Goal: Task Accomplishment & Management: Use online tool/utility

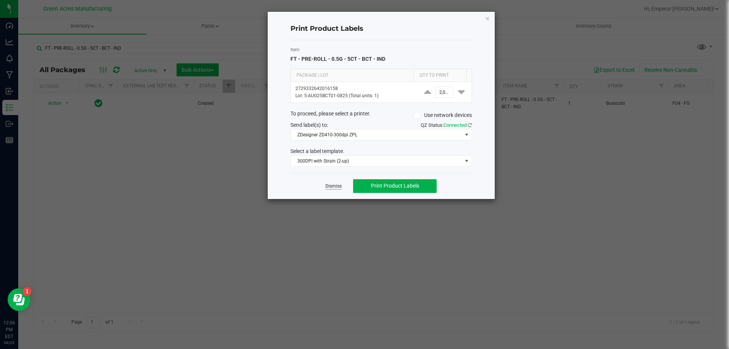
click at [341, 187] on link "Dismiss" at bounding box center [334, 186] width 16 height 6
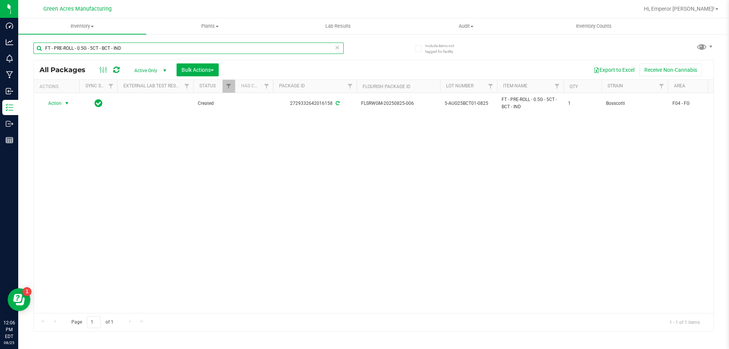
click at [148, 52] on input "FT - PRE-ROLL - 0.5G - 5CT - BCT - IND" at bounding box center [188, 48] width 310 height 11
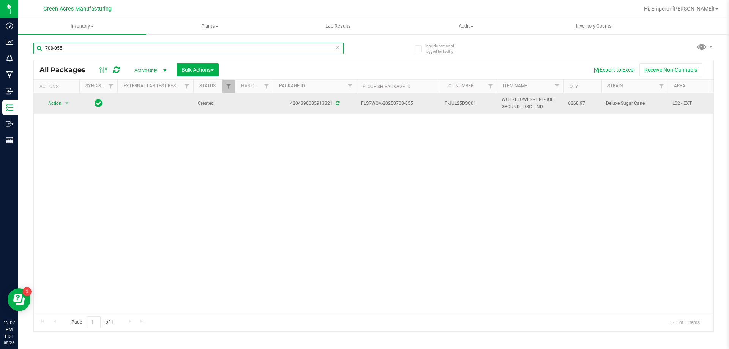
type input "708-055"
click at [446, 101] on span "P-JUL25DSC01" at bounding box center [469, 103] width 48 height 7
click at [445, 103] on input "P-JUL25DSC01" at bounding box center [467, 104] width 54 height 12
click at [447, 103] on input "P-JUL25DSC01" at bounding box center [467, 104] width 54 height 12
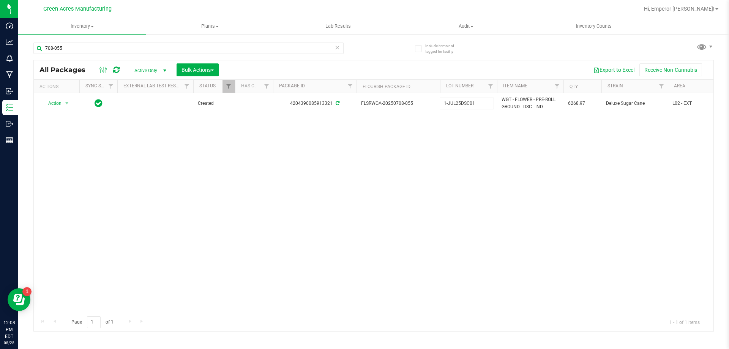
type input "1G-JUL25DSC01"
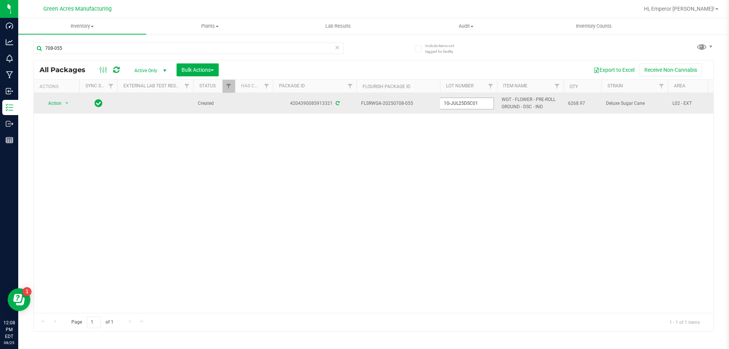
click at [482, 104] on input "1G-JUL25DSC01" at bounding box center [467, 104] width 54 height 12
click at [479, 106] on input "1G-JUL25DSC01" at bounding box center [467, 104] width 54 height 12
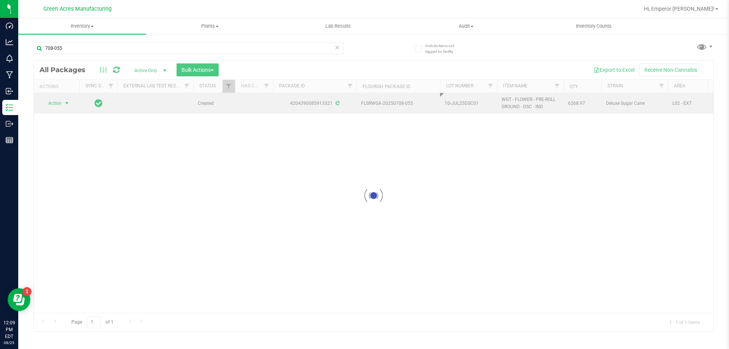
click at [57, 101] on div "Loading... All Packages Active Only Active Only Lab Samples Locked All External…" at bounding box center [373, 196] width 681 height 272
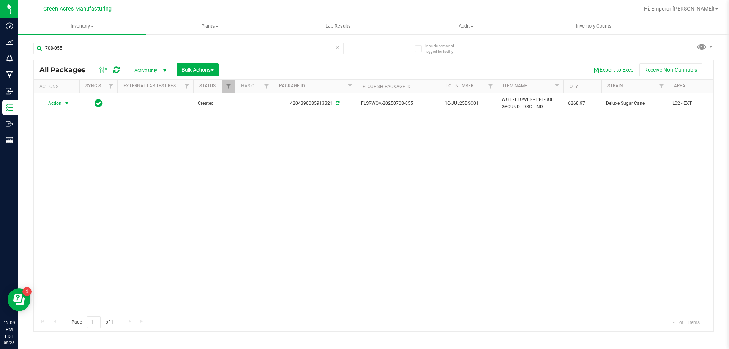
click at [57, 101] on span "Action" at bounding box center [51, 103] width 21 height 11
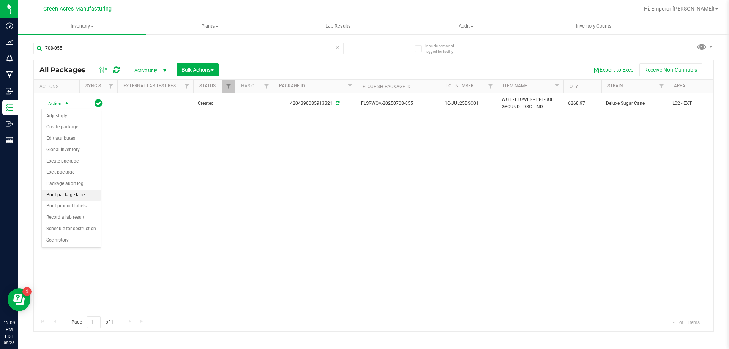
click at [58, 193] on li "Print package label" at bounding box center [71, 195] width 59 height 11
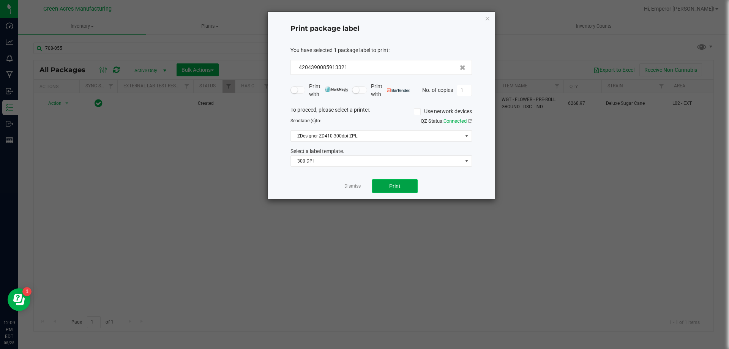
click at [394, 185] on span "Print" at bounding box center [394, 186] width 11 height 6
click at [394, 185] on div at bounding box center [381, 105] width 227 height 187
click at [394, 185] on span "Print" at bounding box center [394, 186] width 11 height 6
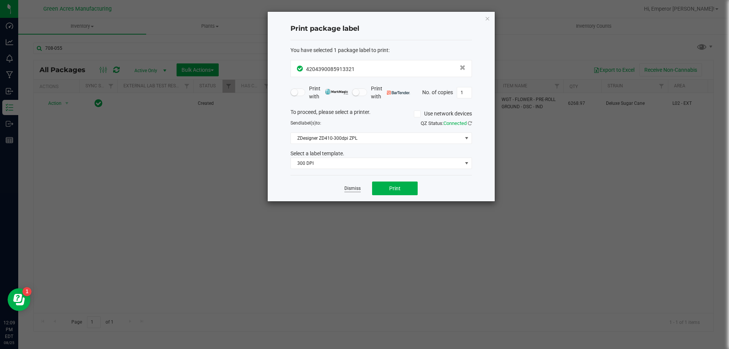
click at [356, 190] on link "Dismiss" at bounding box center [353, 188] width 16 height 6
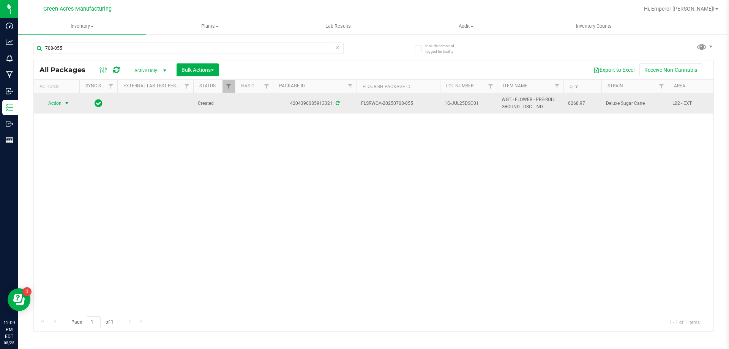
click at [483, 103] on span "1G-JUL25DSC01" at bounding box center [469, 103] width 48 height 7
type input "1G-JUL25DSC01-0825"
click at [59, 107] on span "Action" at bounding box center [51, 103] width 21 height 11
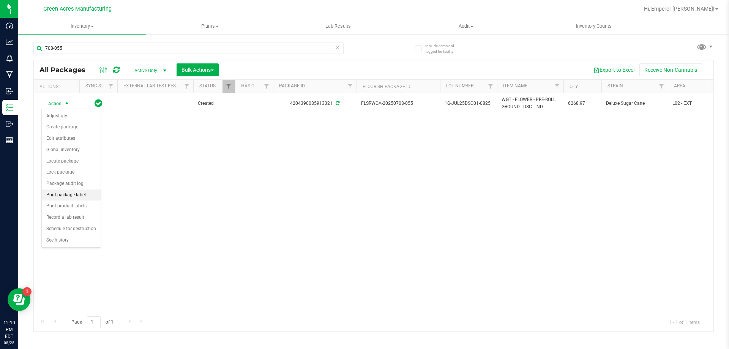
click at [62, 196] on li "Print package label" at bounding box center [71, 195] width 59 height 11
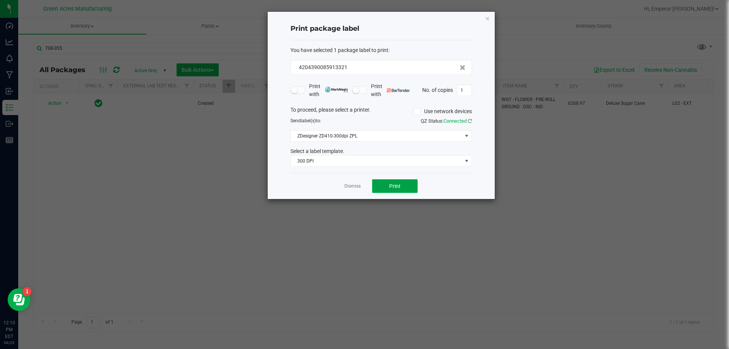
click at [406, 188] on button "Print" at bounding box center [395, 186] width 46 height 14
click at [358, 185] on link "Dismiss" at bounding box center [353, 186] width 16 height 6
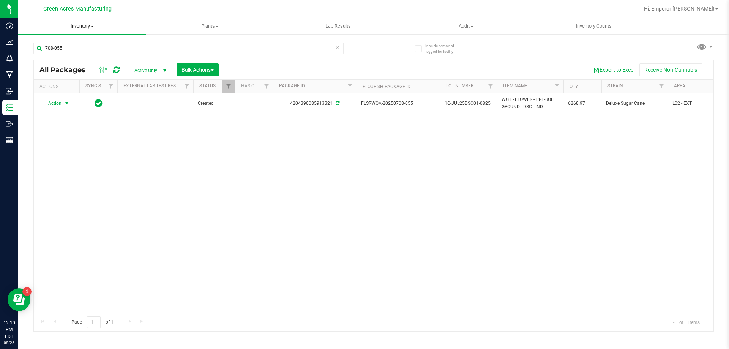
click at [81, 27] on span "Inventory" at bounding box center [82, 26] width 128 height 7
click at [68, 92] on span "From bill of materials" at bounding box center [52, 91] width 69 height 6
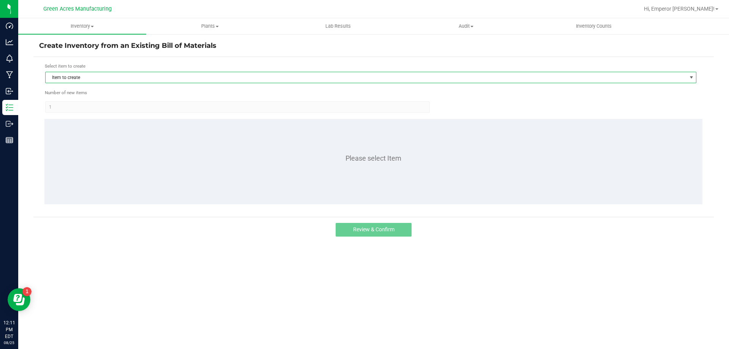
click at [73, 79] on span "Item to create" at bounding box center [366, 77] width 641 height 11
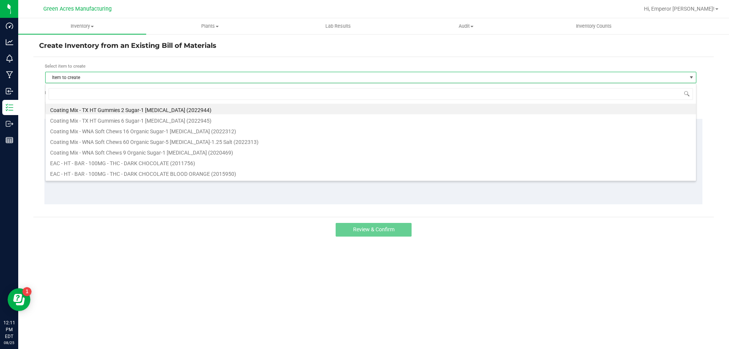
scroll to position [11, 652]
type input "dsc"
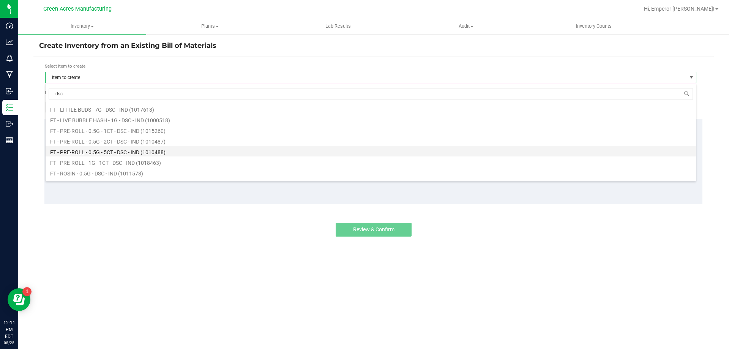
scroll to position [114, 0]
click at [158, 144] on li "FT - PRE-ROLL - 1G - 1CT - DSC - IND (1018463)" at bounding box center [371, 144] width 651 height 11
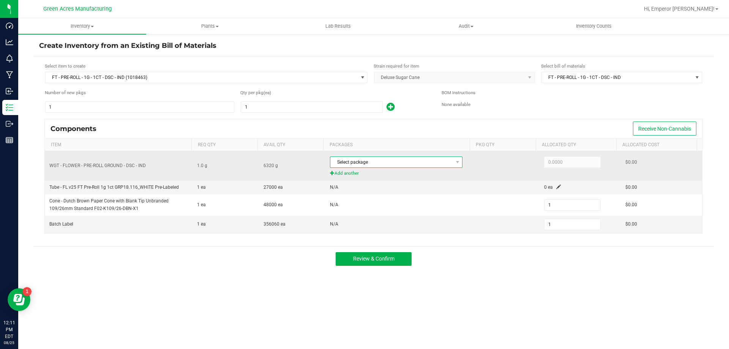
click at [417, 162] on span "Select package" at bounding box center [392, 162] width 122 height 11
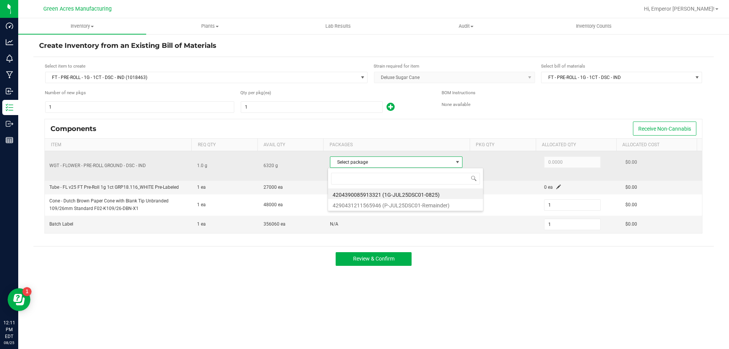
scroll to position [11, 131]
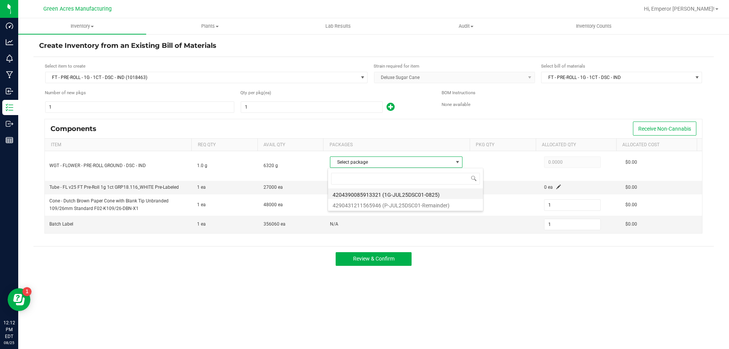
click at [443, 194] on li "4204390085913321 (1G-JUL25DSC01-0825)" at bounding box center [405, 193] width 155 height 11
type input "1.0000"
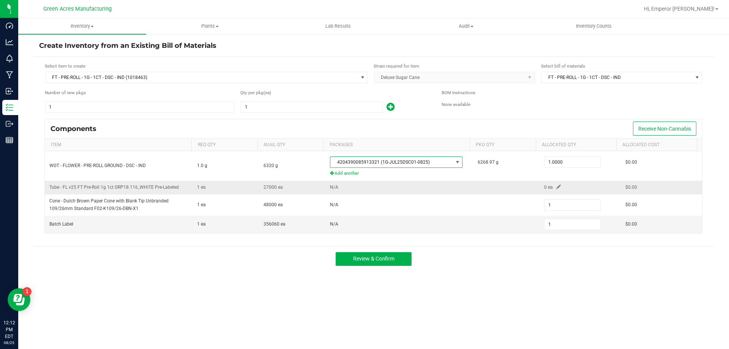
click at [557, 188] on span at bounding box center [559, 187] width 5 height 5
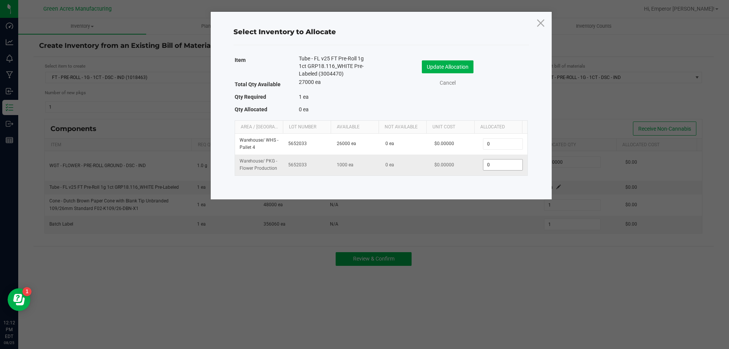
click at [501, 168] on input "0" at bounding box center [503, 165] width 39 height 11
type input "1"
click at [432, 64] on button "Update Allocation" at bounding box center [448, 66] width 52 height 13
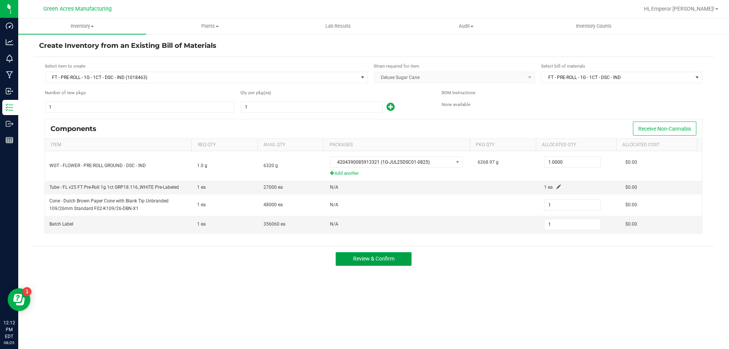
click at [400, 255] on button "Review & Confirm" at bounding box center [374, 259] width 76 height 14
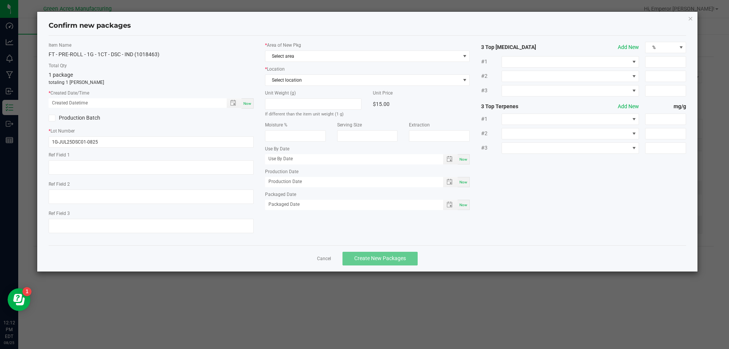
click at [248, 100] on div "Now" at bounding box center [248, 103] width 12 height 10
type input "08/25/2025 12:12 PM"
click at [305, 58] on span "Select area" at bounding box center [363, 56] width 195 height 11
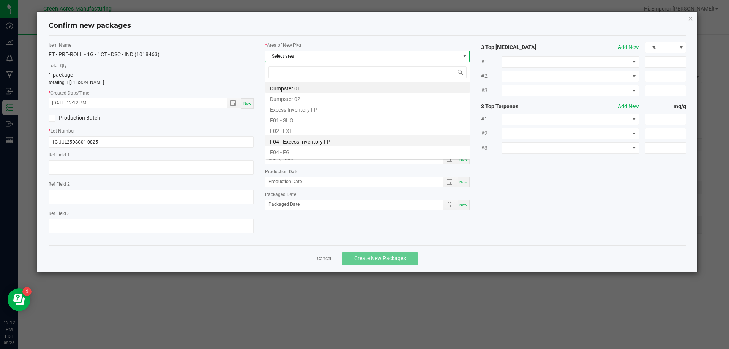
scroll to position [11, 205]
click at [296, 149] on li "F04 - FG" at bounding box center [368, 151] width 204 height 11
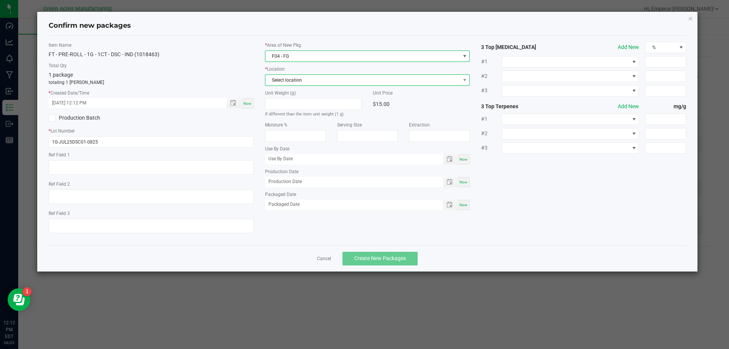
click at [300, 79] on span "Select location" at bounding box center [363, 80] width 195 height 11
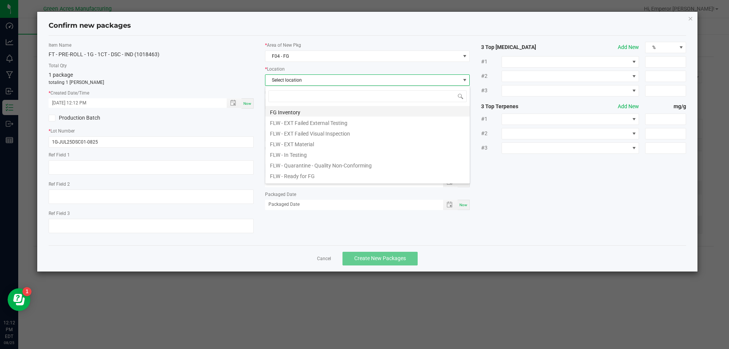
click at [297, 110] on li "FG Inventory" at bounding box center [368, 111] width 204 height 11
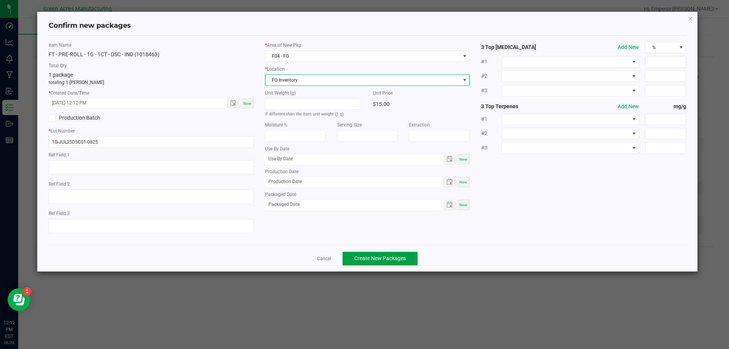
click at [385, 256] on span "Create New Packages" at bounding box center [380, 258] width 52 height 6
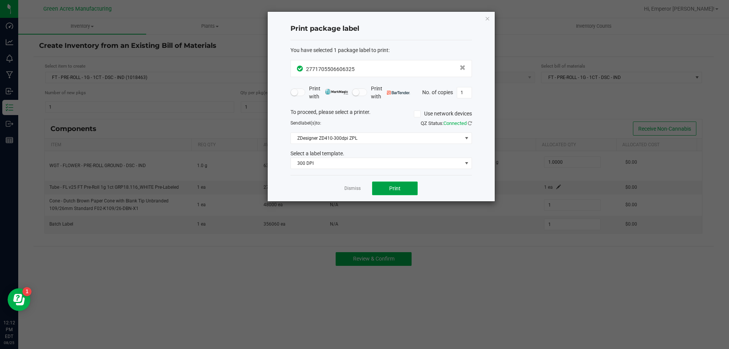
click at [389, 191] on button "Print" at bounding box center [395, 189] width 46 height 14
click at [356, 189] on link "Dismiss" at bounding box center [353, 188] width 16 height 6
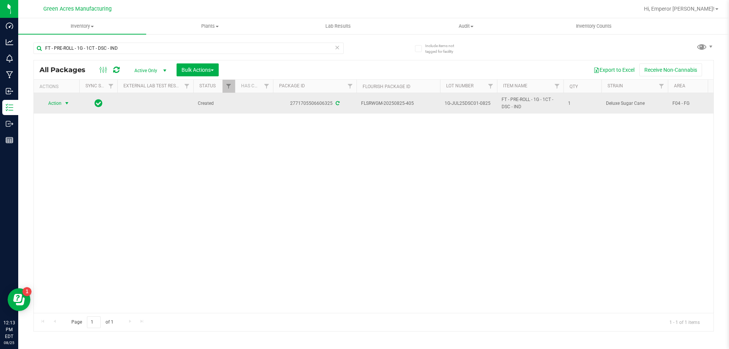
click at [53, 107] on span "Action" at bounding box center [51, 103] width 21 height 11
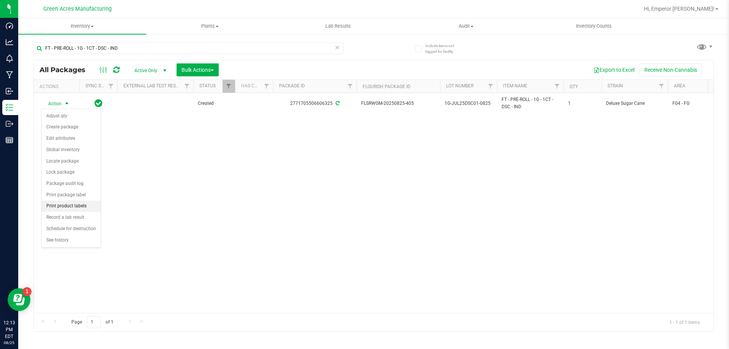
click at [79, 206] on li "Print product labels" at bounding box center [71, 206] width 59 height 11
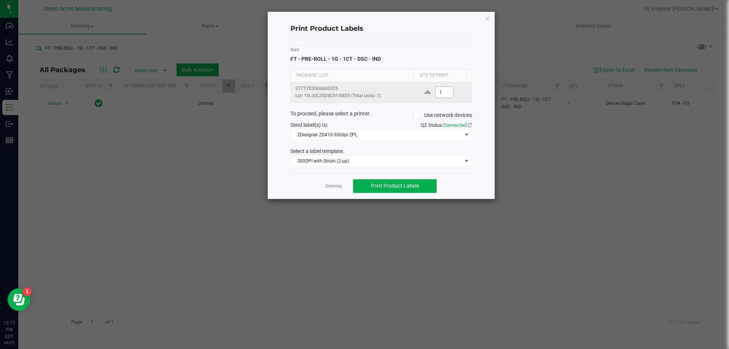
click at [441, 93] on input "1" at bounding box center [444, 92] width 17 height 11
click at [375, 184] on span "Print Product Labels" at bounding box center [395, 186] width 48 height 6
click at [442, 93] on input "4" at bounding box center [444, 92] width 17 height 11
type input "5"
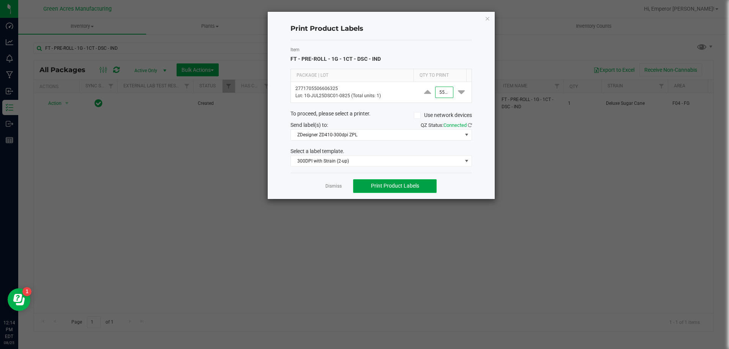
type input "5,520"
click at [397, 186] on span "Print Product Labels" at bounding box center [395, 186] width 48 height 6
click at [332, 187] on link "Dismiss" at bounding box center [334, 186] width 16 height 6
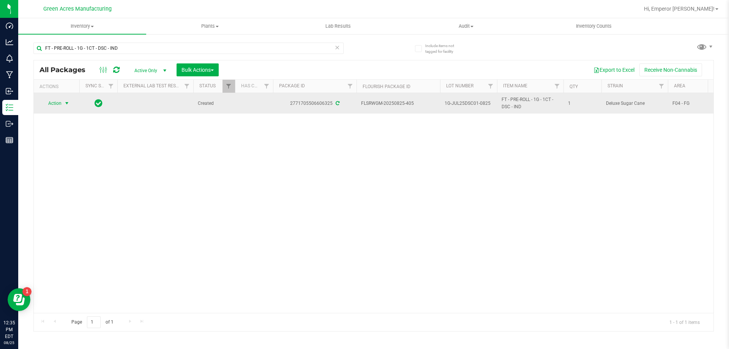
click at [57, 103] on span "Action" at bounding box center [51, 103] width 21 height 11
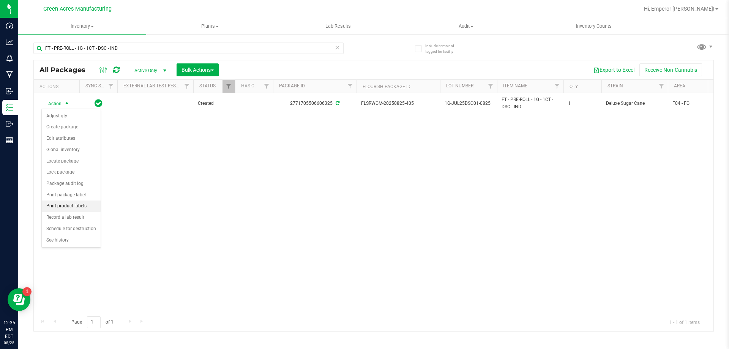
click at [70, 207] on li "Print product labels" at bounding box center [71, 206] width 59 height 11
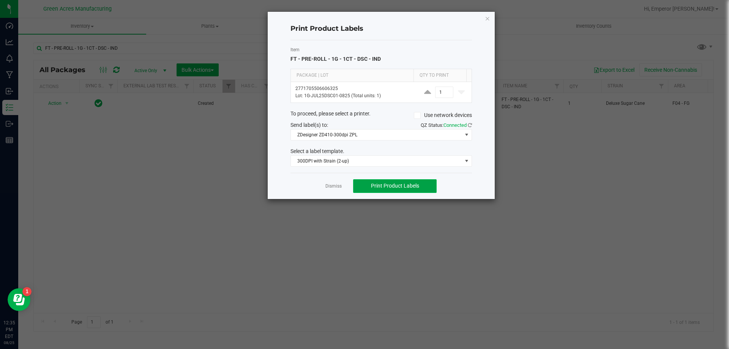
click at [402, 183] on span "Print Product Labels" at bounding box center [395, 186] width 48 height 6
click at [332, 186] on link "Dismiss" at bounding box center [334, 186] width 16 height 6
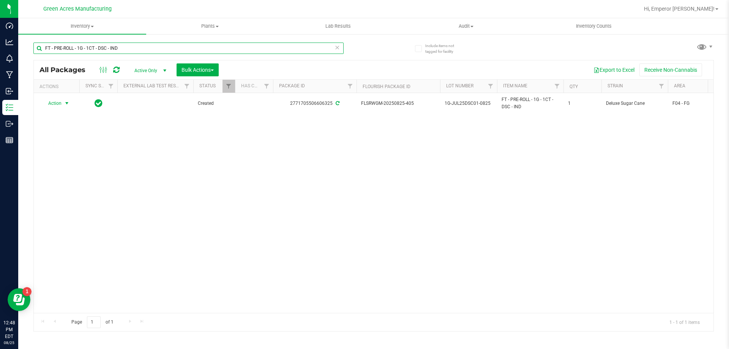
click at [165, 52] on input "FT - PRE-ROLL - 1G - 1CT - DSC - IND" at bounding box center [188, 48] width 310 height 11
click at [161, 52] on input "FT - PRE-ROLL - 1G - 1CT - DSC - IND" at bounding box center [188, 48] width 310 height 11
click at [160, 49] on input "FT - PRE-ROLL - 1G - 1CT - DSC - IND" at bounding box center [188, 48] width 310 height 11
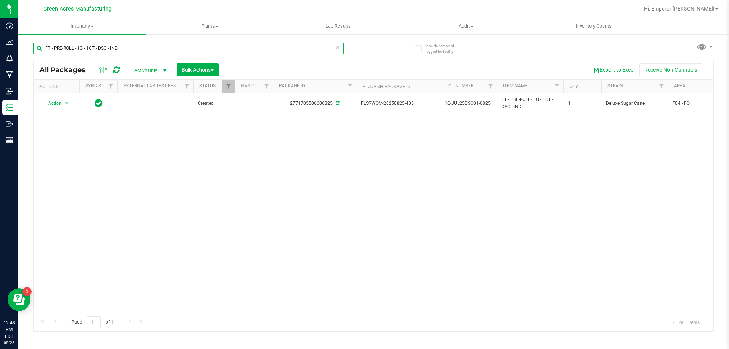
click at [160, 49] on input "FT - PRE-ROLL - 1G - 1CT - DSC - IND" at bounding box center [188, 48] width 310 height 11
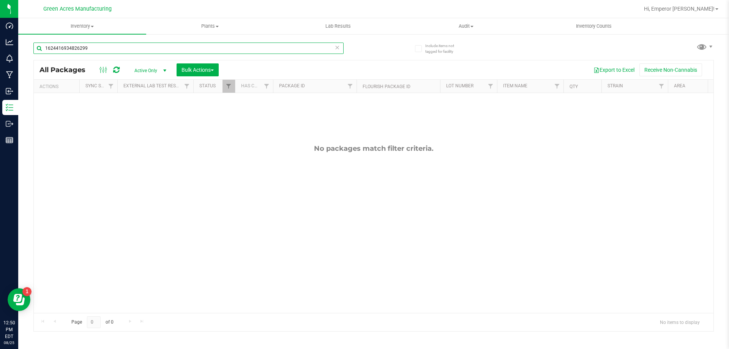
type input "1624416934826299"
click at [152, 72] on span "Active Only" at bounding box center [149, 70] width 42 height 11
click at [146, 116] on li "All" at bounding box center [148, 116] width 41 height 11
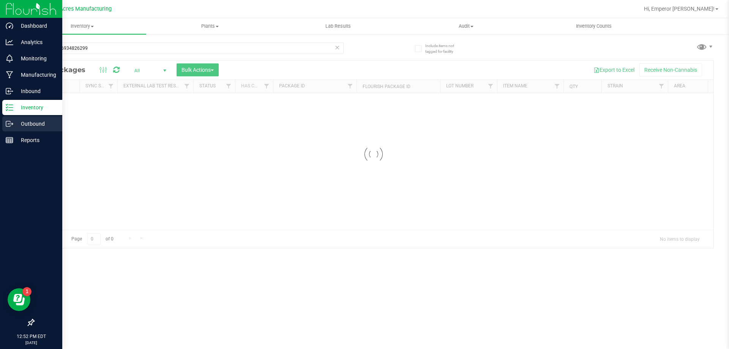
click at [17, 125] on p "Outbound" at bounding box center [36, 123] width 46 height 9
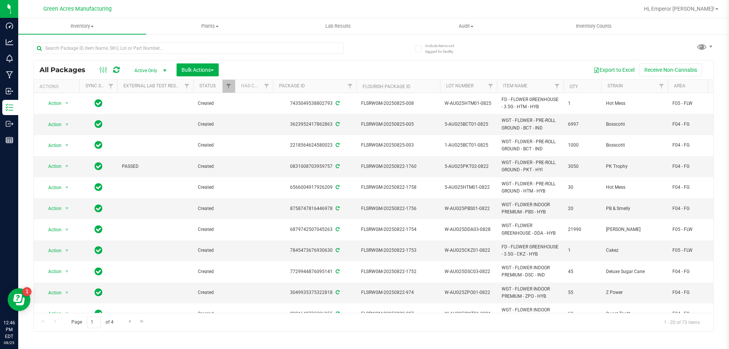
click at [159, 52] on input "text" at bounding box center [188, 48] width 310 height 11
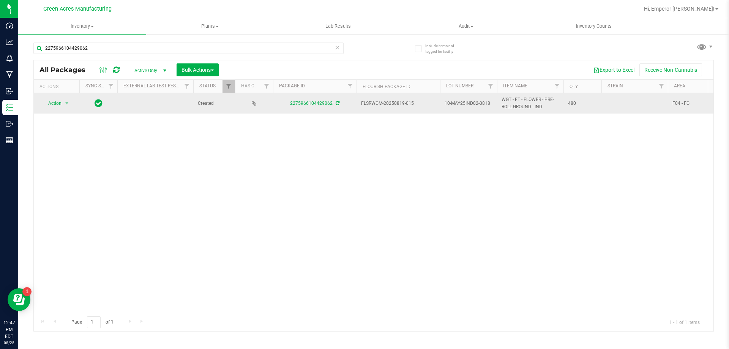
type input "2275966104429062"
click at [494, 106] on td "10-MAY25IND02-0818" at bounding box center [468, 103] width 57 height 21
click at [494, 106] on input "10-MAY25IND02-0818" at bounding box center [467, 104] width 54 height 12
type input "10-MAY25IND02"
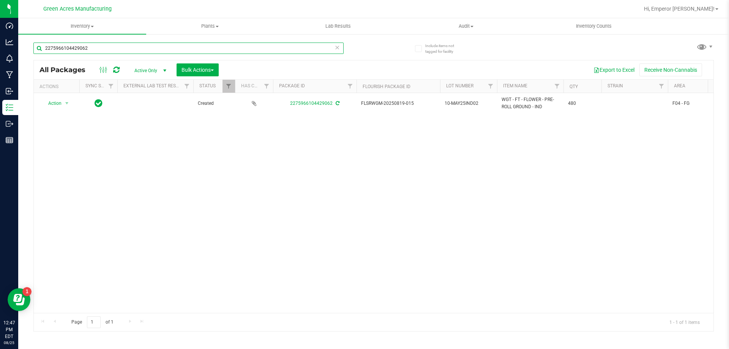
click at [308, 47] on input "2275966104429062" at bounding box center [188, 48] width 310 height 11
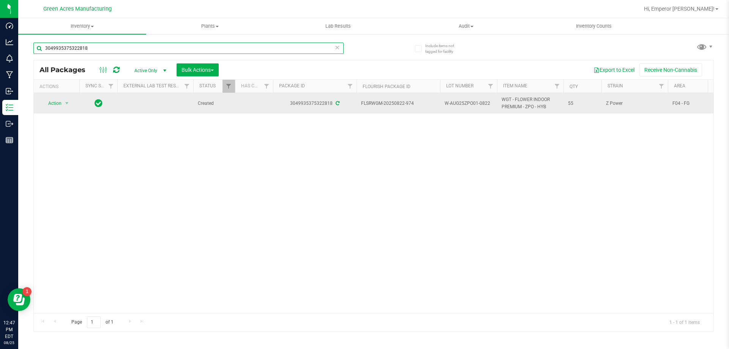
type input "3049935375322818"
click at [486, 101] on span "W-AUG25ZPO01-0822" at bounding box center [469, 103] width 48 height 7
type input "W-AUG25ZPO01"
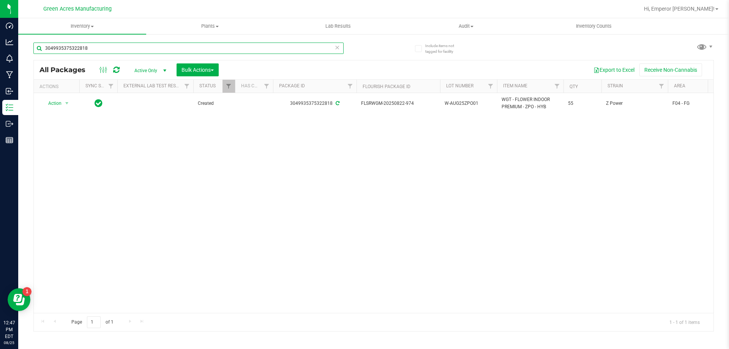
click at [100, 44] on input "3049935375322818" at bounding box center [188, 48] width 310 height 11
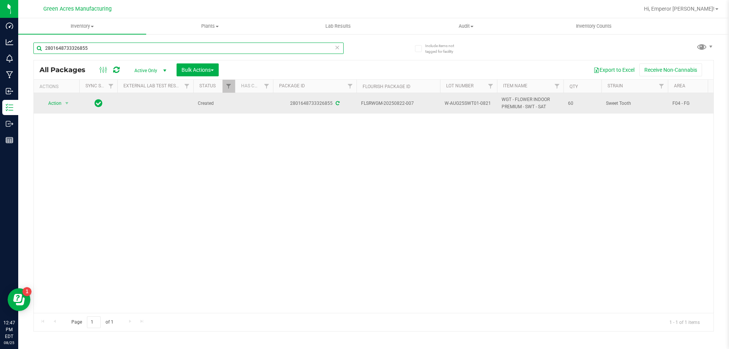
type input "2801648733326855"
click at [485, 103] on span "W-AUG25SWT01-0821" at bounding box center [469, 103] width 48 height 7
type input "W-AUG25SWT01"
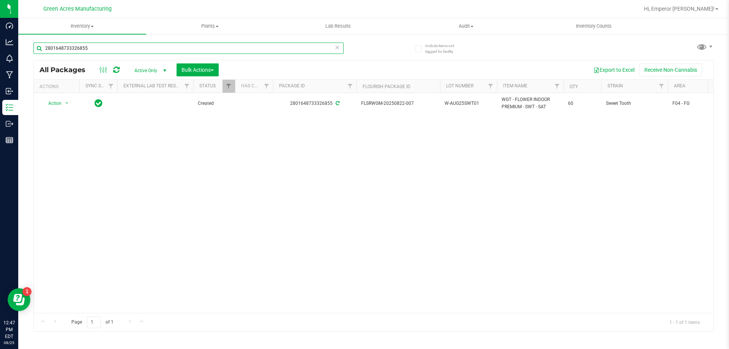
click at [211, 49] on input "2801648733326855" at bounding box center [188, 48] width 310 height 11
type input "1839515361515201"
click at [485, 103] on span "W-AUG25CKZ01-0822" at bounding box center [469, 103] width 48 height 7
type input "W-AUG25CKZ01"
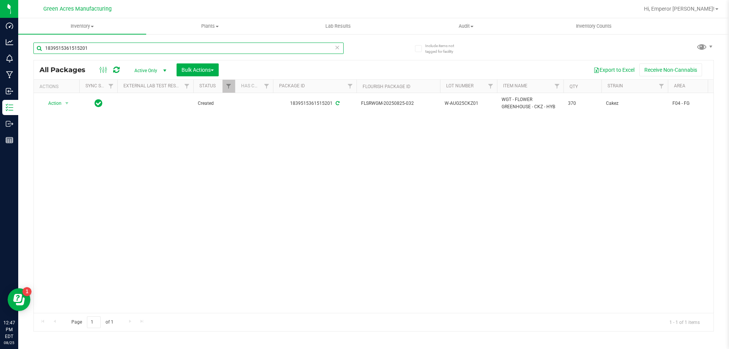
click at [142, 47] on input "1839515361515201" at bounding box center [188, 48] width 310 height 11
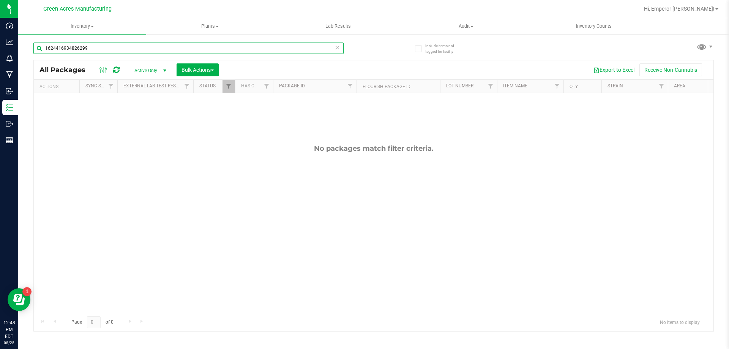
click at [157, 51] on input "1624416934826299" at bounding box center [188, 48] width 310 height 11
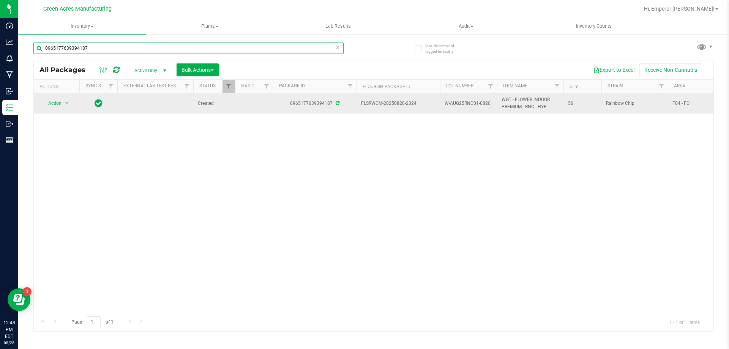
type input "0965177639394187"
click at [490, 106] on span "W-AUG25RNC01-0820" at bounding box center [469, 103] width 48 height 7
click at [490, 106] on input "W-AUG25RNC01-0820" at bounding box center [467, 104] width 54 height 12
type input "W-AUG25RNC01"
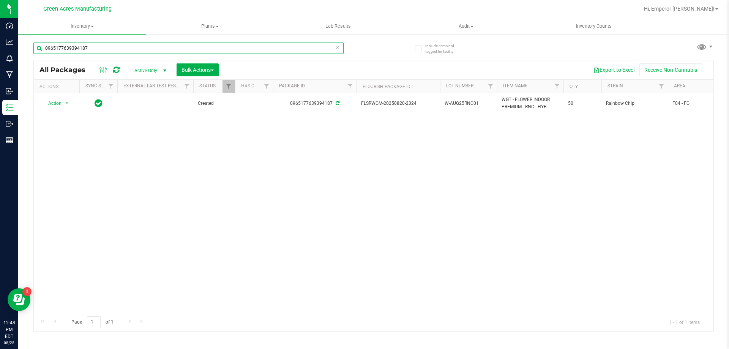
click at [138, 50] on input "0965177639394187" at bounding box center [188, 48] width 310 height 11
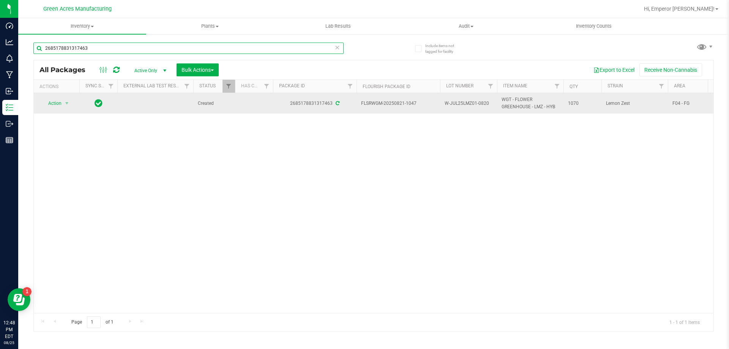
type input "2685178831317463"
click at [486, 104] on span "W-JUL25LMZ01-0820" at bounding box center [469, 103] width 48 height 7
type input "W-JUL25LMZ01"
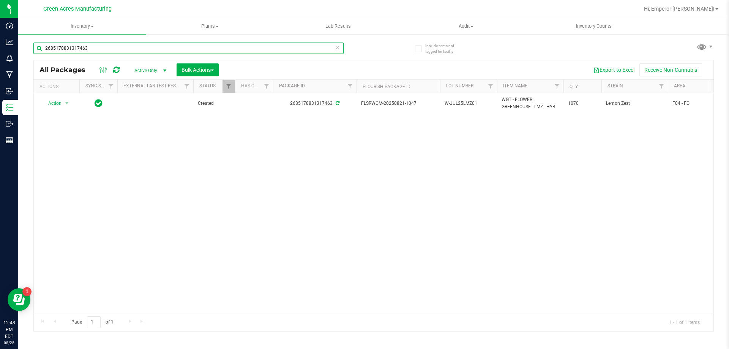
click at [141, 49] on input "2685178831317463" at bounding box center [188, 48] width 310 height 11
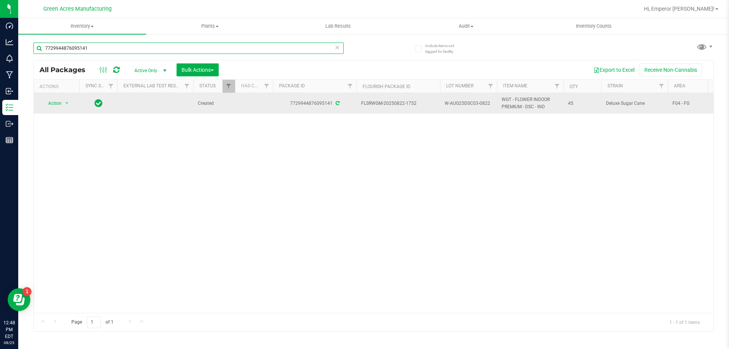
type input "7729944876095141"
click at [490, 107] on span "W-AUG25DSC03-0822" at bounding box center [469, 103] width 48 height 7
click at [490, 107] on input "W-AUG25DSC03-0822" at bounding box center [467, 104] width 54 height 12
type input "W-AUG25DSC03"
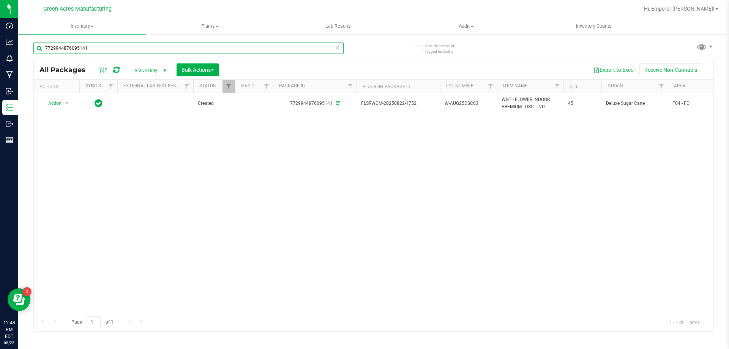
click at [129, 43] on input "7729944876095141" at bounding box center [188, 48] width 310 height 11
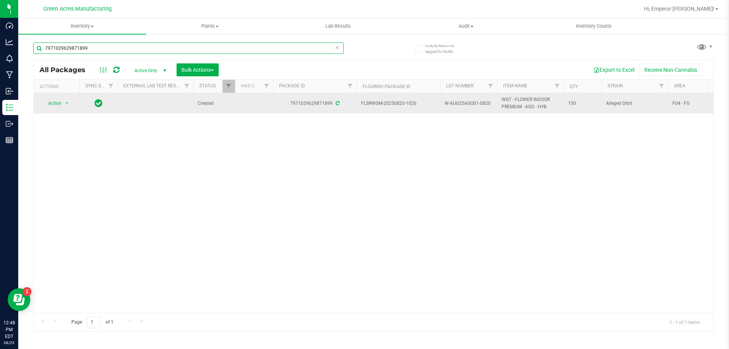
type input "7971029629871899"
click at [483, 101] on span "W-AUG25AGO01-0820" at bounding box center [469, 103] width 48 height 7
click at [490, 102] on input "W-AUG25AGO01-0820" at bounding box center [467, 104] width 54 height 12
type input "W-AUG25AGO01"
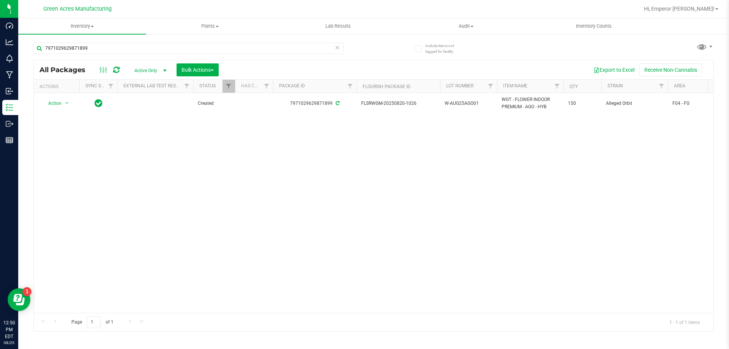
click at [113, 57] on div "7971029629871899" at bounding box center [188, 51] width 310 height 17
click at [114, 47] on input "7971029629871899" at bounding box center [188, 48] width 310 height 11
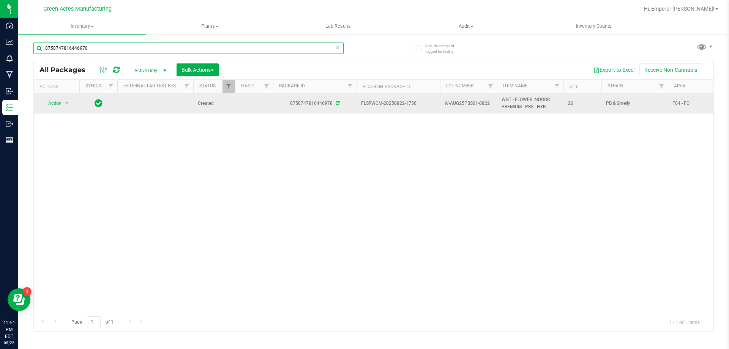
type input "8758747816446978"
click at [488, 100] on span "W-AUG25PBS01-0822" at bounding box center [469, 103] width 48 height 7
type input "W-AUG25PBS01"
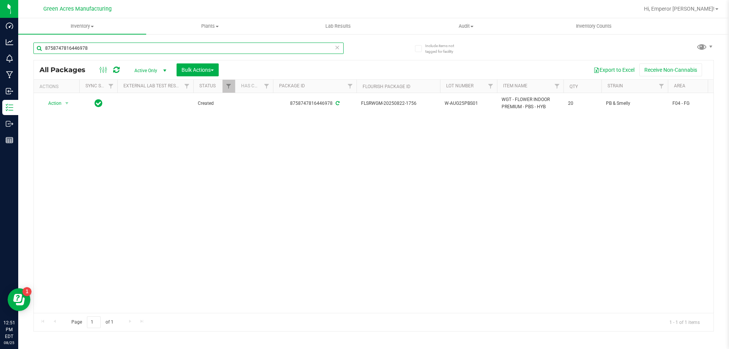
click at [104, 47] on input "8758747816446978" at bounding box center [188, 48] width 310 height 11
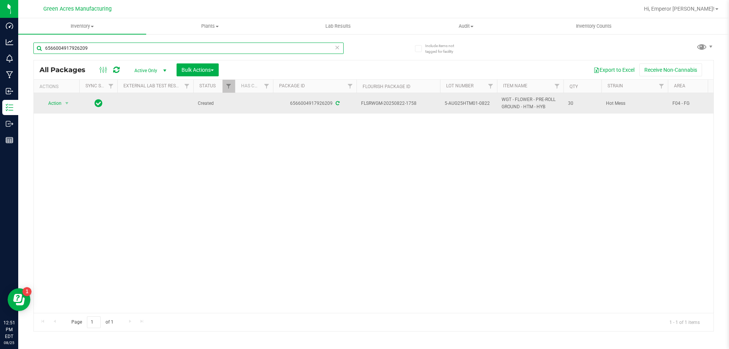
type input "6566004917926209"
click at [488, 104] on span "5-AUG25HTM01-0822" at bounding box center [469, 103] width 48 height 7
click at [488, 104] on input "5-AUG25HTM01-0822" at bounding box center [467, 104] width 54 height 12
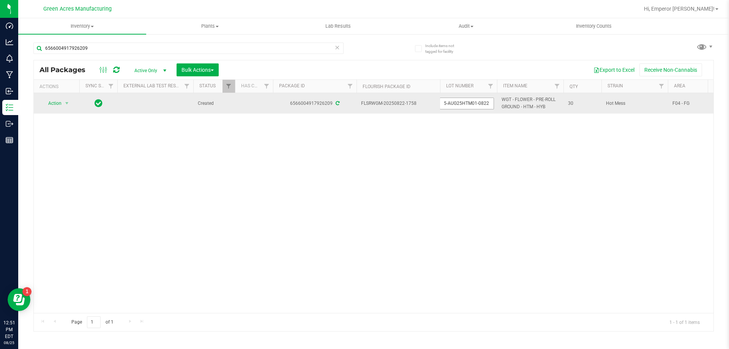
click at [487, 105] on input "5-AUG25HTM01-0822" at bounding box center [467, 104] width 54 height 12
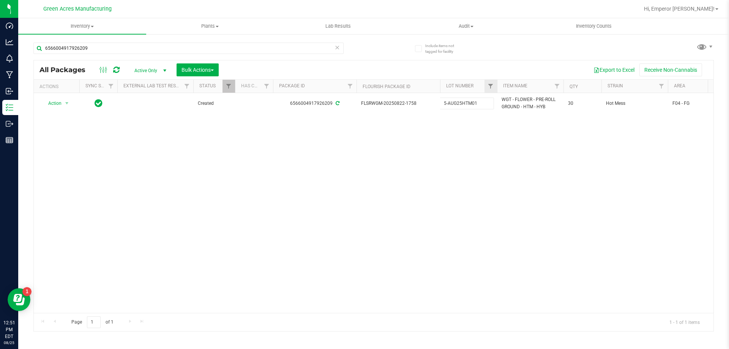
type input "5-AUG25HTM01"
click at [136, 43] on input "6566004917926209" at bounding box center [188, 48] width 310 height 11
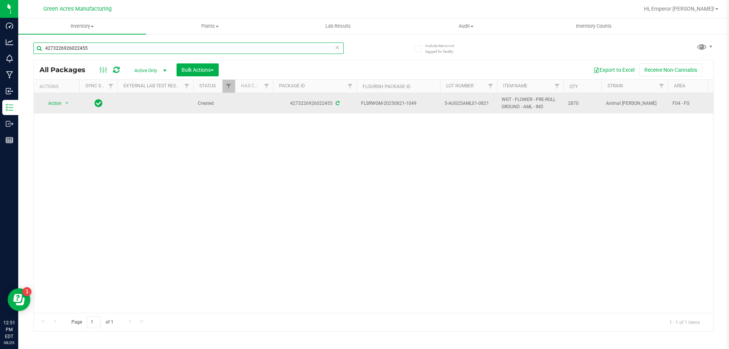
type input "4273226926022455"
click at [490, 103] on span "5-AUG25AML01-0821" at bounding box center [469, 103] width 48 height 7
type input "5-AUG25AML01"
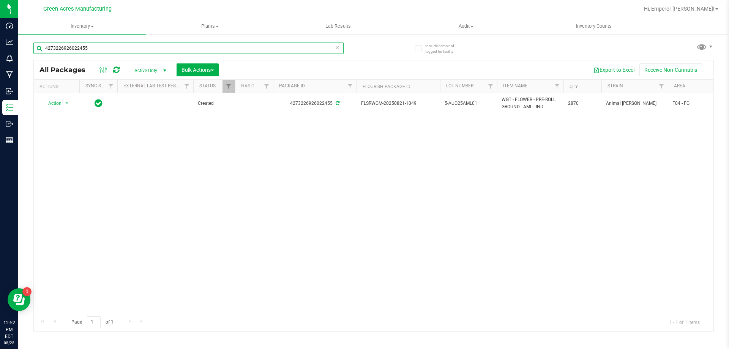
click at [113, 49] on input "4273226926022455" at bounding box center [188, 48] width 310 height 11
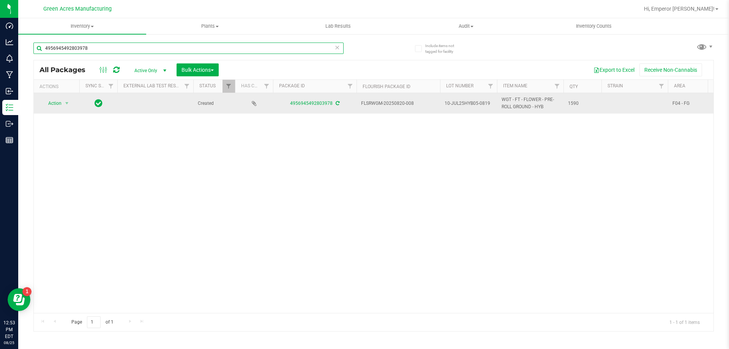
type input "4956945492803978"
click at [490, 104] on span "10-JUL25HYB05-0819" at bounding box center [469, 103] width 48 height 7
type input "10-JUL25HYB05"
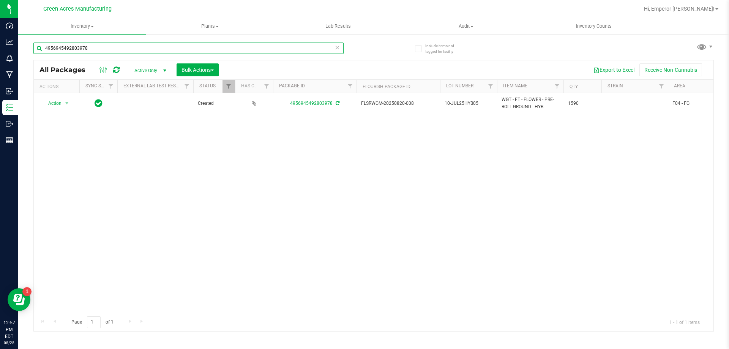
click at [113, 51] on input "4956945492803978" at bounding box center [188, 48] width 310 height 11
click at [98, 43] on input "4956945492803978" at bounding box center [188, 48] width 310 height 11
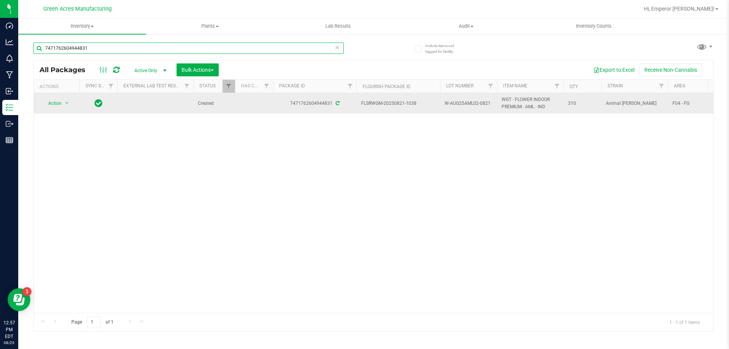
type input "7471762604944831"
click at [489, 107] on td "W-AUG25AML02-0821" at bounding box center [468, 103] width 57 height 21
click at [489, 107] on input "W-AUG25AML02-0821" at bounding box center [467, 104] width 54 height 12
type input "W-AUG25AML02"
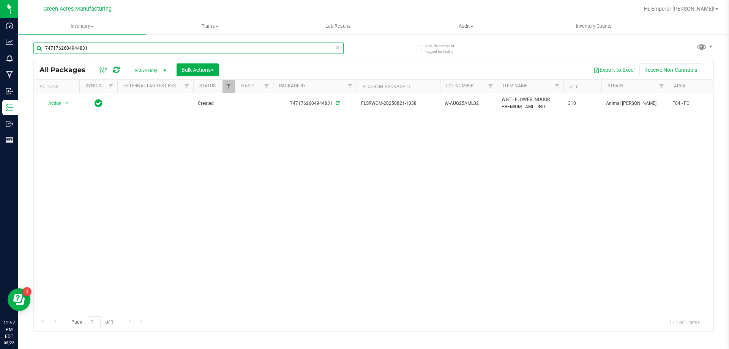
click at [107, 47] on input "7471762604944831" at bounding box center [188, 48] width 310 height 11
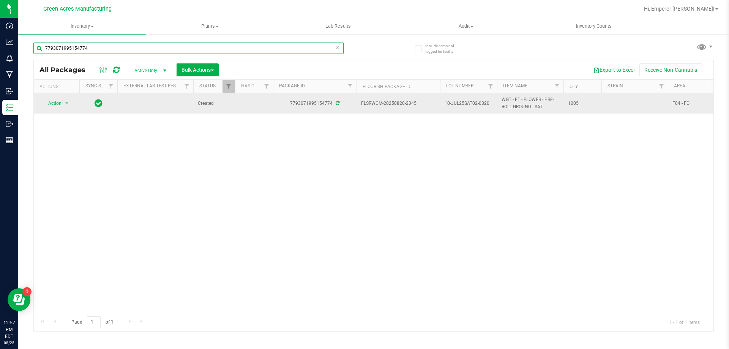
type input "7793071995154774"
click at [489, 102] on span "10-JUL25SAT02-0820" at bounding box center [469, 103] width 48 height 7
type input "10-JUL25SAT02"
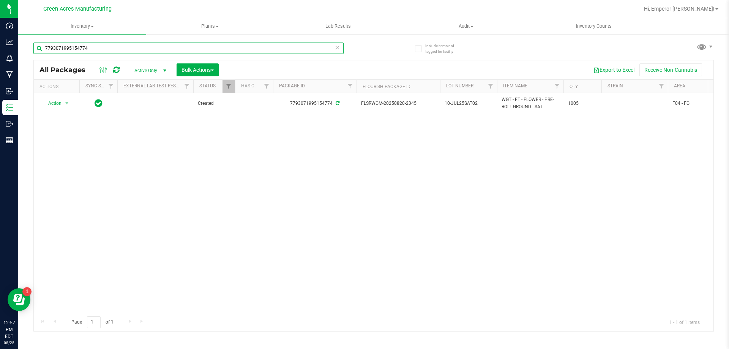
click at [255, 45] on input "7793071995154774" at bounding box center [188, 48] width 310 height 11
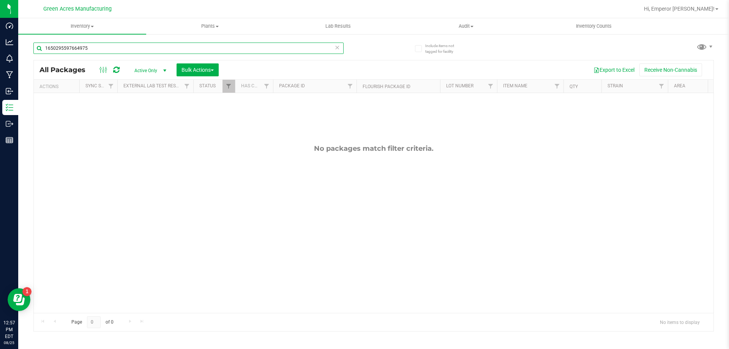
click at [174, 44] on input "1650295597664975" at bounding box center [188, 48] width 310 height 11
click at [175, 44] on input "1650295597664975" at bounding box center [188, 48] width 310 height 11
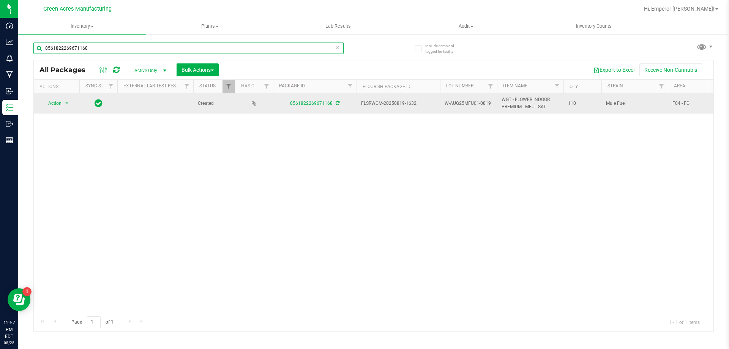
type input "8561822269671168"
click at [490, 108] on td "W-AUG25MFU01-0819" at bounding box center [468, 103] width 57 height 21
click at [490, 108] on input "W-AUG25MFU01-0819" at bounding box center [467, 104] width 54 height 12
type input "W-AUG25MFU01"
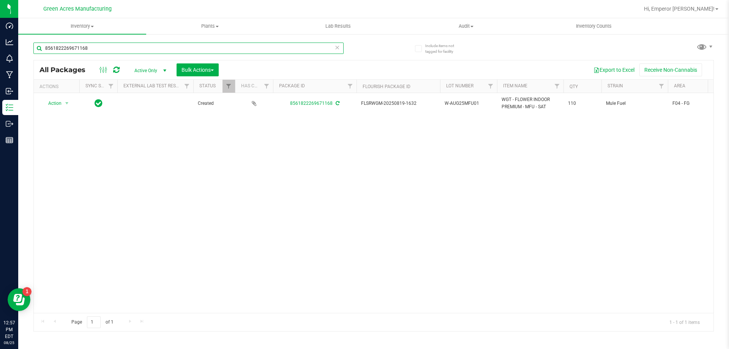
click at [123, 47] on input "8561822269671168" at bounding box center [188, 48] width 310 height 11
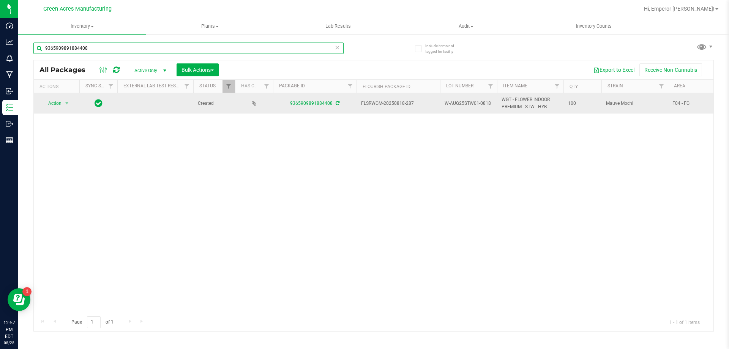
type input "9365909891884408"
click at [487, 104] on span "W-AUG25STW01-0818" at bounding box center [469, 103] width 48 height 7
click at [487, 104] on input "W-AUG25STW01-0818" at bounding box center [467, 104] width 54 height 12
type input "W-AUG25STW01"
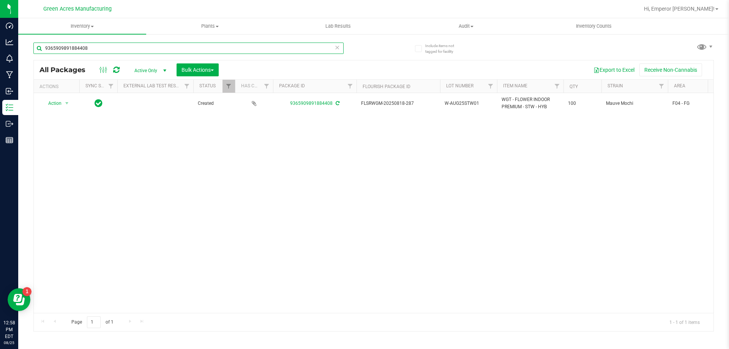
click at [161, 47] on input "9365909891884408" at bounding box center [188, 48] width 310 height 11
type input "8121834349504293"
click at [486, 104] on span "W-AUG25T1902-0818" at bounding box center [469, 103] width 48 height 7
click at [486, 104] on input "W-AUG25T1902-0818" at bounding box center [467, 104] width 54 height 12
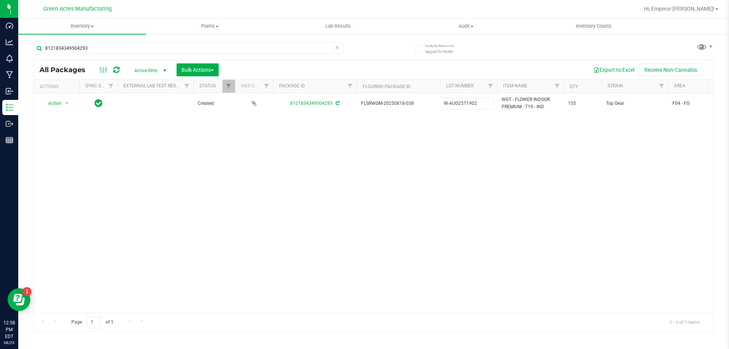
type input "W-AUG25T1902"
click at [146, 43] on input "8121834349504293" at bounding box center [188, 48] width 310 height 11
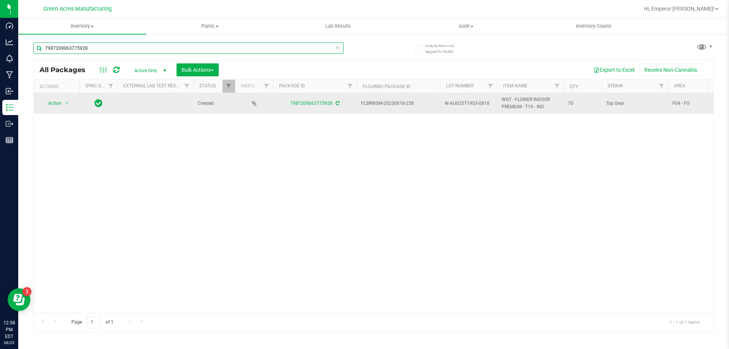
type input "7987209063775928"
click at [488, 104] on span "W-AUG25T1903-0818" at bounding box center [469, 103] width 48 height 7
click at [488, 104] on input "W-AUG25T1903-0818" at bounding box center [467, 104] width 54 height 12
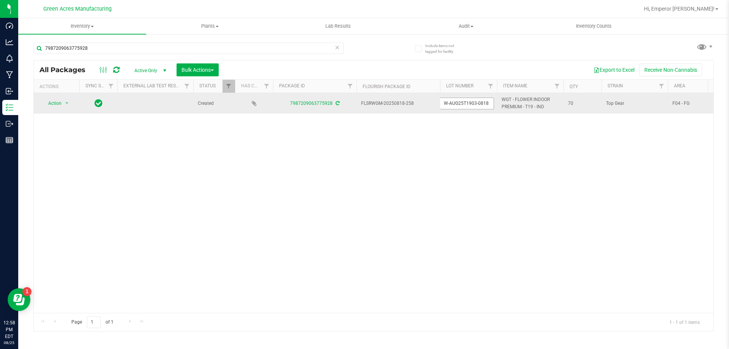
click at [488, 104] on input "W-AUG25T1903-0818" at bounding box center [467, 104] width 54 height 12
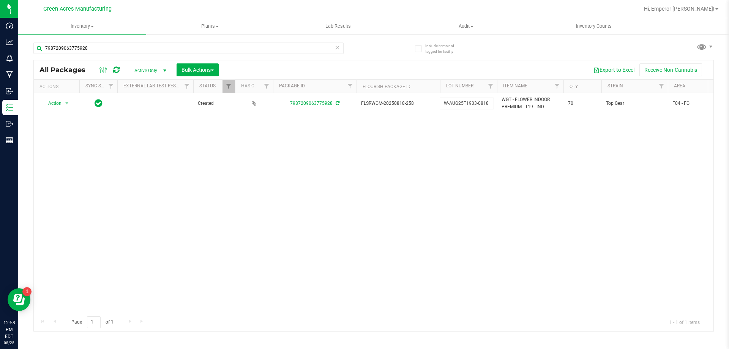
click at [475, 133] on div "Action Action Adjust qty Create package Edit attributes Global inventory Locate…" at bounding box center [374, 203] width 680 height 220
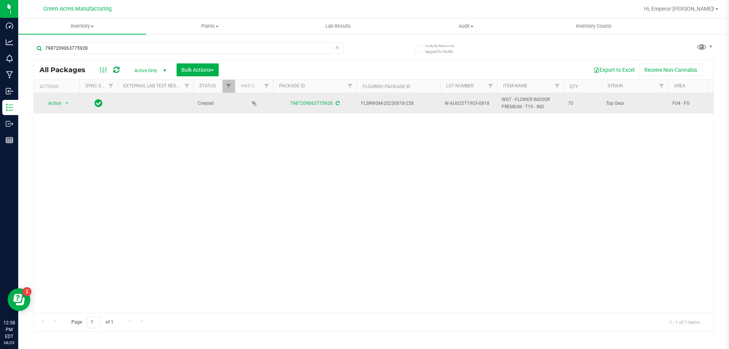
click at [484, 102] on span "W-AUG25T1903-0818" at bounding box center [469, 103] width 48 height 7
click at [484, 102] on input "W-AUG25T1903-0818" at bounding box center [467, 104] width 54 height 12
type input "W-AUG25T1903"
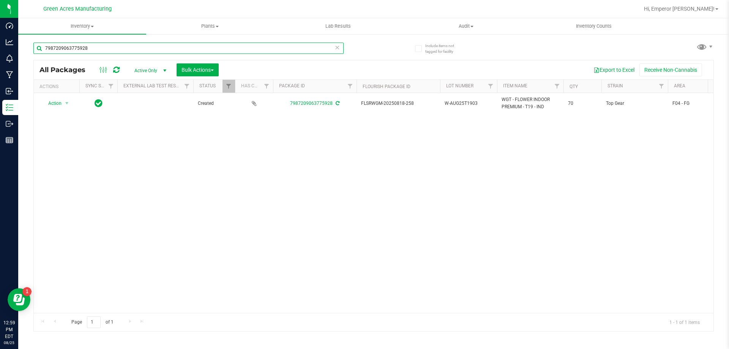
click at [163, 45] on input "7987209063775928" at bounding box center [188, 48] width 310 height 11
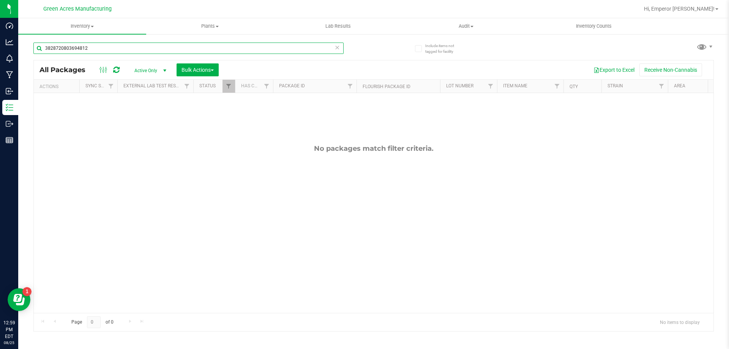
click at [93, 49] on input "3828720803694812" at bounding box center [188, 48] width 310 height 11
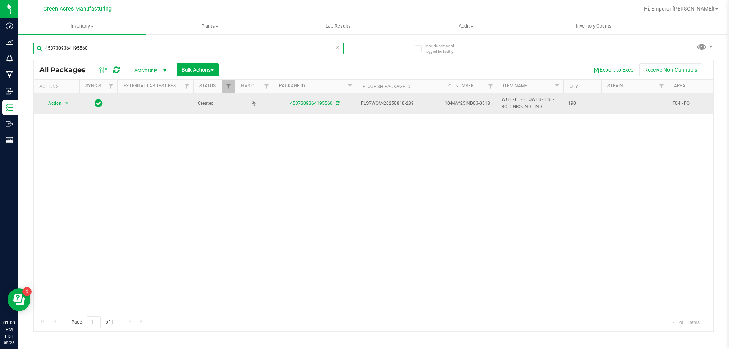
type input "4537309364195560"
click at [490, 106] on span "10-MAY25IND03-0818" at bounding box center [469, 103] width 48 height 7
click at [490, 106] on input "10-MAY25IND03-0818" at bounding box center [467, 104] width 54 height 12
type input "10-MAY25IND03"
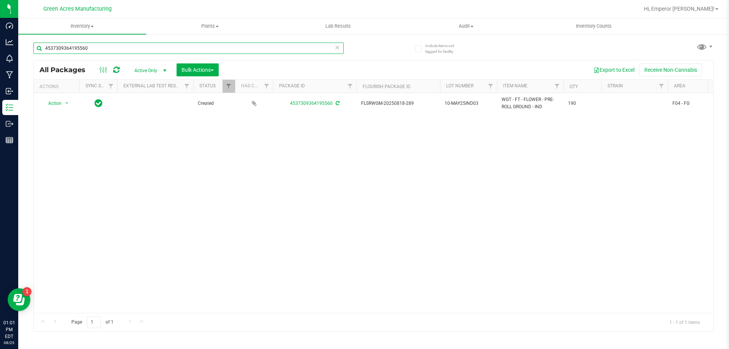
click at [196, 47] on input "4537309364195560" at bounding box center [188, 48] width 310 height 11
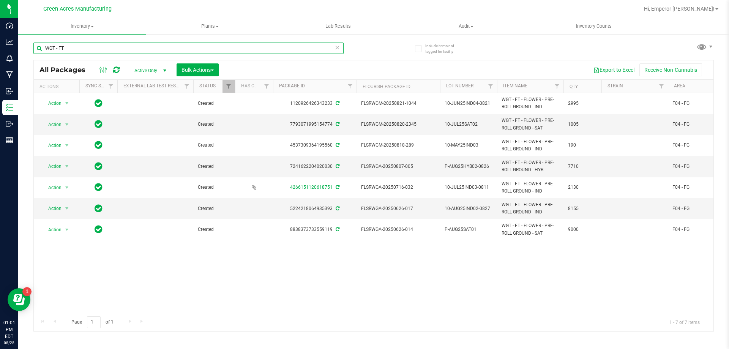
click at [165, 49] on input "WGT - FT" at bounding box center [188, 48] width 310 height 11
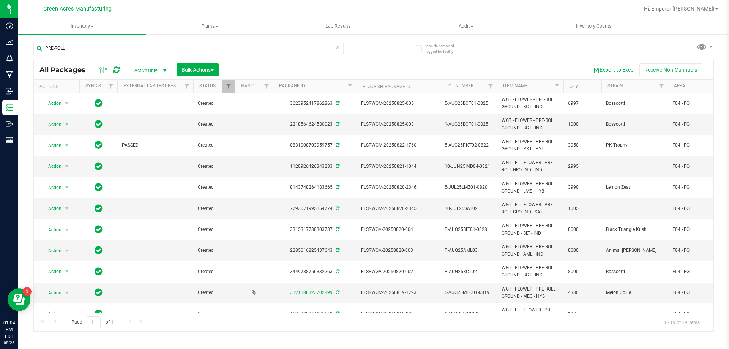
click at [147, 72] on span "Active Only" at bounding box center [149, 70] width 42 height 11
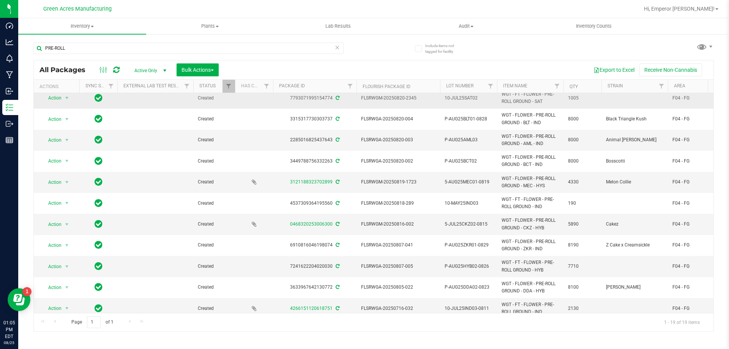
scroll to position [185, 0]
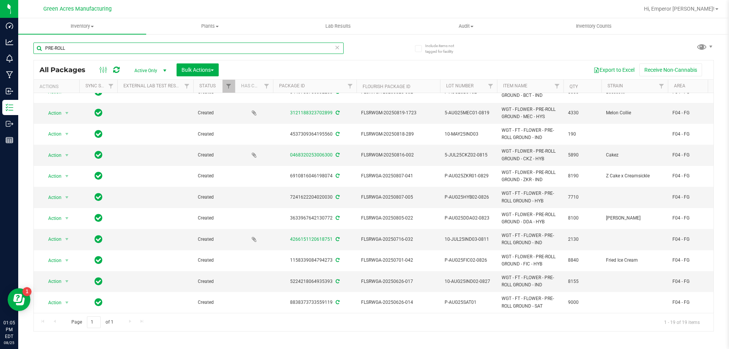
click at [127, 47] on input "PRE-ROLL" at bounding box center [188, 48] width 310 height 11
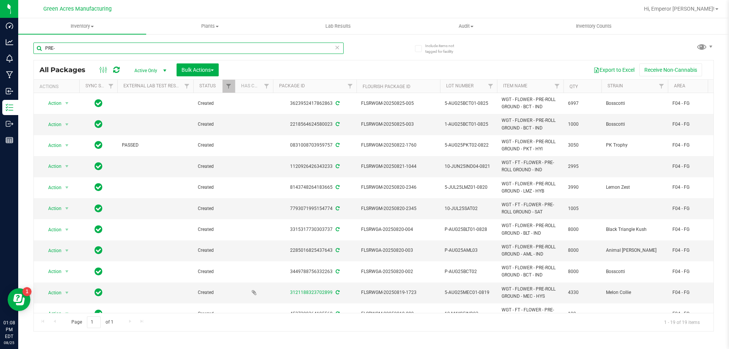
click at [66, 47] on input "PRE-" at bounding box center [188, 48] width 310 height 11
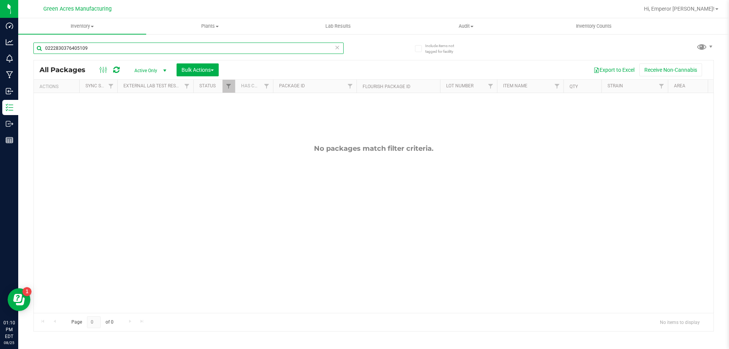
click at [88, 47] on input "0222830376405109" at bounding box center [188, 48] width 310 height 11
click at [97, 45] on input "0222830376405109" at bounding box center [188, 48] width 310 height 11
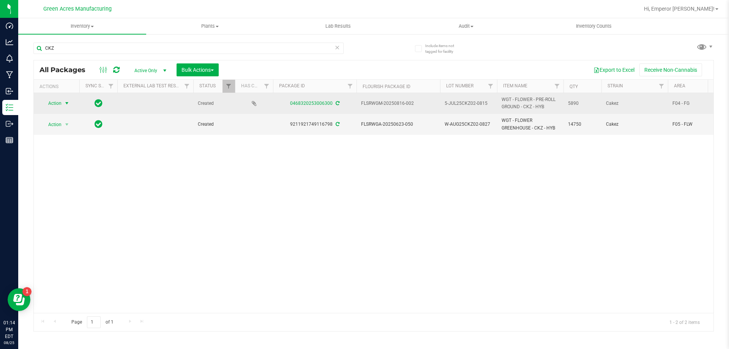
click at [55, 104] on span "Action" at bounding box center [51, 103] width 21 height 11
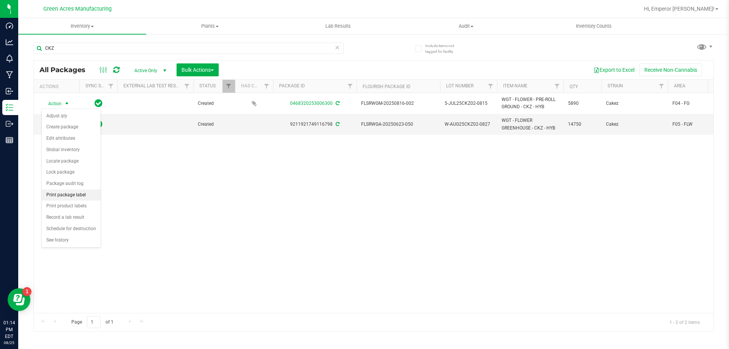
click at [69, 194] on li "Print package label" at bounding box center [71, 195] width 59 height 11
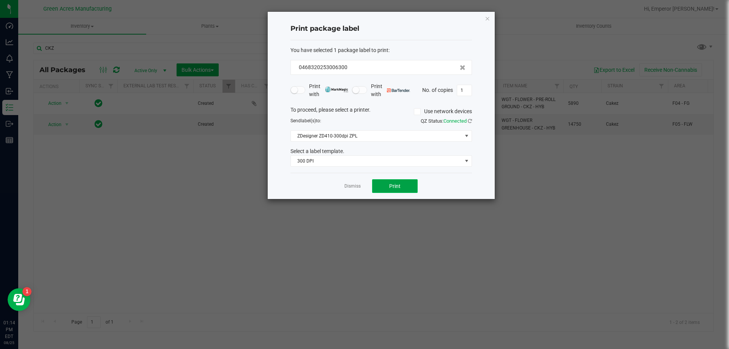
click at [386, 183] on button "Print" at bounding box center [395, 186] width 46 height 14
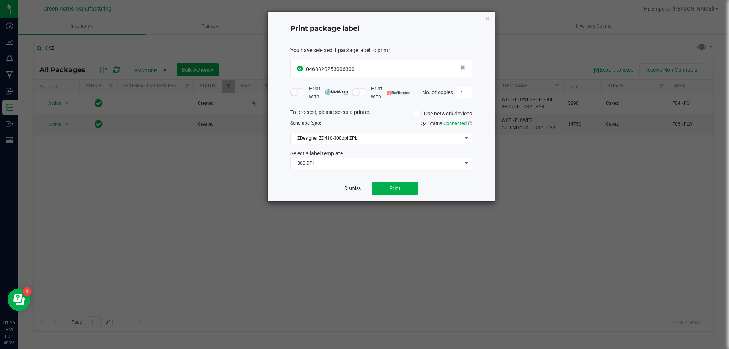
click at [347, 188] on link "Dismiss" at bounding box center [353, 188] width 16 height 6
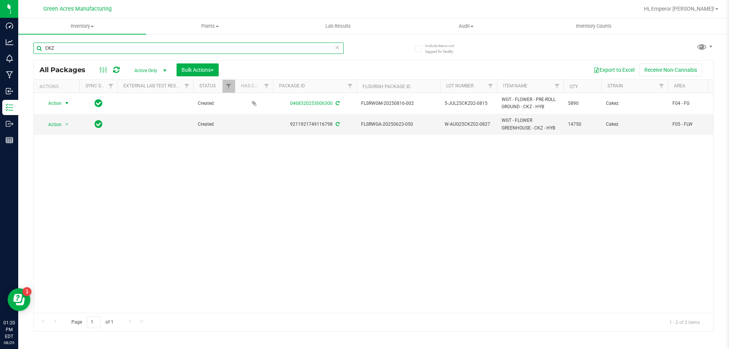
click at [62, 48] on input "CKZ" at bounding box center [188, 48] width 310 height 11
paste input "5-JUL25GPE02-0806"
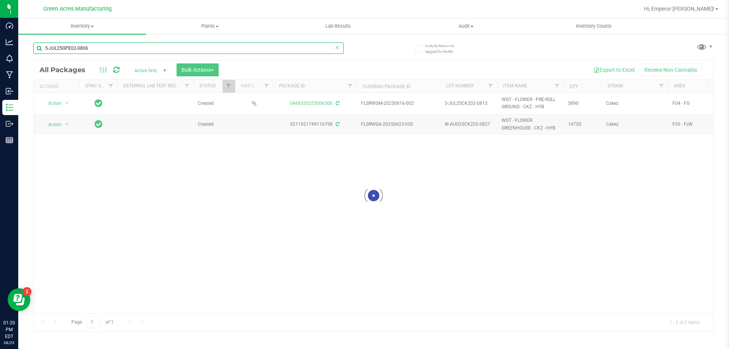
type input "5-JUL25GPE02-0806"
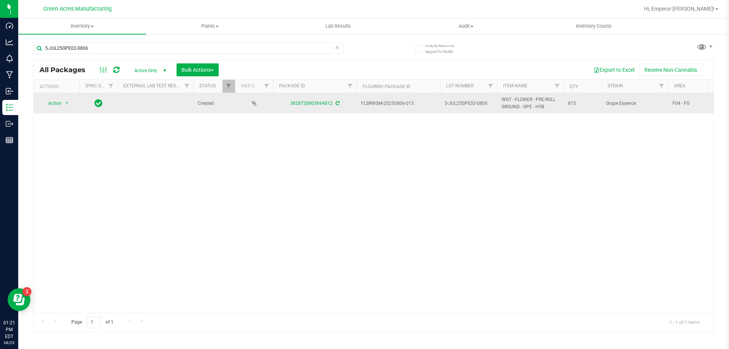
click at [484, 106] on span "5-JUL25GPE02-0806" at bounding box center [469, 103] width 48 height 7
click at [484, 106] on input "5-JUL25GPE02-0806" at bounding box center [467, 104] width 54 height 12
type input "5-JUL25GPE02"
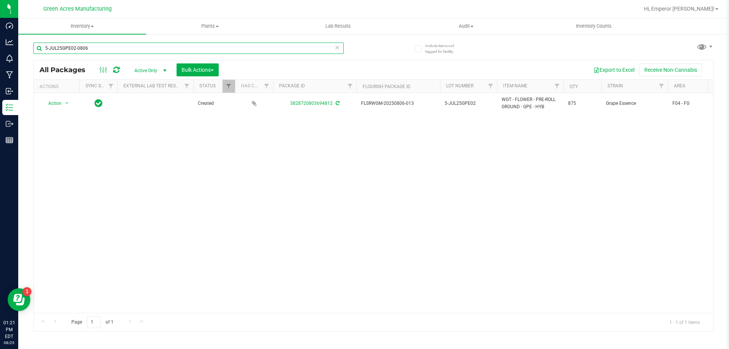
click at [104, 47] on input "5-JUL25GPE02-0806" at bounding box center [188, 48] width 310 height 11
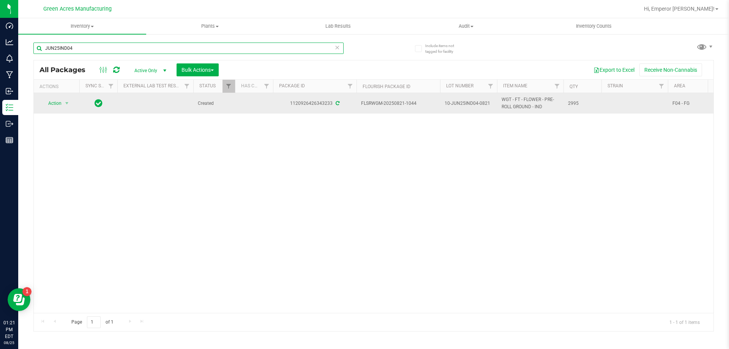
type input "JUN25IND04"
click at [488, 105] on span "10-JUN25IND04-0821" at bounding box center [469, 103] width 48 height 7
click at [488, 105] on input "10-JUN25IND04-0821" at bounding box center [467, 104] width 54 height 12
type input "10-JUN25IND04"
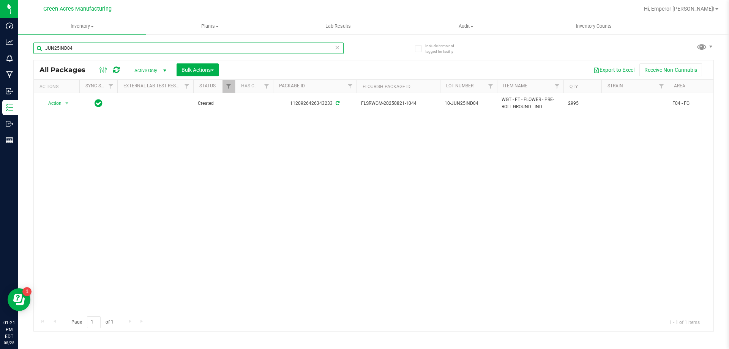
click at [229, 52] on input "JUN25IND04" at bounding box center [188, 48] width 310 height 11
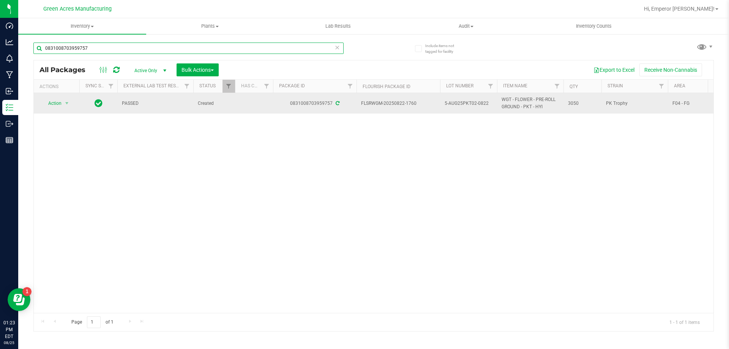
type input "0831008703959757"
click at [487, 104] on span "5-AUG25PKT02-0822" at bounding box center [469, 103] width 48 height 7
type input "5-AUG25PKT02"
drag, startPoint x: 502, startPoint y: 99, endPoint x: 519, endPoint y: 109, distance: 19.7
click at [519, 109] on span "WGT - FLOWER - PRE-ROLL GROUND - PKT - HYI" at bounding box center [530, 103] width 57 height 14
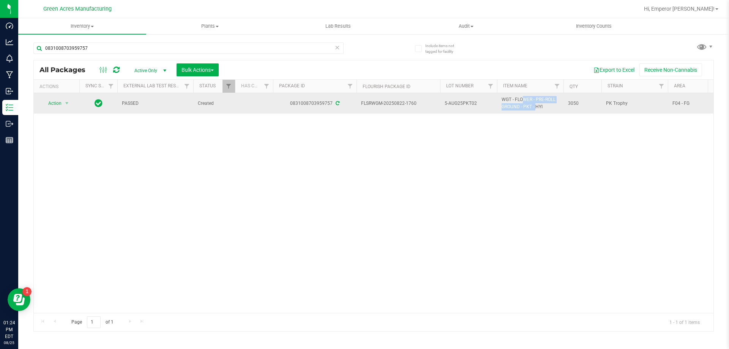
copy span "WGT - FLOWER - PRE-ROLL GROUND"
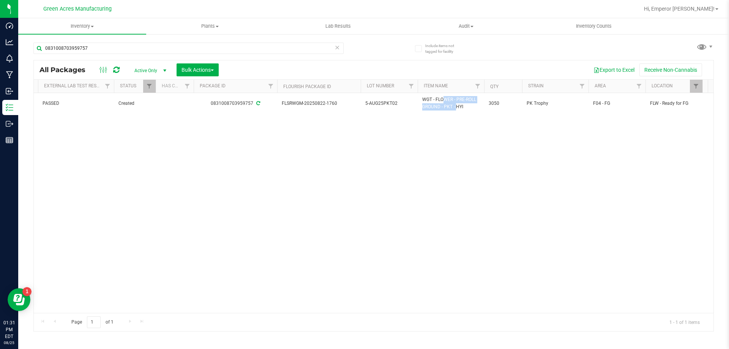
scroll to position [0, 240]
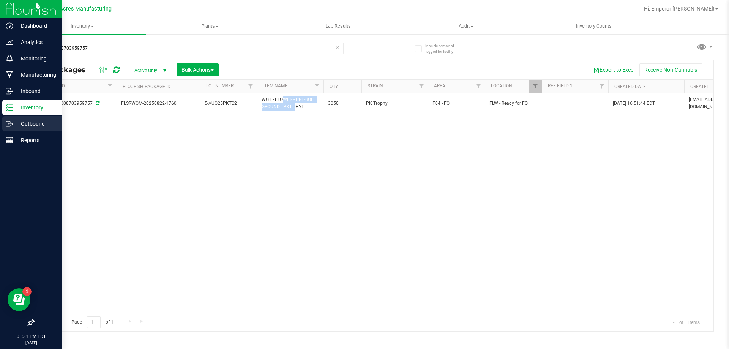
click at [4, 119] on div "Outbound" at bounding box center [32, 123] width 60 height 15
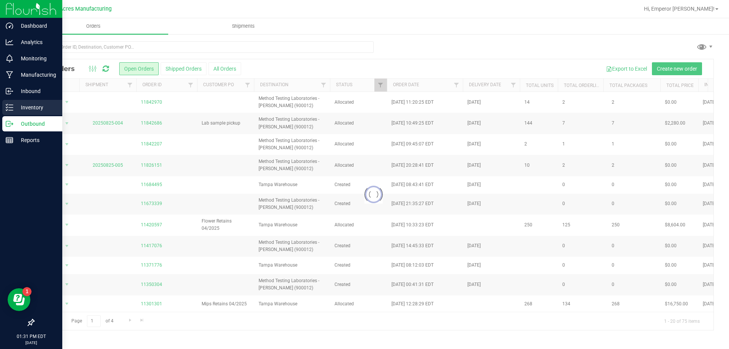
click at [30, 108] on p "Inventory" at bounding box center [36, 107] width 46 height 9
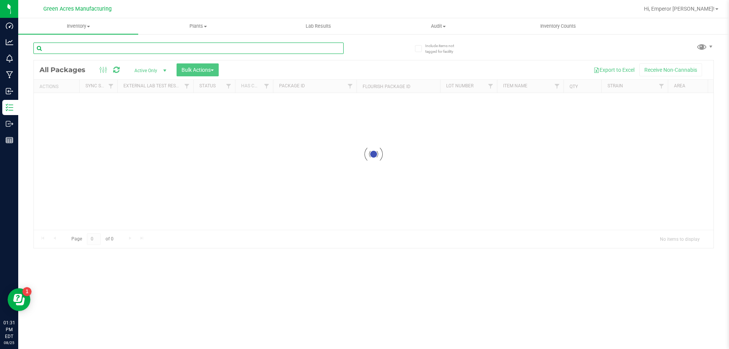
click at [77, 46] on input "text" at bounding box center [188, 48] width 310 height 11
paste input "WGT - FLOWER - PRE-ROLL GROUND"
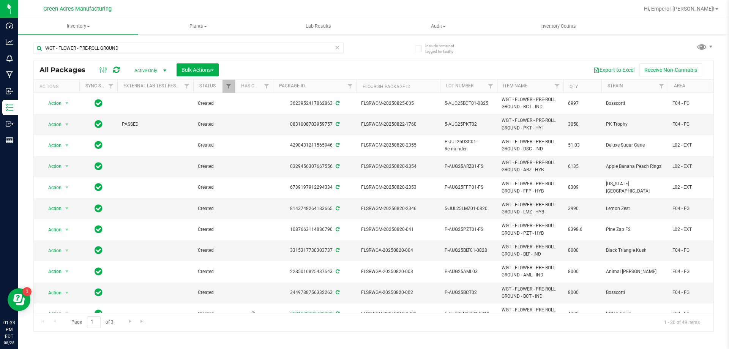
click at [574, 89] on th "Qty" at bounding box center [583, 86] width 38 height 13
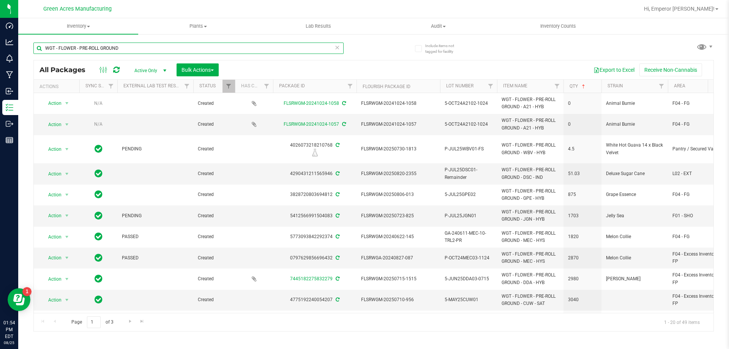
click at [141, 47] on input "WGT - FLOWER - PRE-ROLL GROUND" at bounding box center [188, 48] width 310 height 11
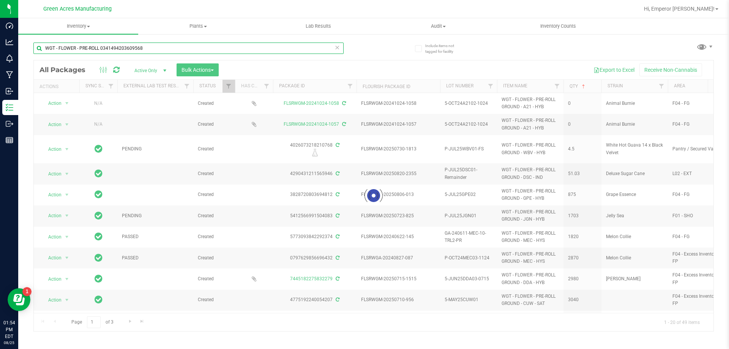
click at [152, 47] on input "WGT - FLOWER - PRE-ROLL 0341494203609568" at bounding box center [188, 48] width 310 height 11
type input "0341494203609568"
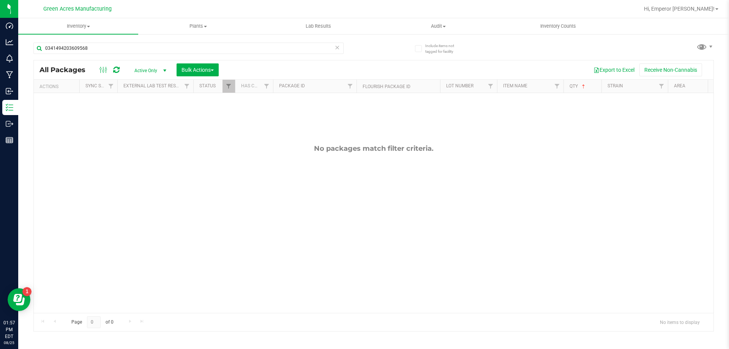
click at [141, 68] on span "Active Only" at bounding box center [149, 70] width 42 height 11
click at [136, 117] on li "All" at bounding box center [148, 116] width 41 height 11
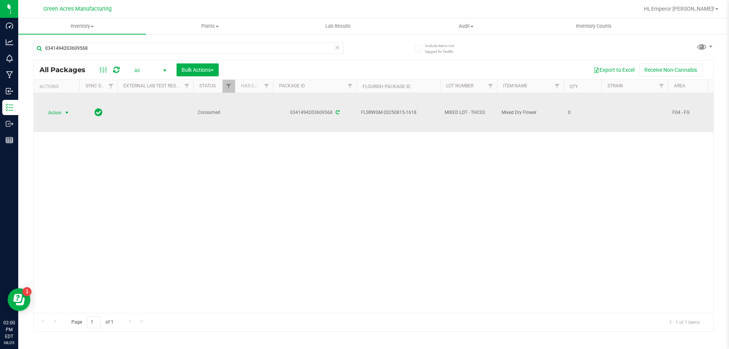
click at [62, 112] on span "select" at bounding box center [66, 113] width 9 height 11
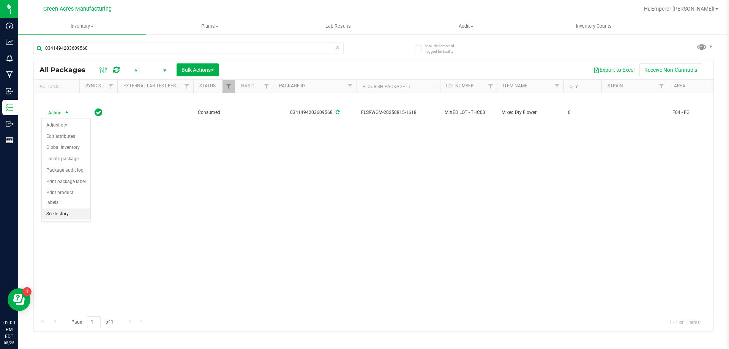
click at [60, 209] on li "See history" at bounding box center [66, 214] width 49 height 11
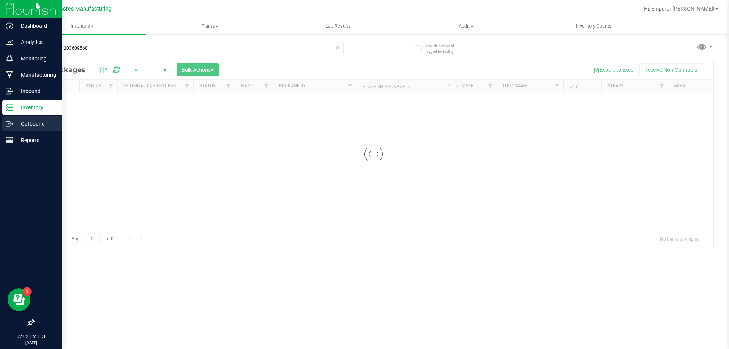
click at [33, 120] on p "Outbound" at bounding box center [36, 123] width 46 height 9
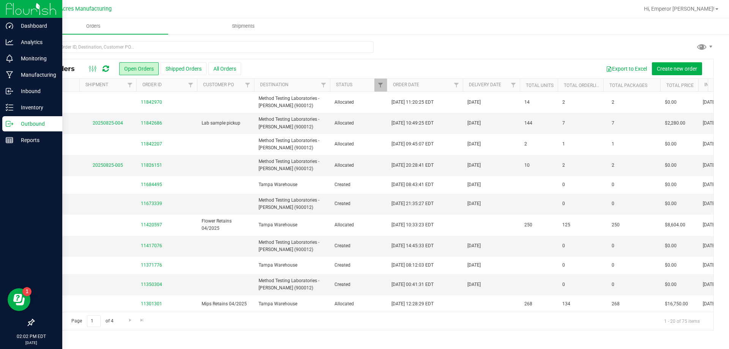
click at [33, 119] on p "Outbound" at bounding box center [36, 123] width 46 height 9
click at [39, 106] on p "Inventory" at bounding box center [36, 107] width 46 height 9
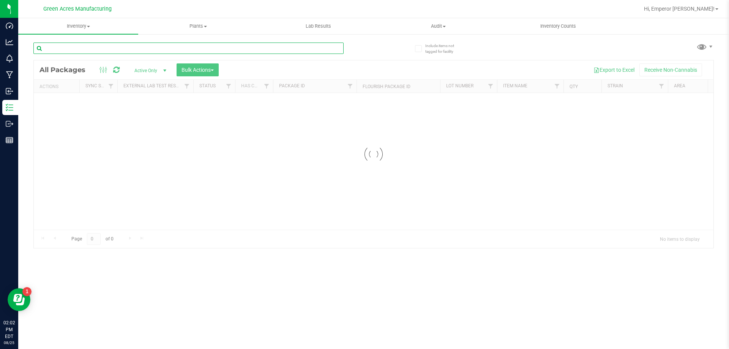
click at [71, 48] on input "text" at bounding box center [188, 48] width 310 height 11
click at [70, 49] on input "MIXED LOT -THC02" at bounding box center [188, 48] width 310 height 11
type input "MIXED LOT - THC02"
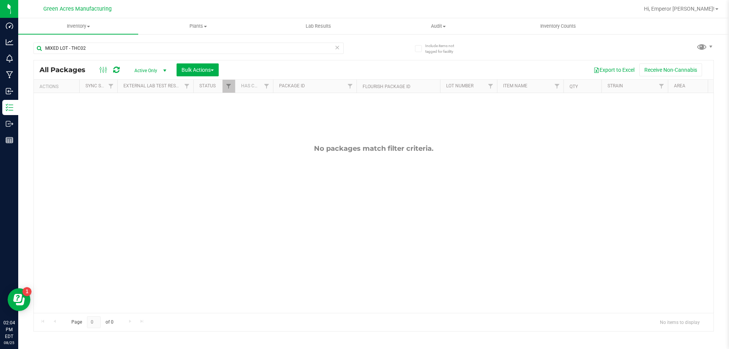
click at [138, 69] on span "Active Only" at bounding box center [149, 70] width 42 height 11
click at [135, 113] on li "All" at bounding box center [148, 116] width 41 height 11
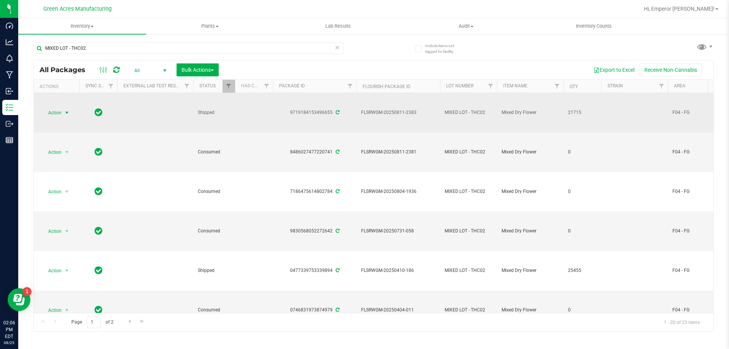
click at [55, 115] on span "Action" at bounding box center [51, 113] width 21 height 11
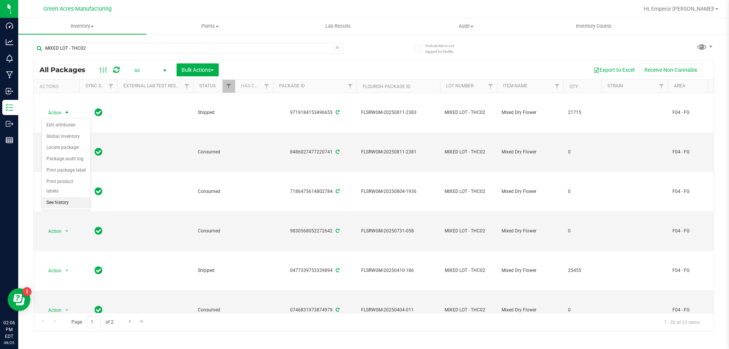
click at [63, 197] on li "See history" at bounding box center [66, 202] width 49 height 11
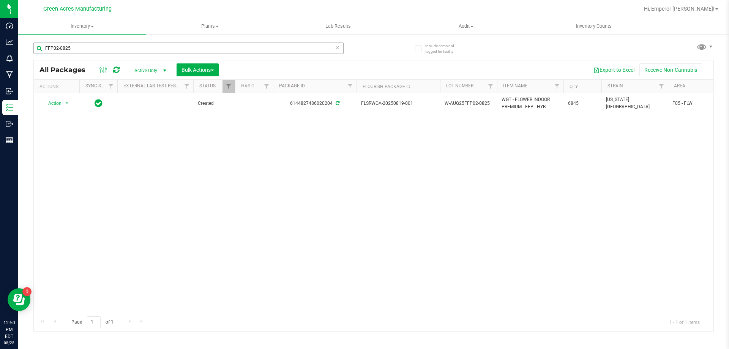
click at [168, 44] on input "FFP02-0825" at bounding box center [188, 48] width 310 height 11
type input "0341494203609568"
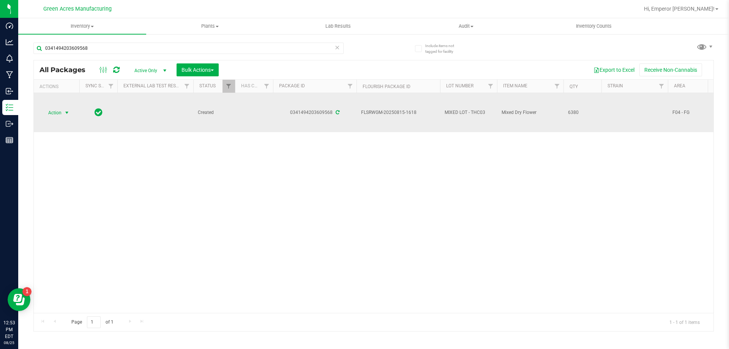
click at [61, 114] on span "Action" at bounding box center [51, 113] width 21 height 11
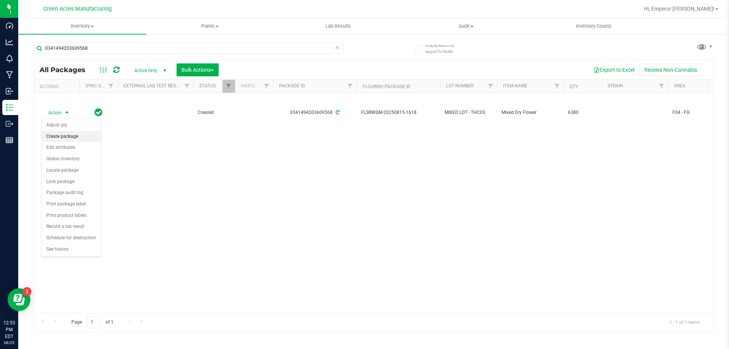
click at [64, 136] on li "Create package" at bounding box center [71, 136] width 59 height 11
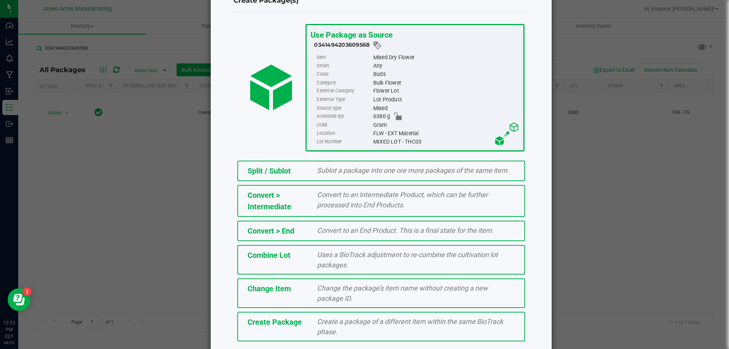
scroll to position [55, 0]
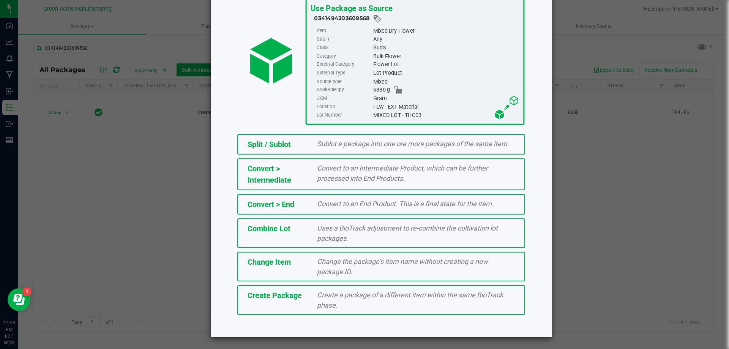
click at [297, 302] on div "Create Package Create a package of a different item within the same BioTrack ph…" at bounding box center [381, 300] width 288 height 30
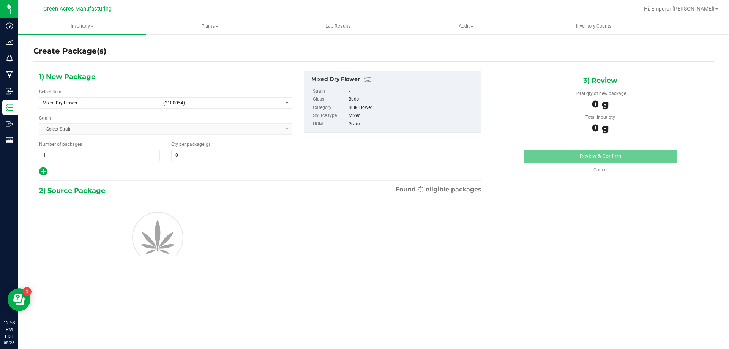
type input "0.0000"
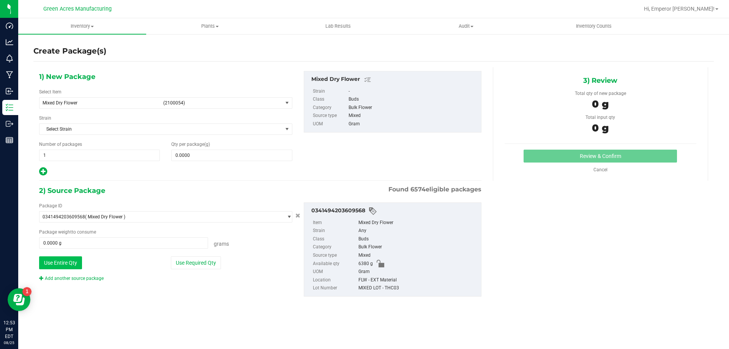
click at [55, 263] on button "Use Entire Qty" at bounding box center [60, 262] width 43 height 13
type input "6380.0000 g"
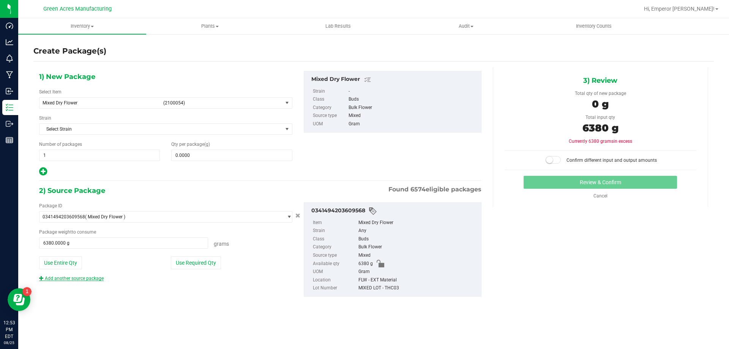
click at [57, 277] on link "Add another source package" at bounding box center [71, 278] width 65 height 5
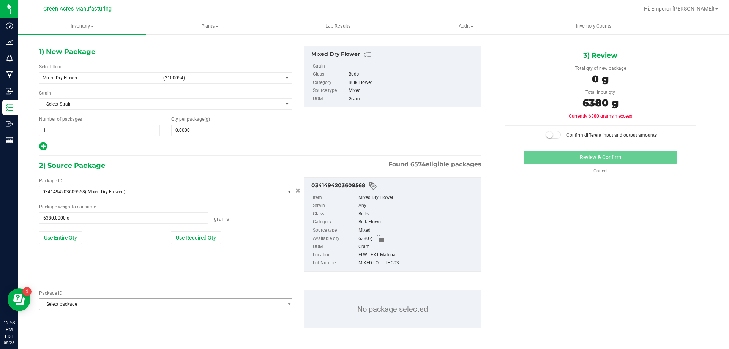
scroll to position [26, 0]
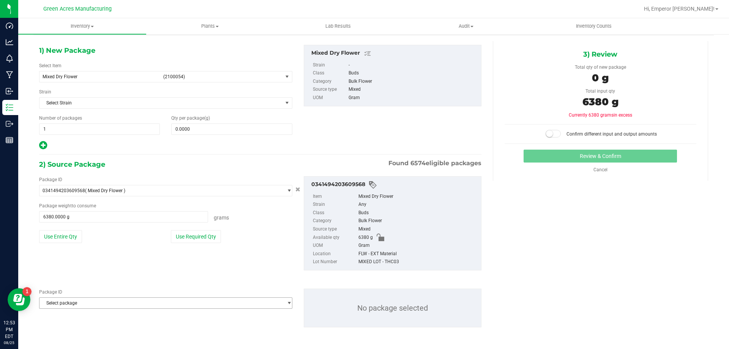
click at [78, 304] on span "Select package" at bounding box center [161, 303] width 243 height 11
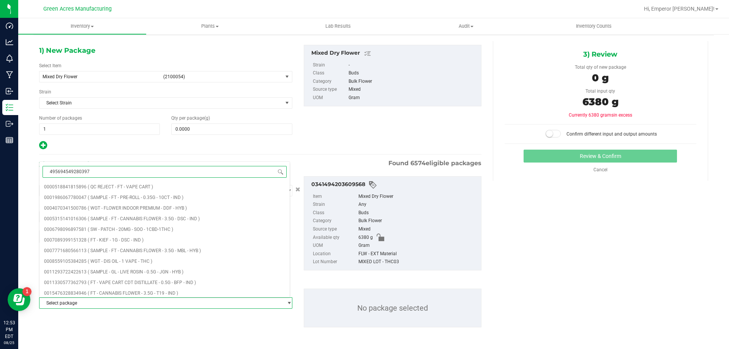
type input "4956945492803978"
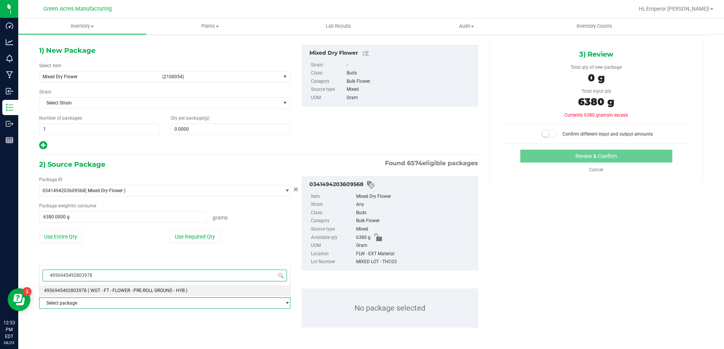
click at [98, 285] on li "4956945492803978 ( WGT - FT - FLOWER - PRE-ROLL GROUND - HYB )" at bounding box center [165, 290] width 250 height 11
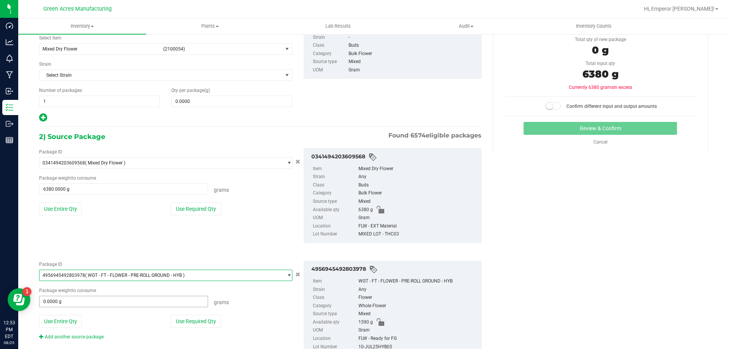
scroll to position [82, 0]
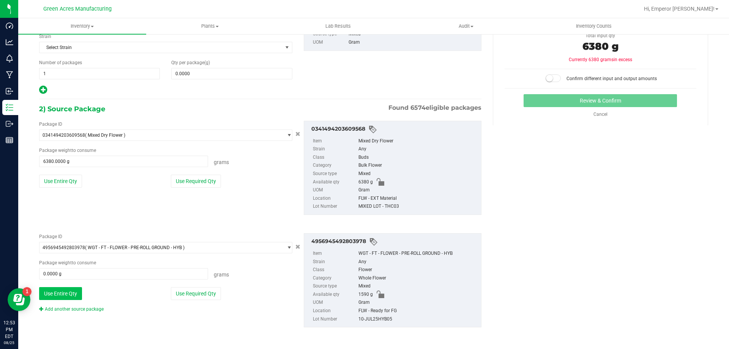
click at [64, 292] on button "Use Entire Qty" at bounding box center [60, 293] width 43 height 13
type input "1590.0000 g"
click at [61, 310] on link "Add another source package" at bounding box center [71, 309] width 65 height 5
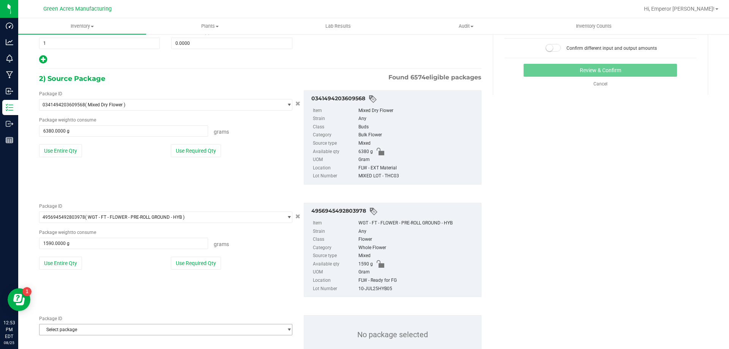
scroll to position [139, 0]
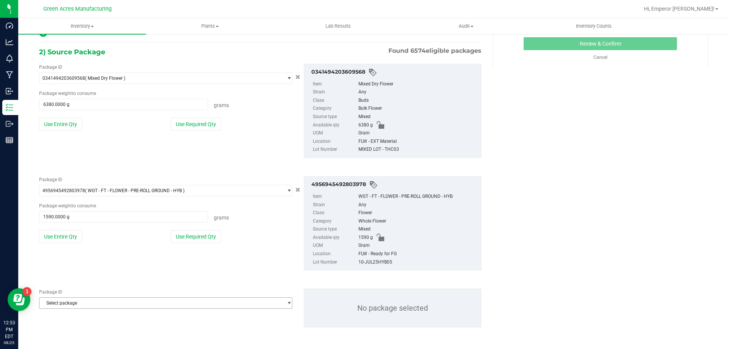
click at [67, 302] on span "Select package" at bounding box center [161, 303] width 243 height 11
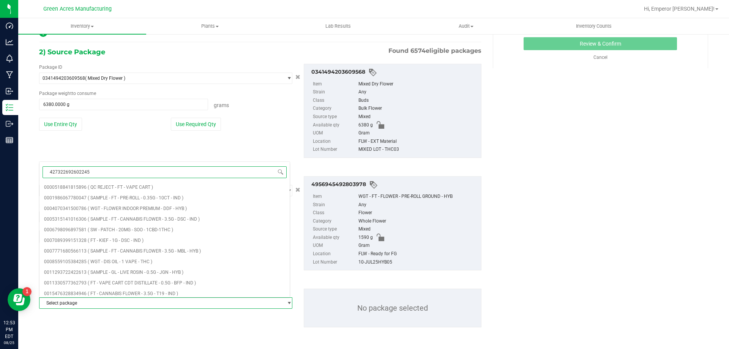
type input "4273226926022455"
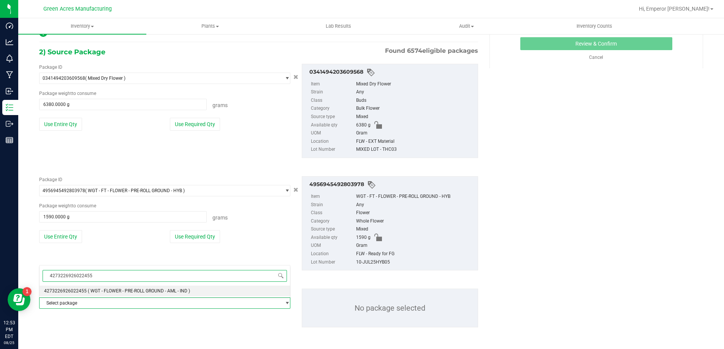
click at [89, 290] on span "( WGT - FLOWER - PRE-ROLL GROUND - AML - IND )" at bounding box center [139, 290] width 102 height 5
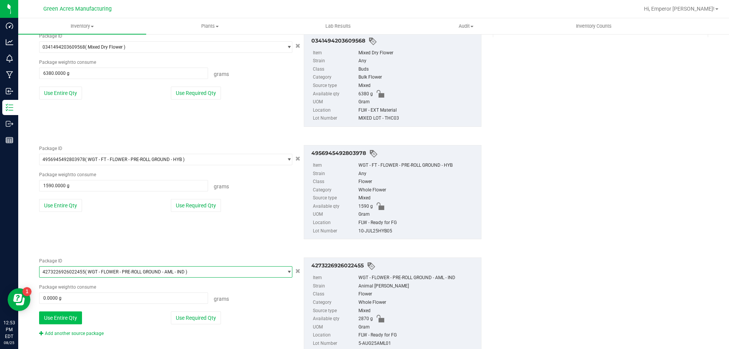
scroll to position [195, 0]
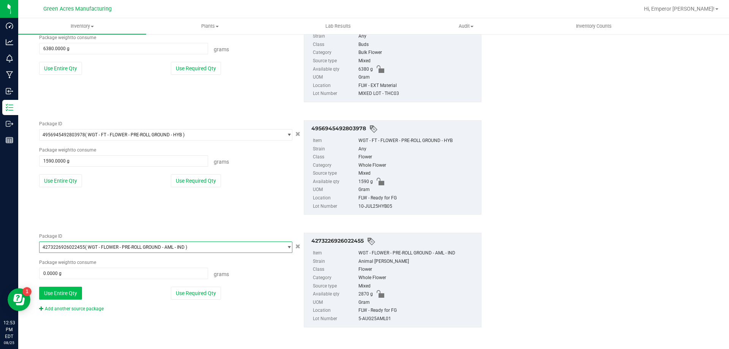
click at [71, 292] on button "Use Entire Qty" at bounding box center [60, 293] width 43 height 13
type input "2870.0000 g"
click at [72, 310] on link "Add another source package" at bounding box center [71, 308] width 65 height 5
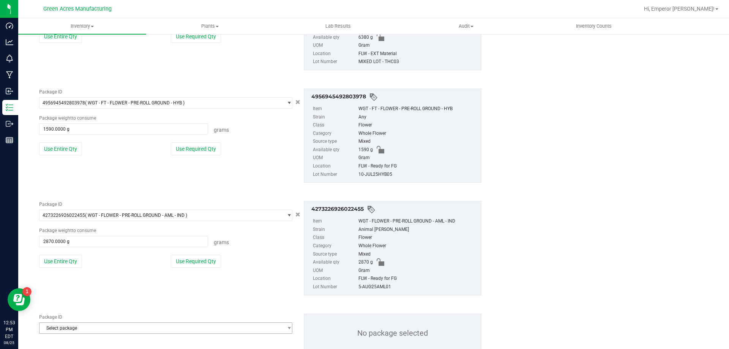
scroll to position [252, 0]
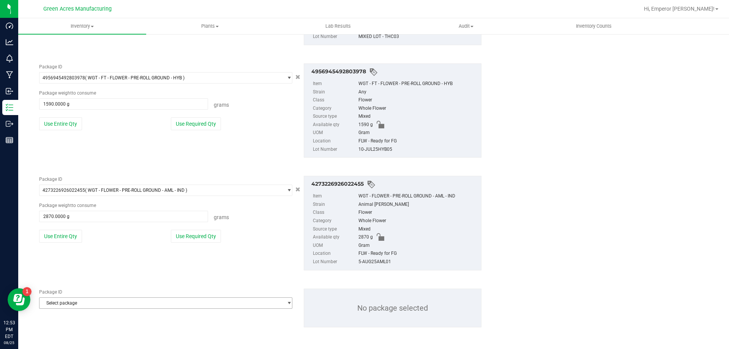
click at [77, 300] on span "Select package" at bounding box center [161, 303] width 243 height 11
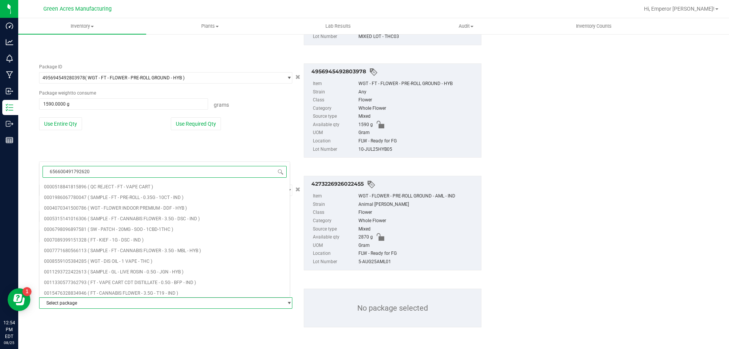
type input "6566004917926209"
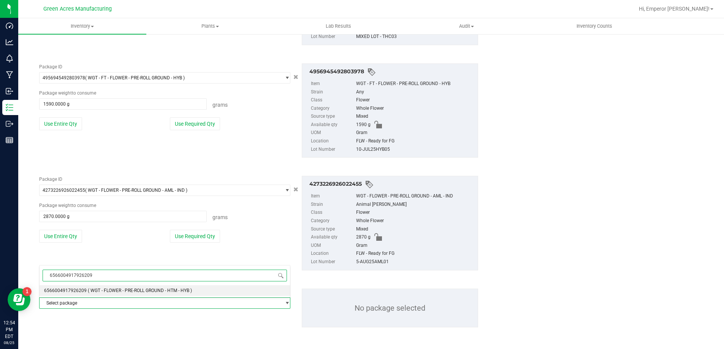
click at [212, 288] on li "6566004917926209 ( WGT - FLOWER - PRE-ROLL GROUND - HTM - HYB )" at bounding box center [165, 290] width 250 height 11
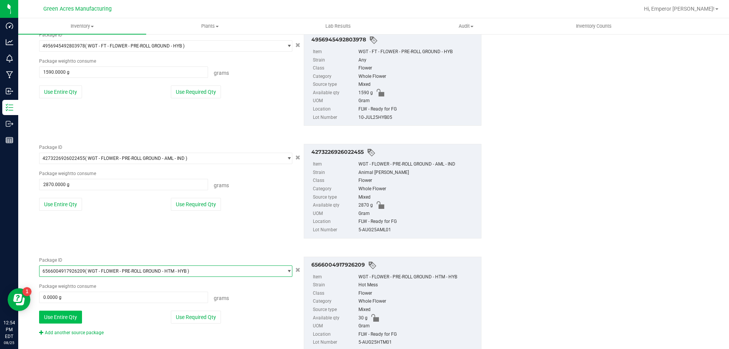
scroll to position [307, 0]
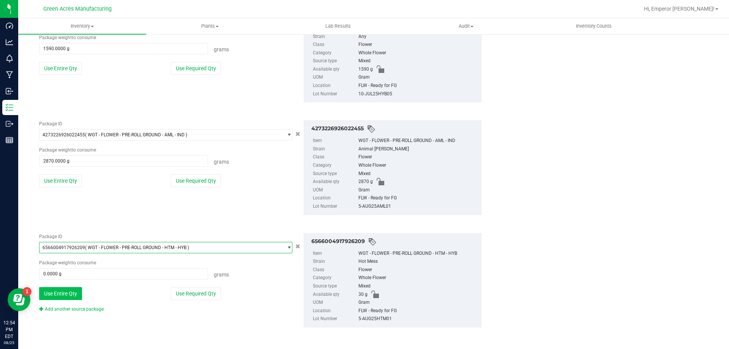
click at [74, 295] on button "Use Entire Qty" at bounding box center [60, 293] width 43 height 13
type input "30.0000 g"
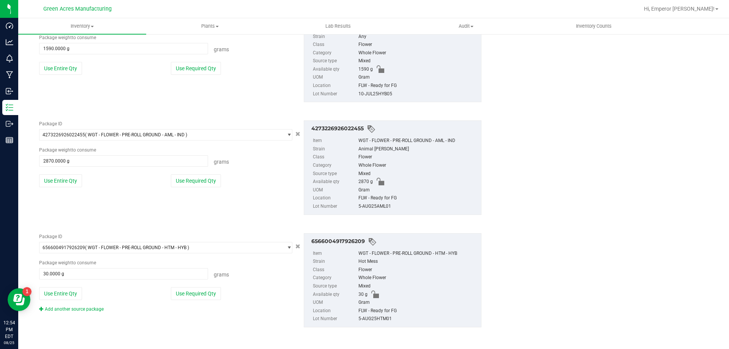
click at [70, 312] on div "Add another source package" at bounding box center [77, 309] width 76 height 7
click at [72, 312] on link "Add another source package" at bounding box center [71, 309] width 65 height 5
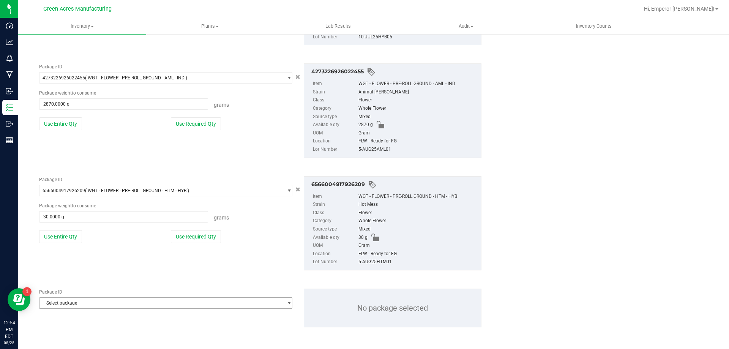
click at [74, 300] on span "Select package" at bounding box center [161, 303] width 243 height 11
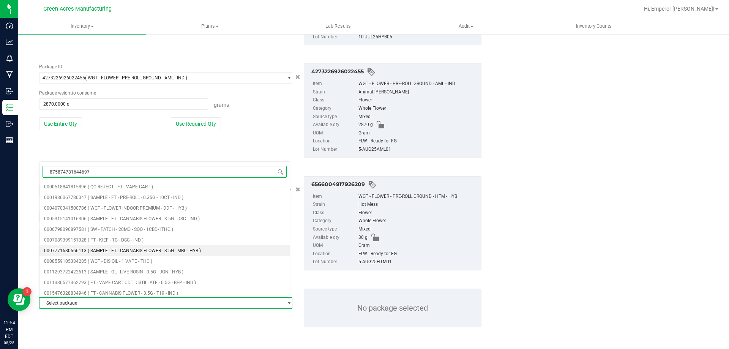
type input "8758747816446978"
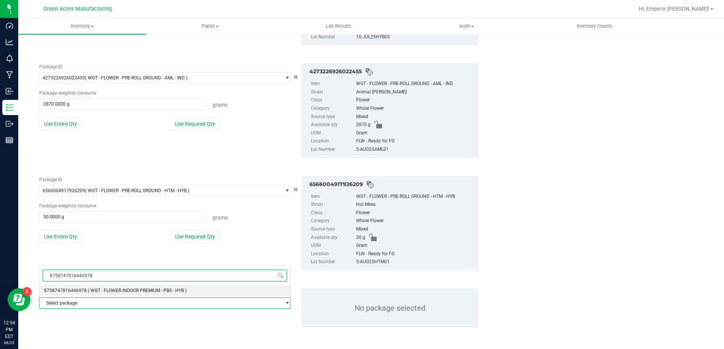
click at [139, 291] on span "( WGT - FLOWER INDOOR PREMIUM - PBS - HYB )" at bounding box center [137, 290] width 99 height 5
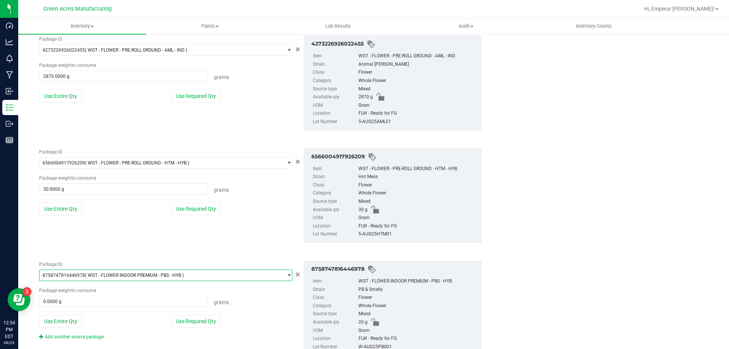
scroll to position [419, 0]
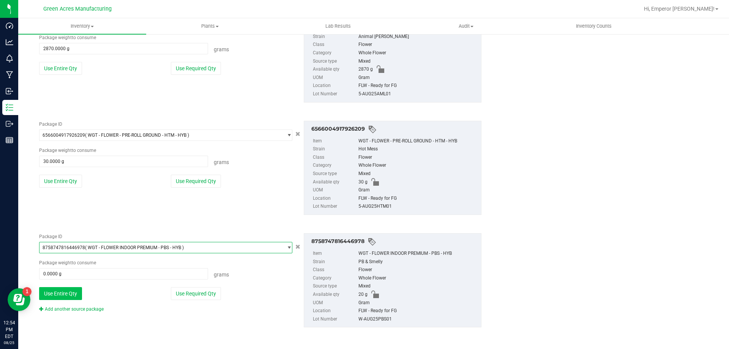
click at [58, 292] on button "Use Entire Qty" at bounding box center [60, 293] width 43 height 13
type input "20.0000 g"
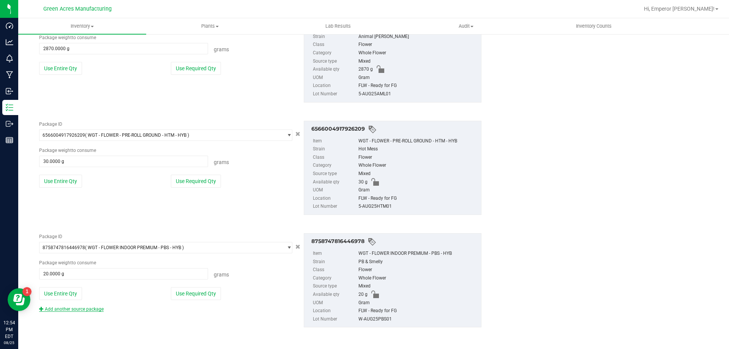
click at [55, 310] on link "Add another source package" at bounding box center [71, 309] width 65 height 5
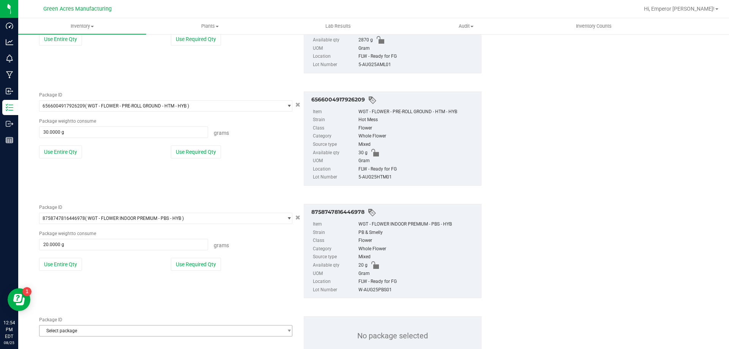
scroll to position [476, 0]
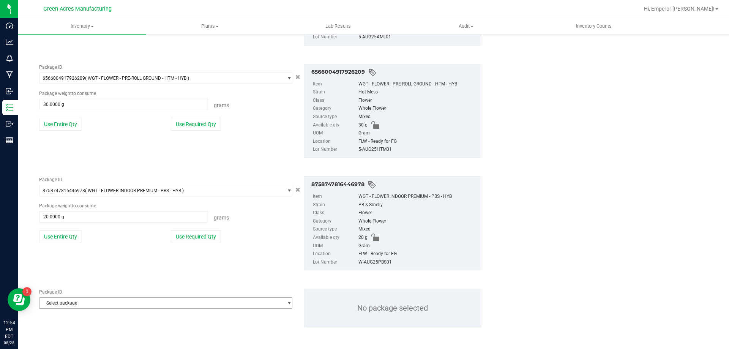
click at [65, 303] on span "Select package" at bounding box center [161, 303] width 243 height 11
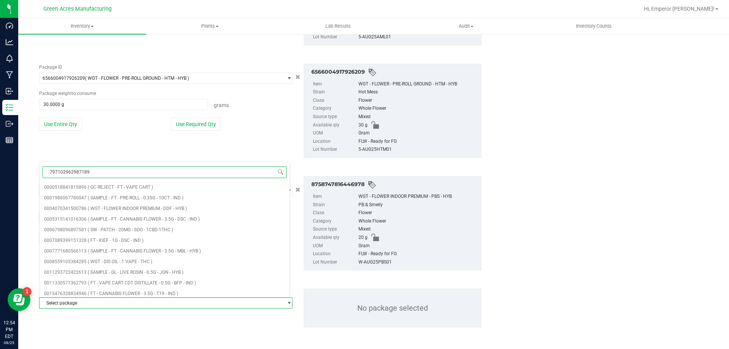
type input "7971029629871899"
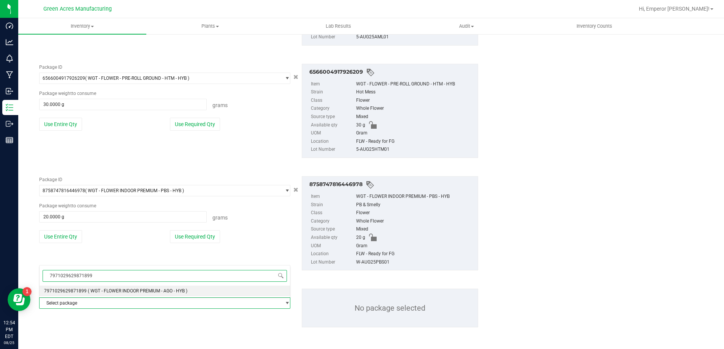
click at [127, 286] on li "7971029629871899 ( WGT - FLOWER INDOOR PREMIUM - AGO - HYB )" at bounding box center [165, 291] width 250 height 11
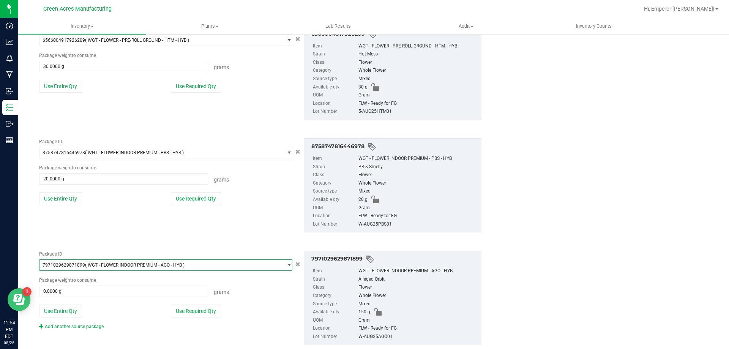
scroll to position [532, 0]
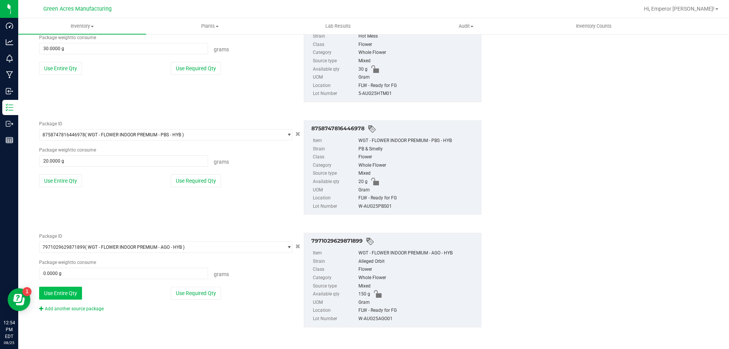
click at [67, 299] on button "Use Entire Qty" at bounding box center [60, 293] width 43 height 13
type input "150.0000 g"
click at [67, 305] on div "Add another source package" at bounding box center [77, 308] width 76 height 7
click at [66, 309] on link "Add another source package" at bounding box center [71, 308] width 65 height 5
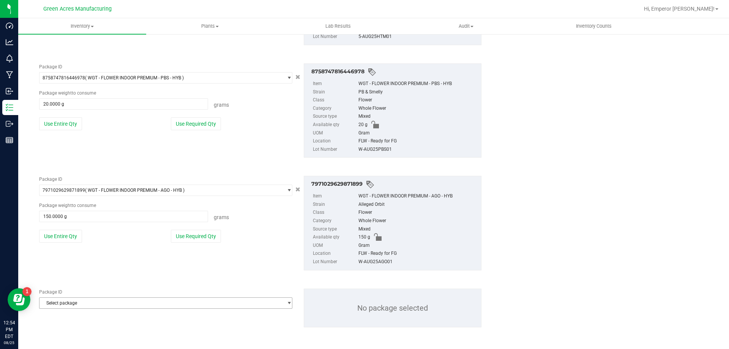
click at [73, 302] on span "Select package" at bounding box center [161, 303] width 243 height 11
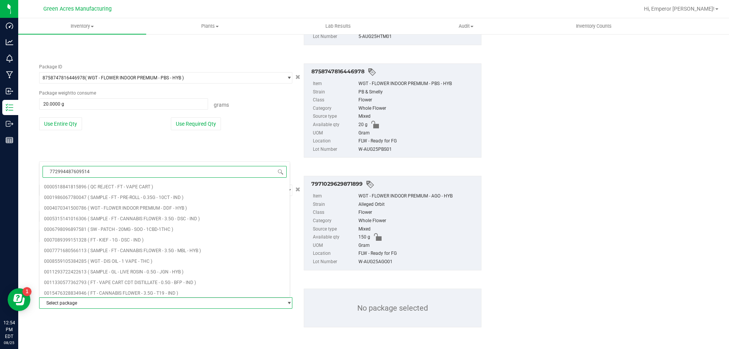
type input "7729944876095141"
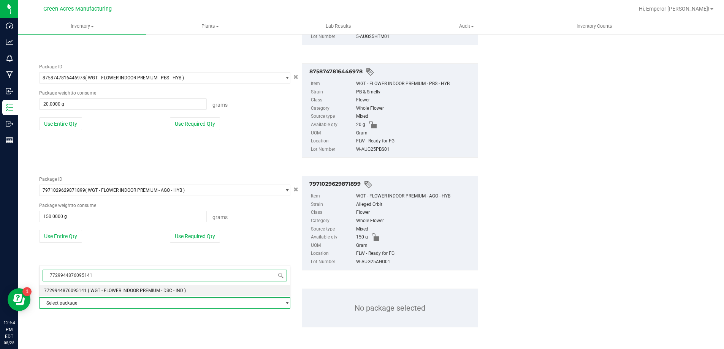
click at [119, 292] on span "( WGT - FLOWER INDOOR PREMIUM - DSC - IND )" at bounding box center [137, 290] width 98 height 5
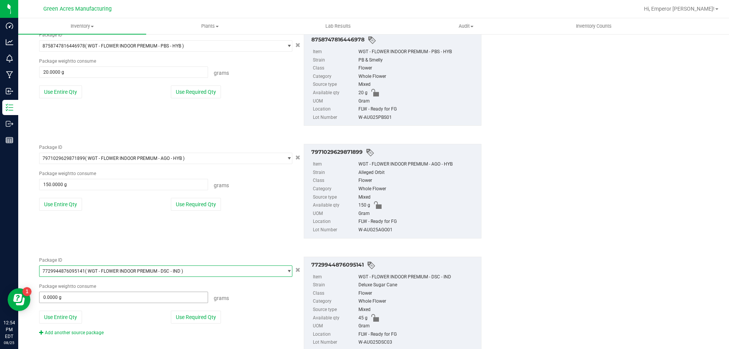
scroll to position [645, 0]
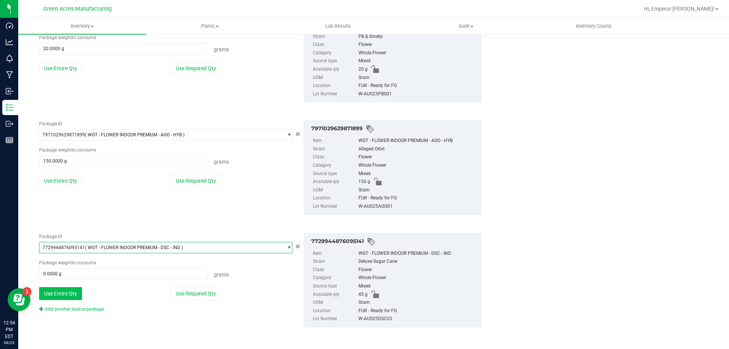
click at [77, 294] on button "Use Entire Qty" at bounding box center [60, 293] width 43 height 13
type input "45.0000 g"
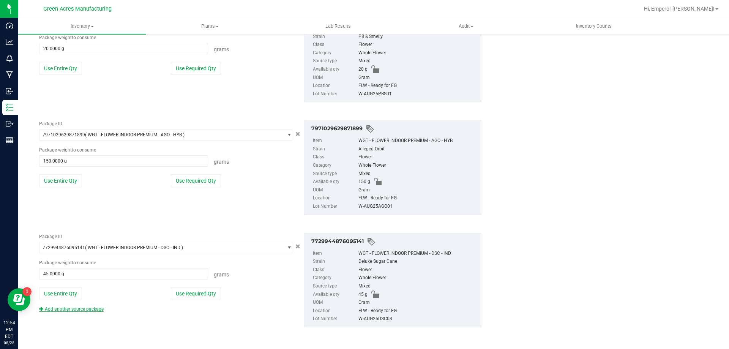
click at [74, 310] on link "Add another source package" at bounding box center [71, 309] width 65 height 5
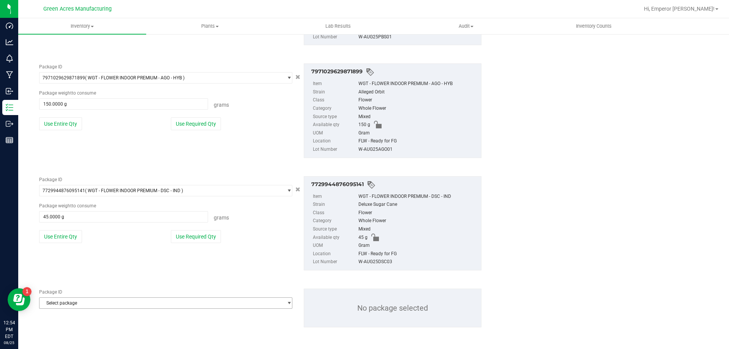
click at [74, 303] on span "Select package" at bounding box center [161, 303] width 243 height 11
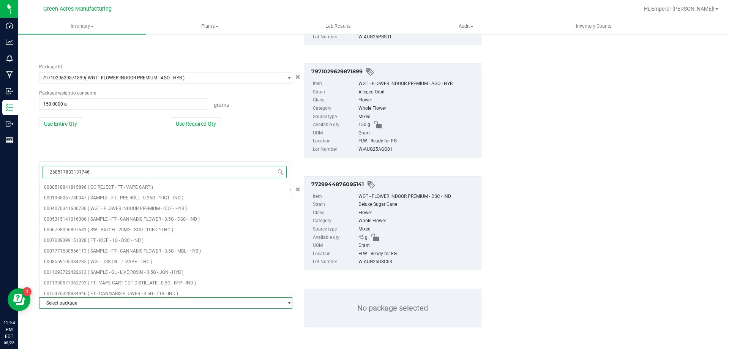
type input "2685178831317463"
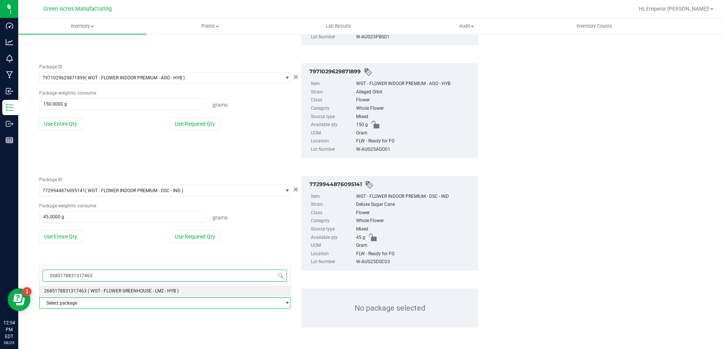
click at [130, 293] on span "( WGT - FLOWER GREENHOUSE - LMZ - HYB )" at bounding box center [133, 290] width 91 height 5
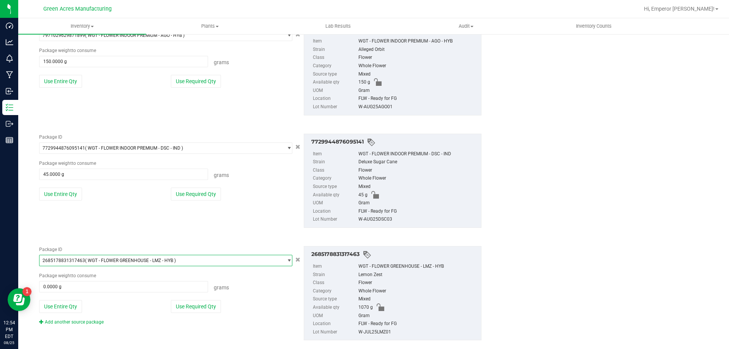
scroll to position [757, 0]
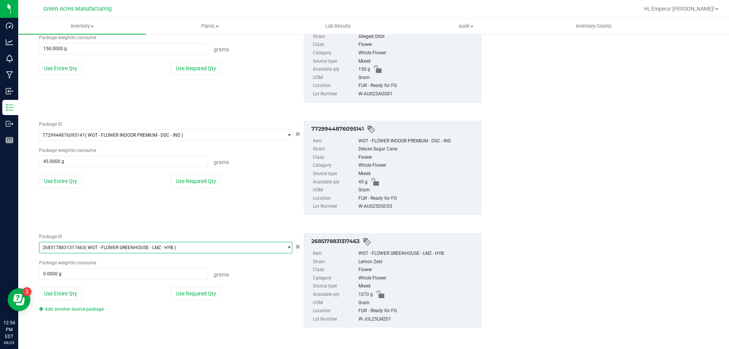
click at [74, 303] on div "Package ID 2685178831317463 ( WGT - FLOWER GREENHOUSE - LMZ - HYB ) 26762737844…" at bounding box center [165, 272] width 265 height 79
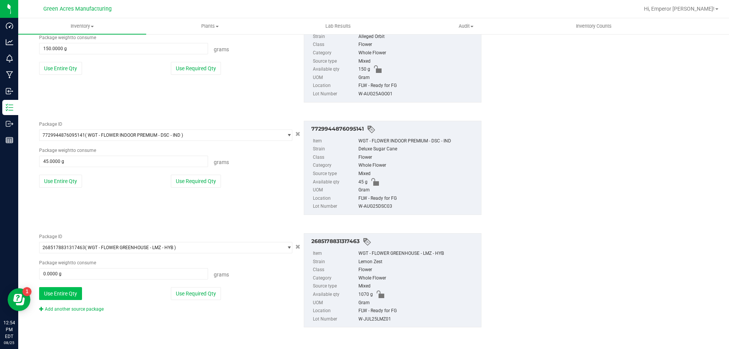
click at [74, 299] on button "Use Entire Qty" at bounding box center [60, 293] width 43 height 13
type input "1070.0000 g"
click at [75, 314] on div "Package ID 2685178831317463 ( WGT - FLOWER GREENHOUSE - LMZ - HYB ) 26762737844…" at bounding box center [260, 280] width 454 height 106
click at [77, 309] on link "Add another source package" at bounding box center [71, 309] width 65 height 5
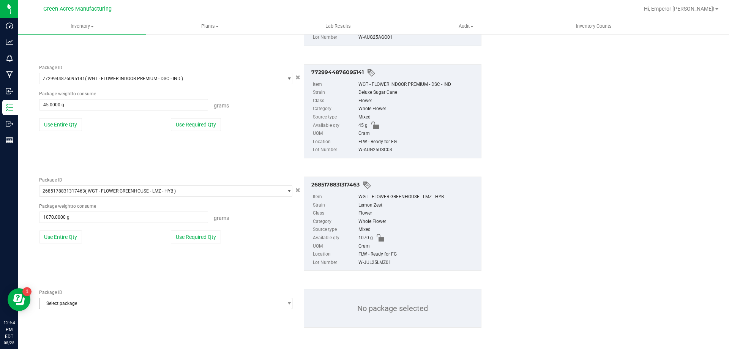
scroll to position [814, 0]
click at [77, 307] on span "Select package" at bounding box center [161, 303] width 243 height 11
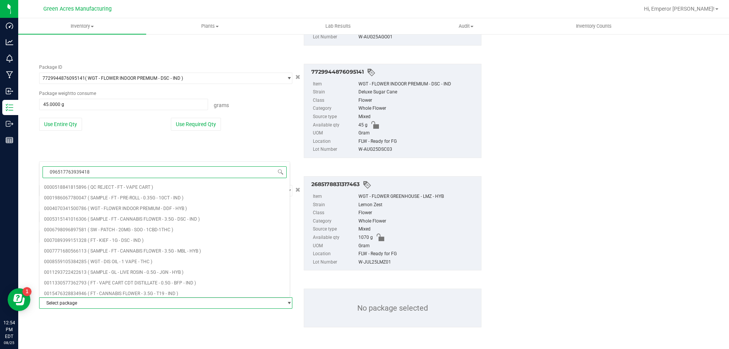
type input "0965177639394187"
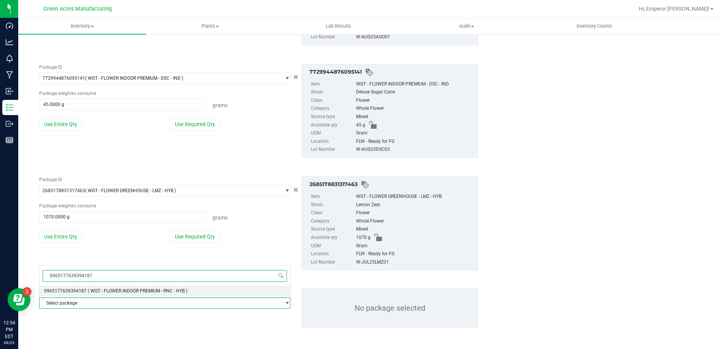
click at [171, 284] on span "0965177639394187" at bounding box center [165, 276] width 250 height 18
click at [170, 289] on span "( WGT - FLOWER INDOOR PREMIUM - RNC - HYB )" at bounding box center [138, 290] width 100 height 5
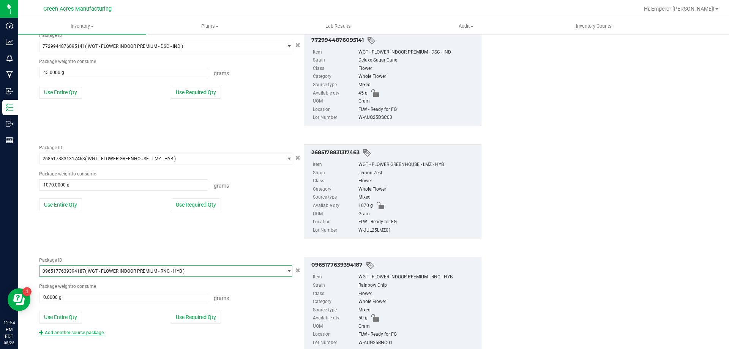
scroll to position [870, 0]
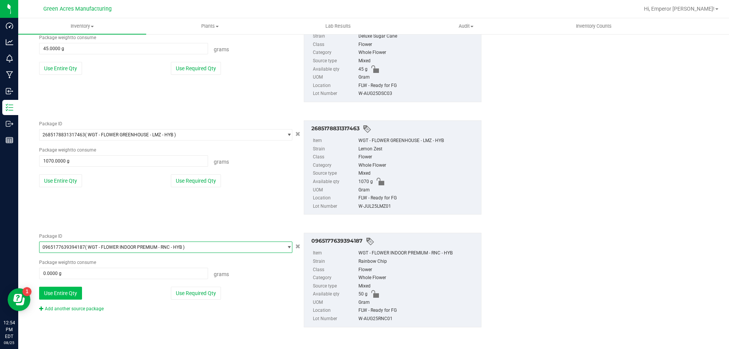
click at [62, 298] on button "Use Entire Qty" at bounding box center [60, 293] width 43 height 13
type input "50.0000 g"
click at [60, 309] on link "Add another source package" at bounding box center [71, 308] width 65 height 5
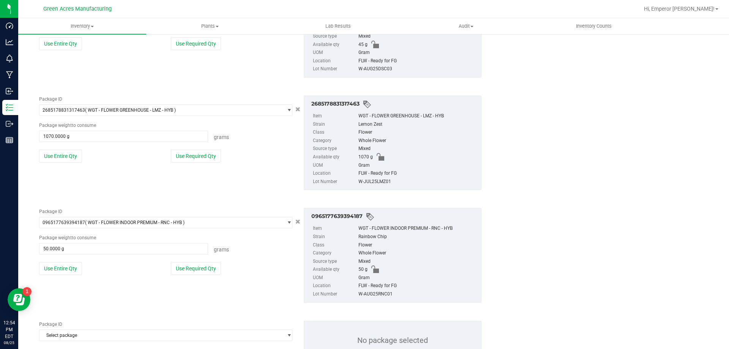
scroll to position [927, 0]
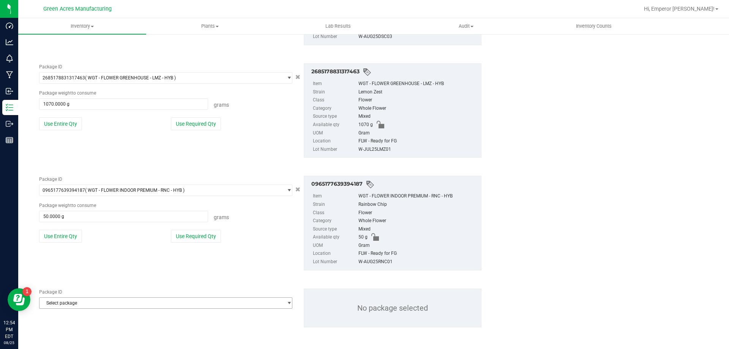
click at [68, 302] on span "Select package" at bounding box center [161, 303] width 243 height 11
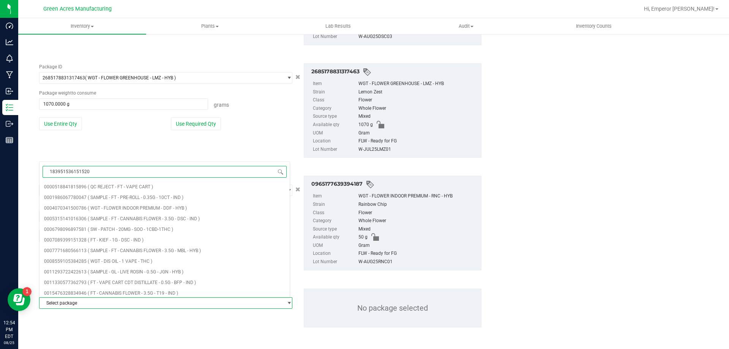
type input "1839515361515201"
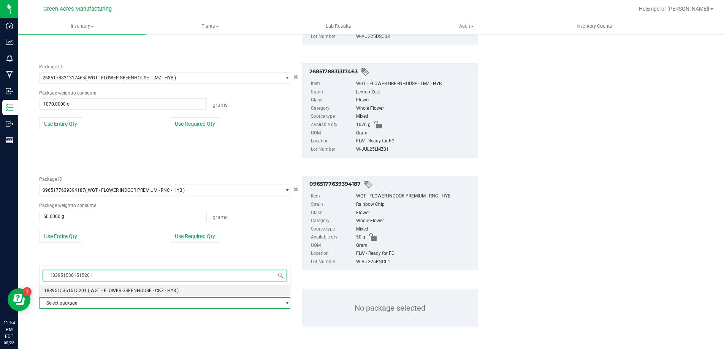
click at [89, 296] on li "1839515361515201 ( WGT - FLOWER GREENHOUSE - CKZ - HYB )" at bounding box center [165, 290] width 250 height 11
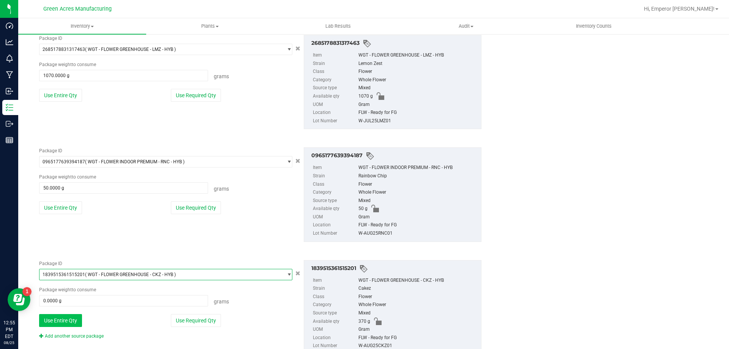
scroll to position [983, 0]
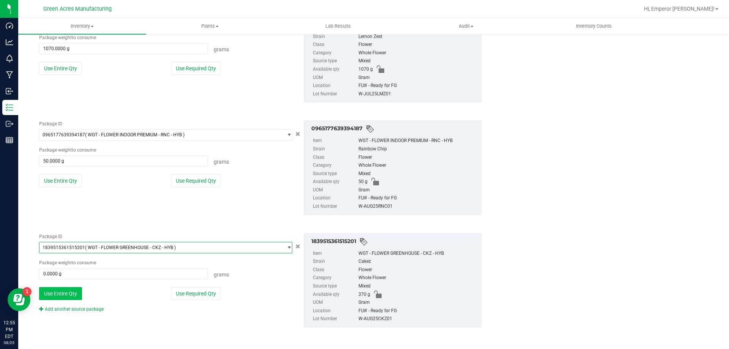
click at [70, 293] on button "Use Entire Qty" at bounding box center [60, 293] width 43 height 13
type input "370.0000 g"
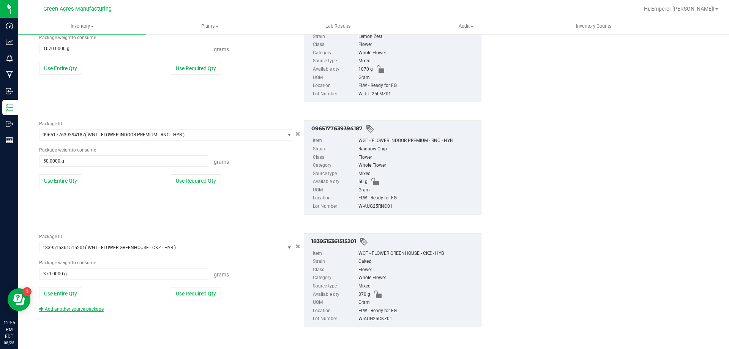
click at [70, 310] on link "Add another source package" at bounding box center [71, 309] width 65 height 5
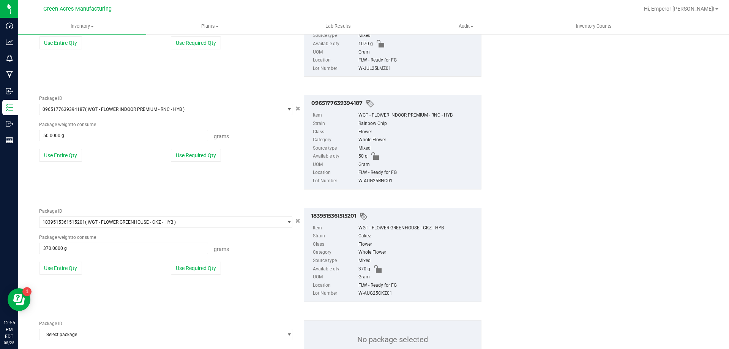
scroll to position [1039, 0]
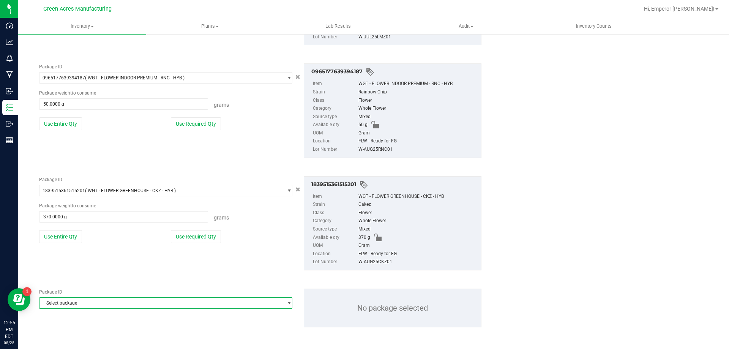
click at [74, 304] on span "Select package" at bounding box center [161, 303] width 243 height 11
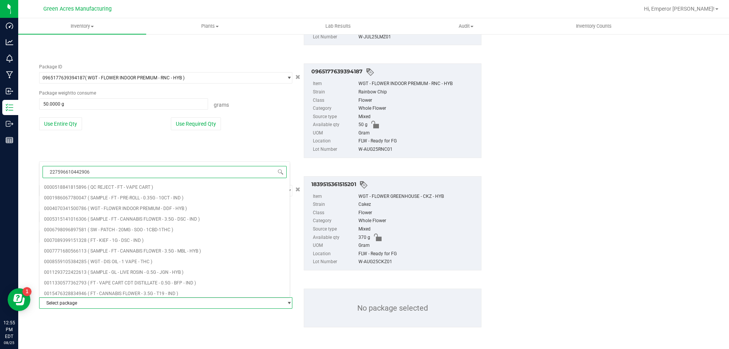
type input "2275966104429062"
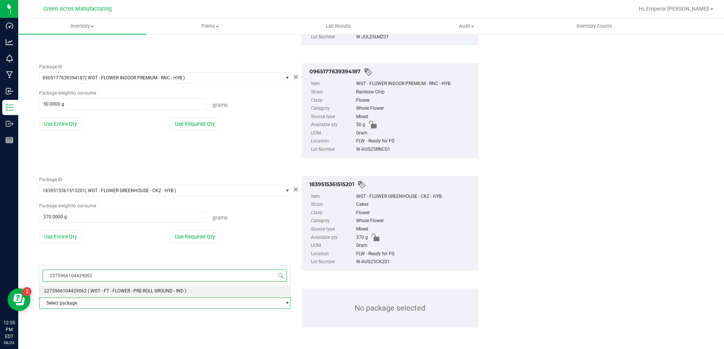
click at [94, 290] on span "( WGT - FT - FLOWER - PRE-ROLL GROUND - IND )" at bounding box center [137, 290] width 98 height 5
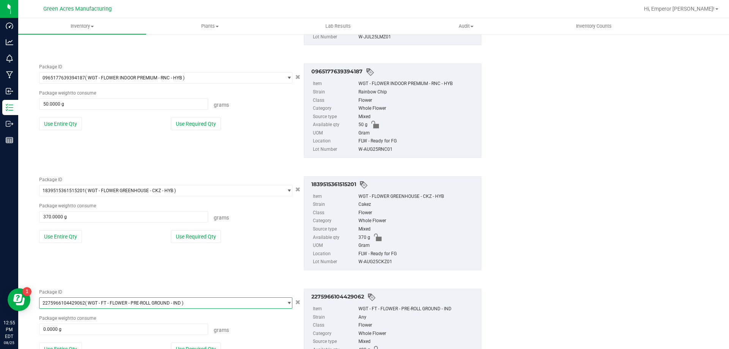
scroll to position [1095, 0]
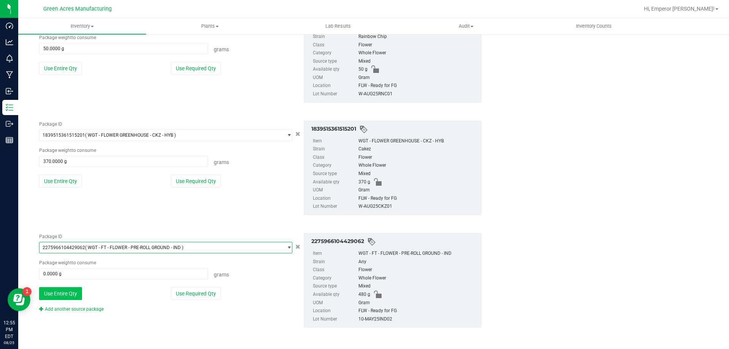
click at [69, 295] on button "Use Entire Qty" at bounding box center [60, 293] width 43 height 13
type input "480.0000 g"
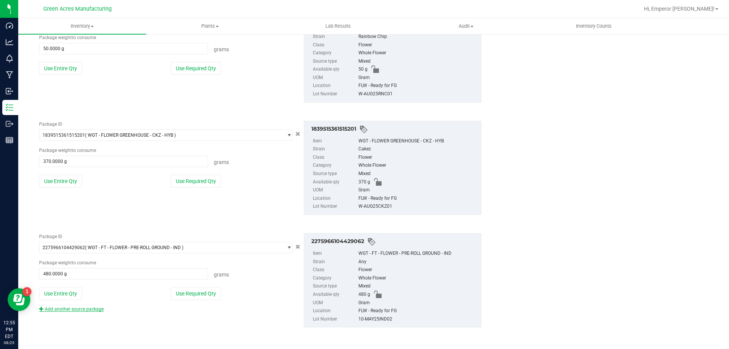
click at [69, 310] on link "Add another source package" at bounding box center [71, 309] width 65 height 5
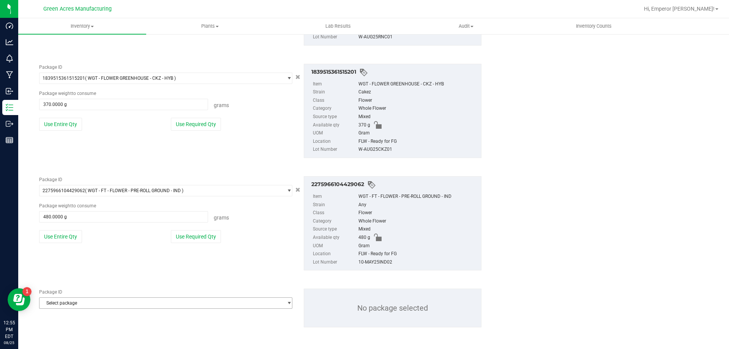
click at [71, 303] on span "Select package" at bounding box center [161, 303] width 243 height 11
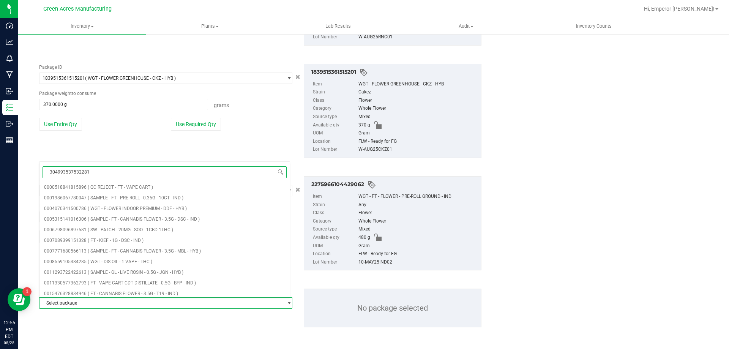
type input "3049935375322818"
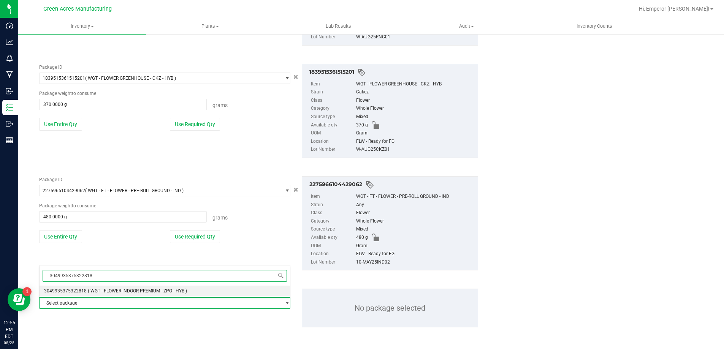
click at [88, 290] on span "( WGT - FLOWER INDOOR PREMIUM - ZPO - HYB )" at bounding box center [137, 290] width 99 height 5
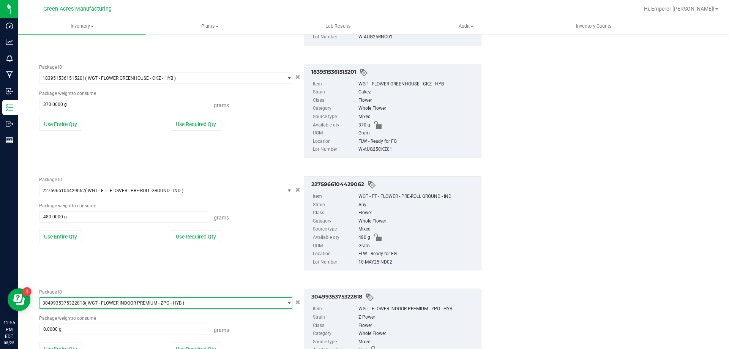
scroll to position [1208, 0]
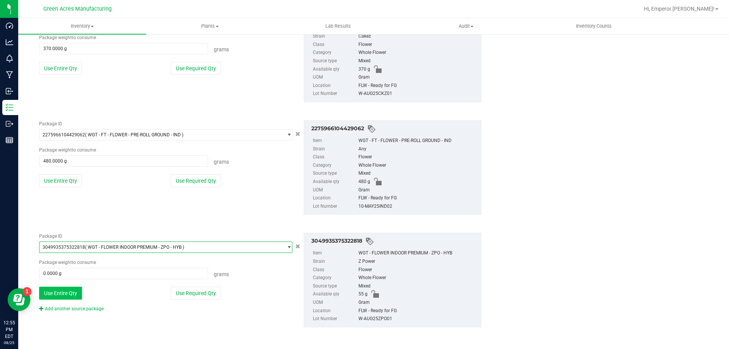
click at [72, 289] on button "Use Entire Qty" at bounding box center [60, 293] width 43 height 13
type input "55.0000 g"
click at [64, 310] on link "Add another source package" at bounding box center [71, 308] width 65 height 5
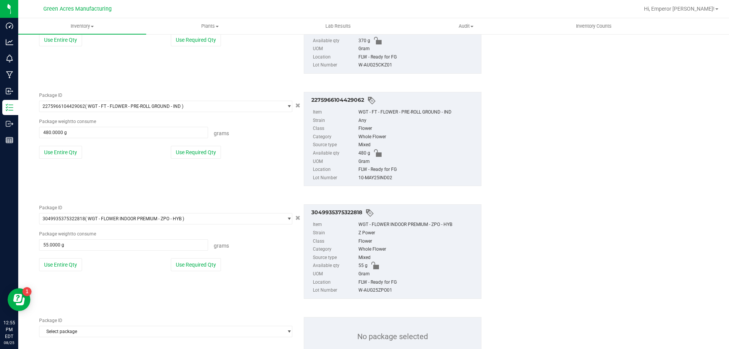
scroll to position [1265, 0]
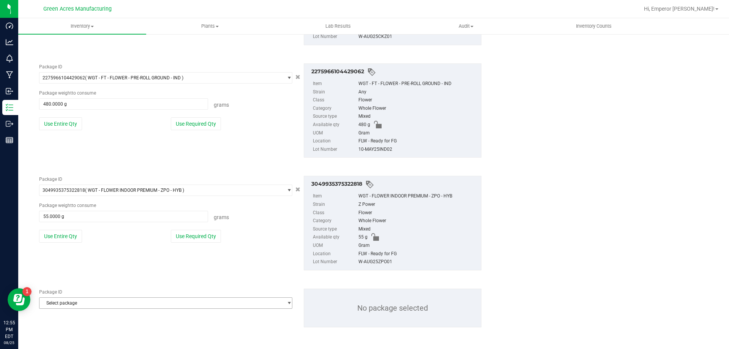
click at [67, 303] on span "Select package" at bounding box center [161, 303] width 243 height 11
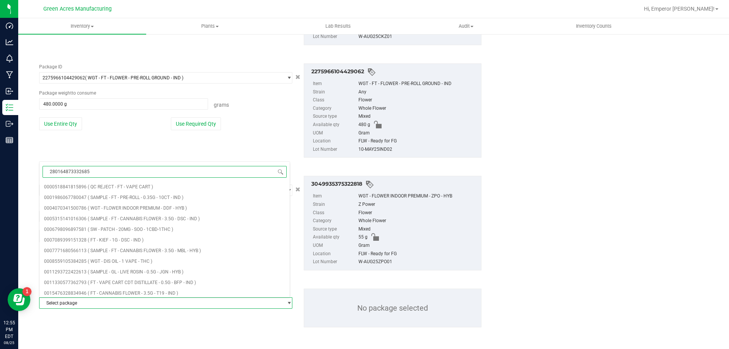
type input "2801648733326855"
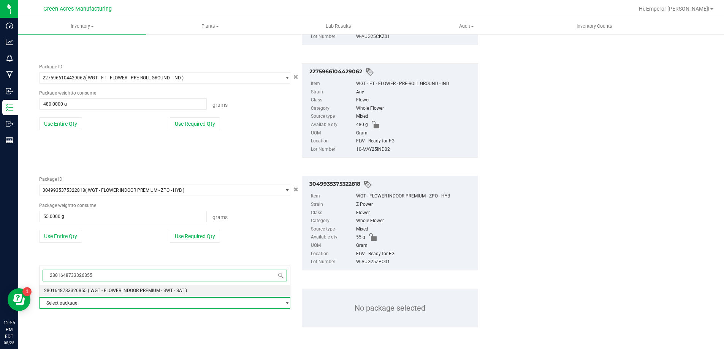
click at [84, 293] on span "2801648733326855" at bounding box center [65, 290] width 43 height 5
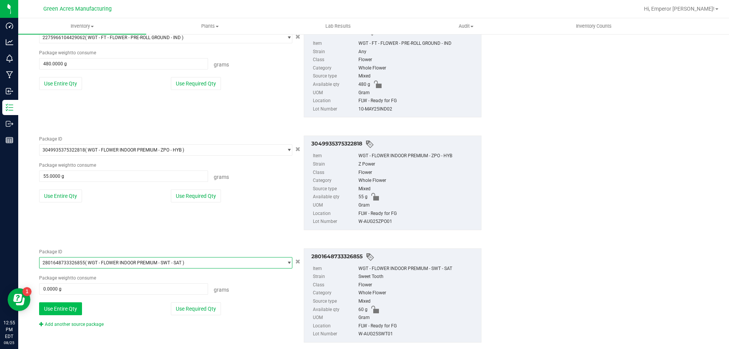
scroll to position [1320, 0]
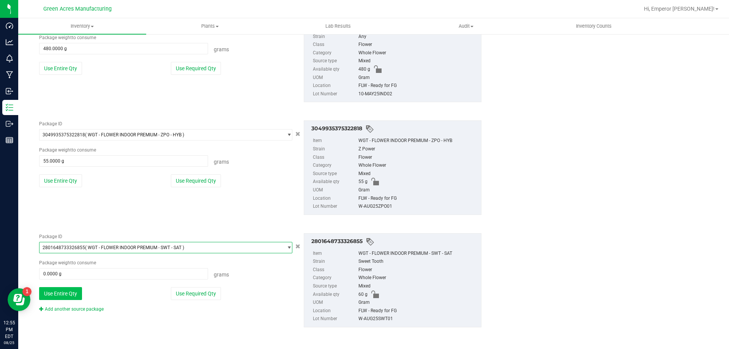
click at [66, 293] on button "Use Entire Qty" at bounding box center [60, 293] width 43 height 13
type input "60.0000 g"
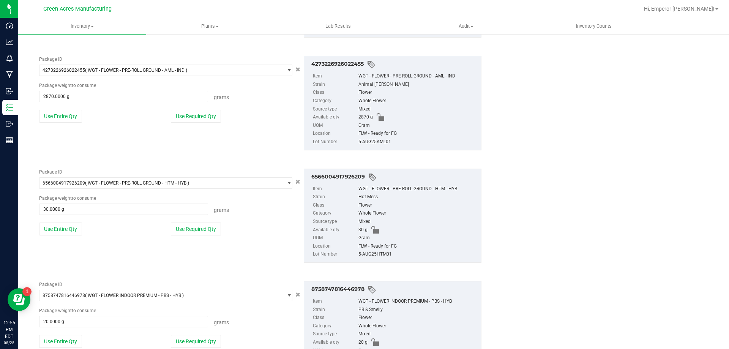
scroll to position [0, 0]
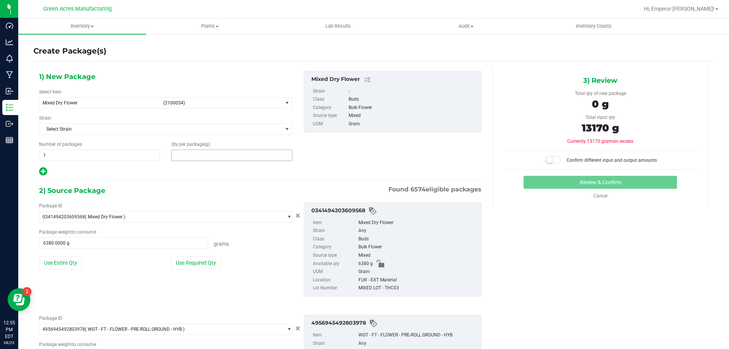
click at [239, 153] on span at bounding box center [231, 155] width 121 height 11
type input "13170"
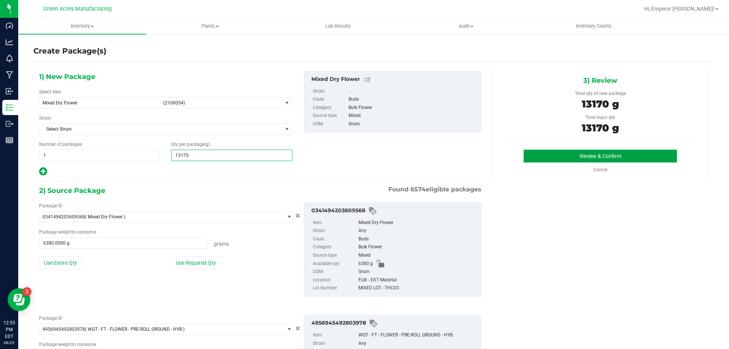
click at [550, 155] on button "Review & Confirm" at bounding box center [600, 156] width 153 height 13
type input "13,170.0000"
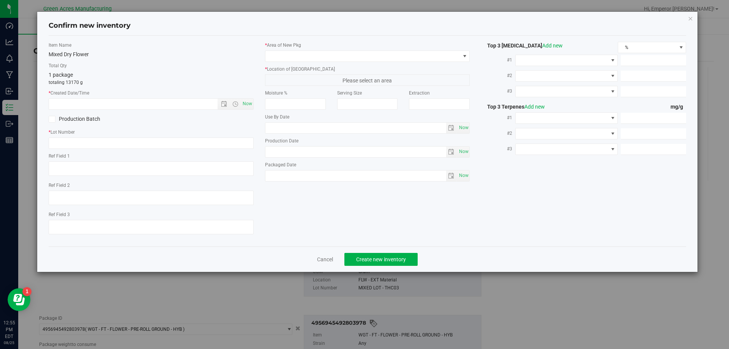
type textarea "DEP"
type textarea "18%"
click at [246, 102] on span "Now" at bounding box center [247, 103] width 13 height 11
type input "8/25/2025 12:55 PM"
click at [161, 142] on input "text" at bounding box center [151, 143] width 205 height 11
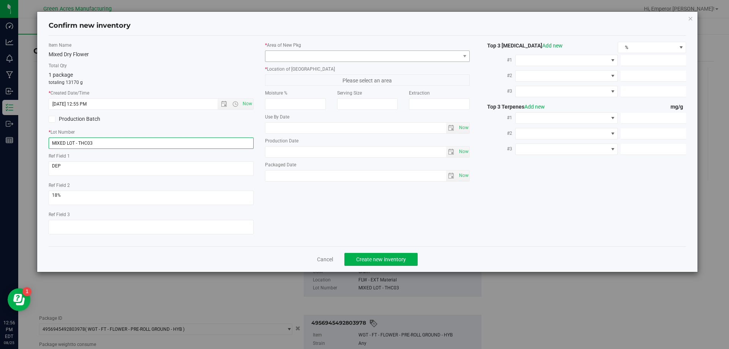
type input "MIXED LOT - THC03"
click at [314, 56] on span at bounding box center [363, 56] width 195 height 11
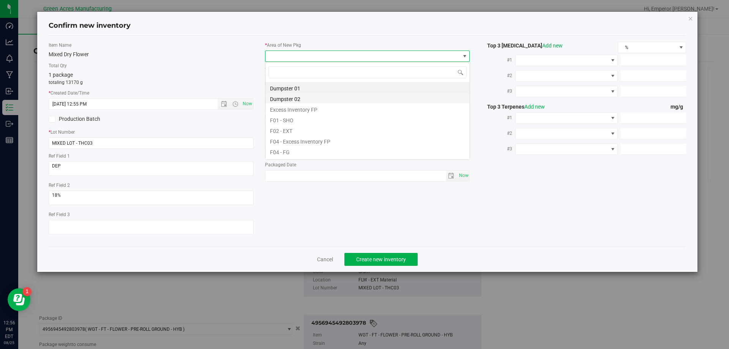
scroll to position [11, 205]
click at [296, 149] on li "F04 - FG" at bounding box center [368, 151] width 204 height 11
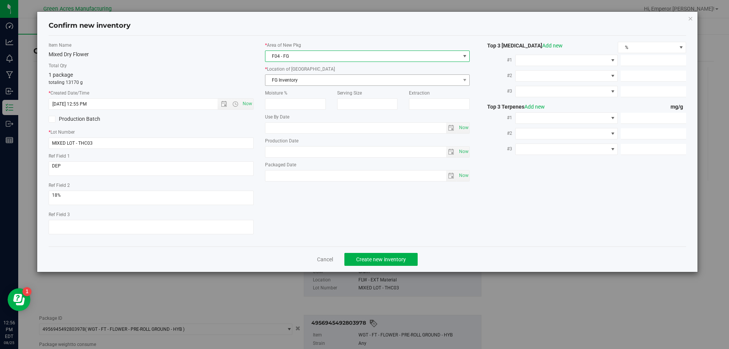
click at [303, 79] on span "FG Inventory" at bounding box center [363, 80] width 195 height 11
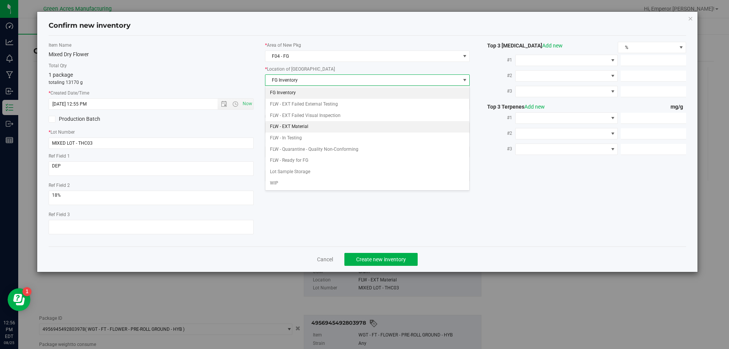
click at [306, 128] on li "FLW - EXT Material" at bounding box center [368, 126] width 204 height 11
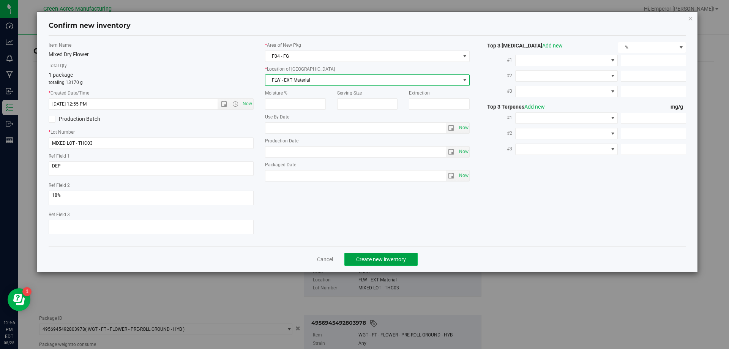
click at [383, 256] on span "Create new inventory" at bounding box center [381, 259] width 50 height 6
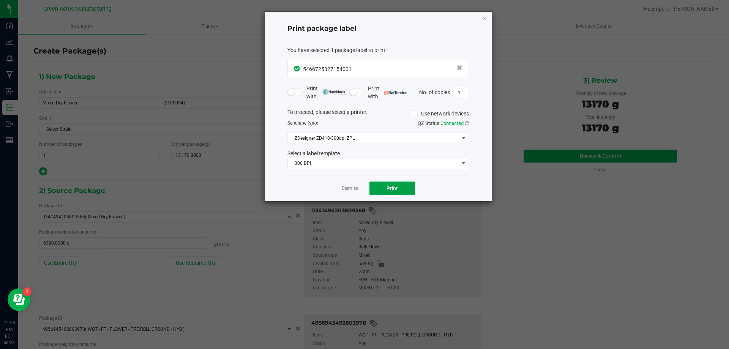
click at [407, 191] on button "Print" at bounding box center [393, 189] width 46 height 14
click at [351, 187] on link "Dismiss" at bounding box center [350, 188] width 16 height 6
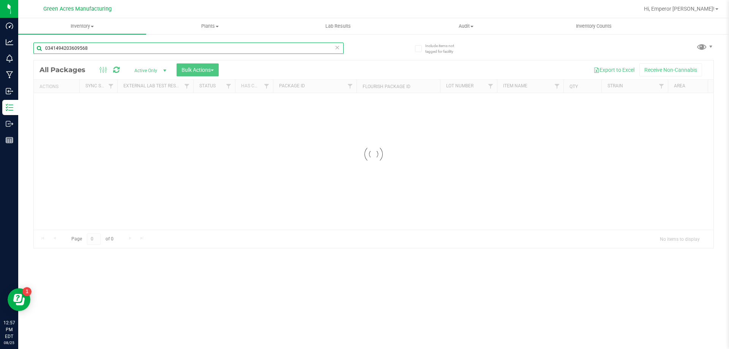
click at [108, 48] on input "0341494203609568" at bounding box center [188, 48] width 310 height 11
click at [114, 47] on input "0341494203609568" at bounding box center [188, 48] width 310 height 11
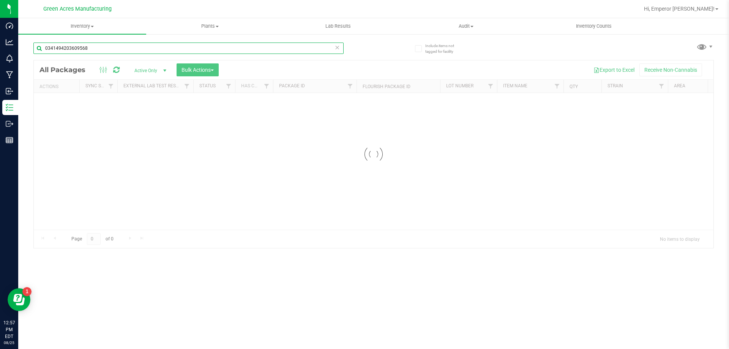
click at [114, 47] on input "0341494203609568" at bounding box center [188, 48] width 310 height 11
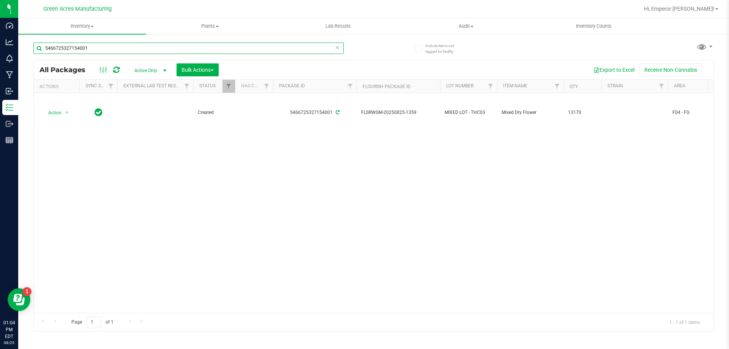
click at [121, 48] on input "5466725327154001" at bounding box center [188, 48] width 310 height 11
type input "3828720803694812"
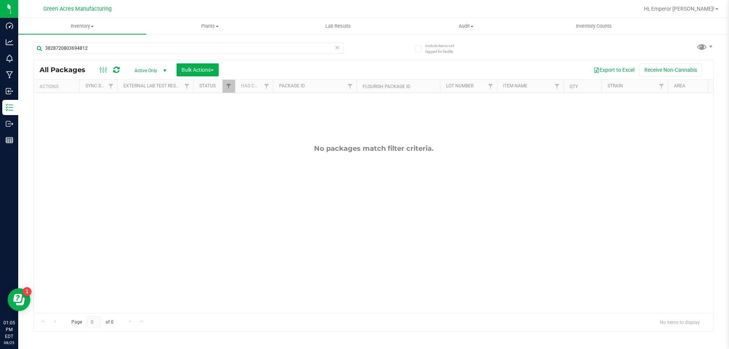
click at [153, 74] on span "Active Only" at bounding box center [149, 70] width 42 height 11
click at [138, 115] on li "All" at bounding box center [148, 116] width 41 height 11
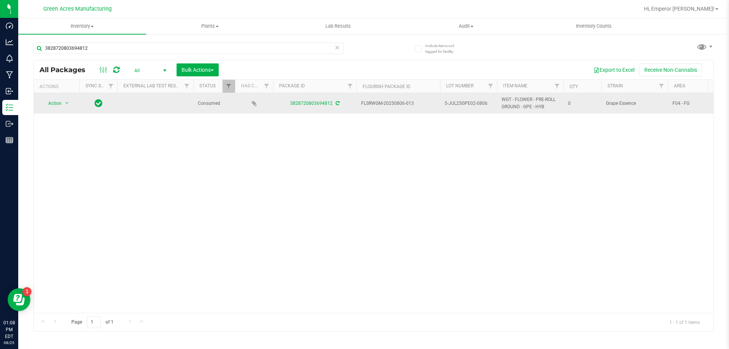
click at [483, 104] on span "5-JUL25GPE02-0806" at bounding box center [469, 103] width 48 height 7
click at [434, 160] on div "Action Action Adjust qty Edit attributes Global inventory Locate package Packag…" at bounding box center [374, 203] width 680 height 220
click at [473, 103] on span "5-JUL25GPE02-0806" at bounding box center [469, 103] width 48 height 7
click at [473, 103] on input "5-JUL25GPE02-0806" at bounding box center [467, 104] width 54 height 12
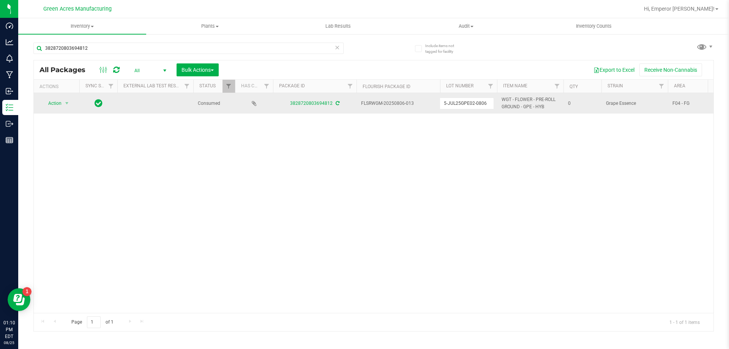
click at [473, 103] on input "5-JUL25GPE02-0806" at bounding box center [467, 104] width 54 height 12
click at [478, 104] on input "5-JUL25GPE02-0806" at bounding box center [467, 104] width 54 height 12
click at [488, 105] on input "5-JUL25GPE02-0806" at bounding box center [467, 104] width 54 height 12
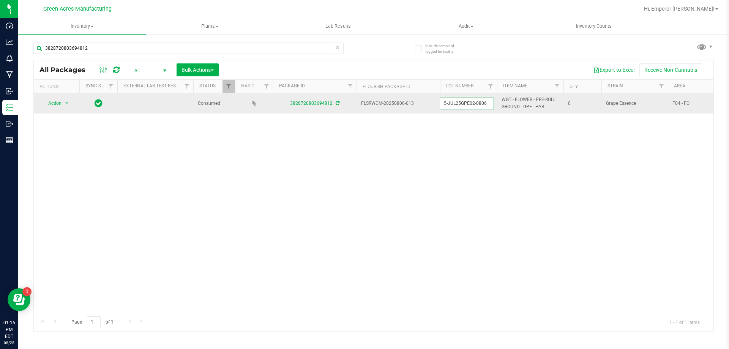
click at [488, 105] on input "5-JUL25GPE02-0806" at bounding box center [467, 104] width 54 height 12
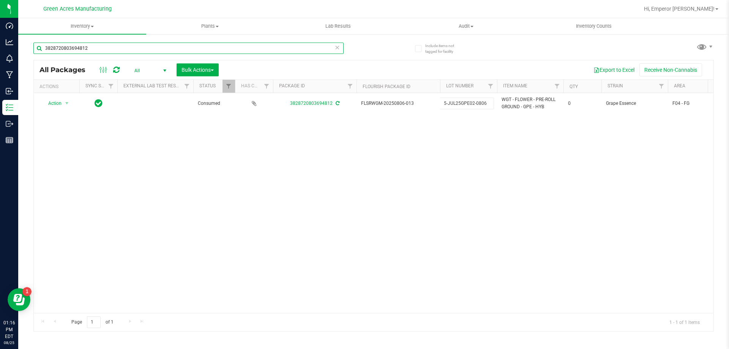
click at [133, 45] on input "3828720803694812" at bounding box center [188, 48] width 310 height 11
paste input "5-JUL25GPE02-0806"
type input "5-JUL25GPE02-0806"
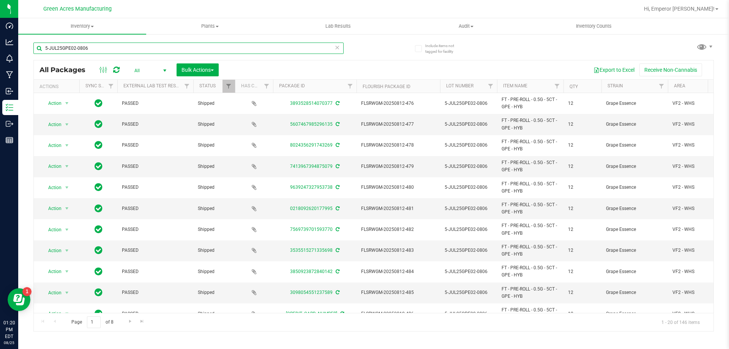
click at [112, 50] on input "5-JUL25GPE02-0806" at bounding box center [188, 48] width 310 height 11
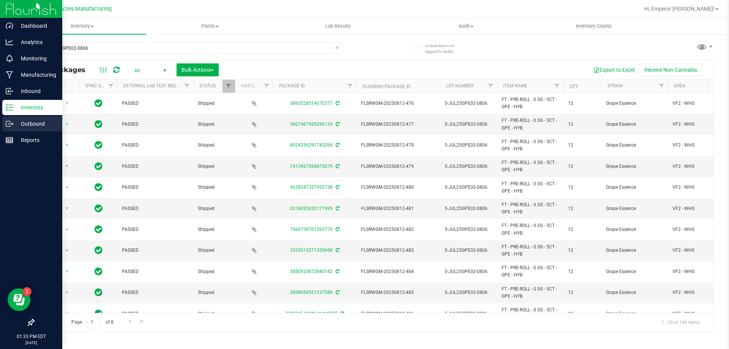
click at [22, 120] on p "Outbound" at bounding box center [36, 123] width 46 height 9
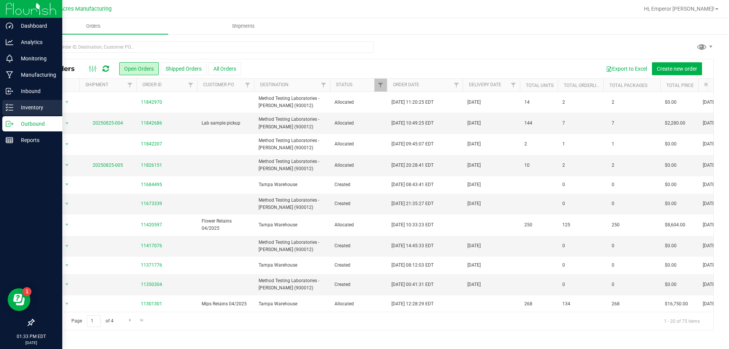
click at [27, 108] on p "Inventory" at bounding box center [36, 107] width 46 height 9
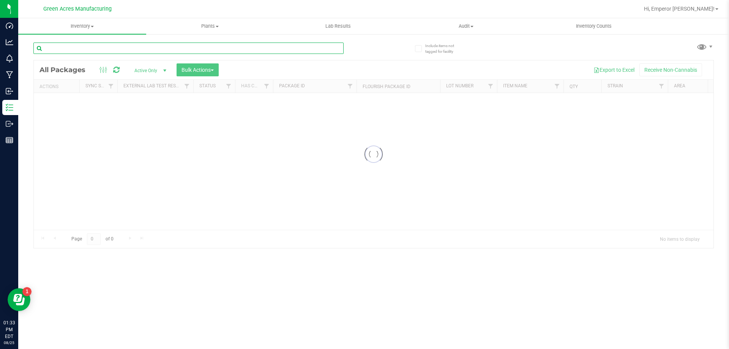
click at [124, 48] on input "text" at bounding box center [188, 48] width 310 height 11
paste input "5-APR25LMN02-0814"
type input "5-APR25LMN02-0814"
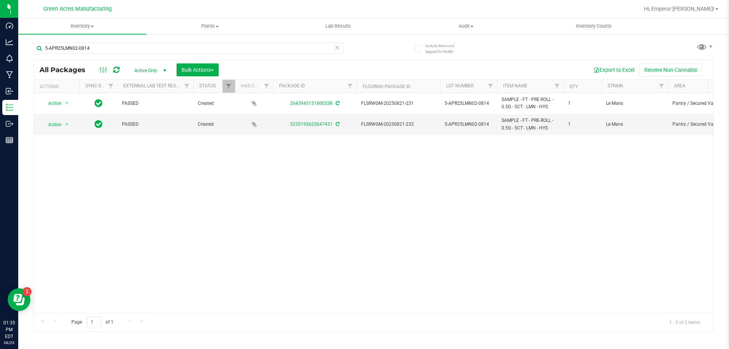
click at [145, 72] on span "Active Only" at bounding box center [149, 70] width 42 height 11
click at [145, 114] on li "All" at bounding box center [148, 116] width 41 height 11
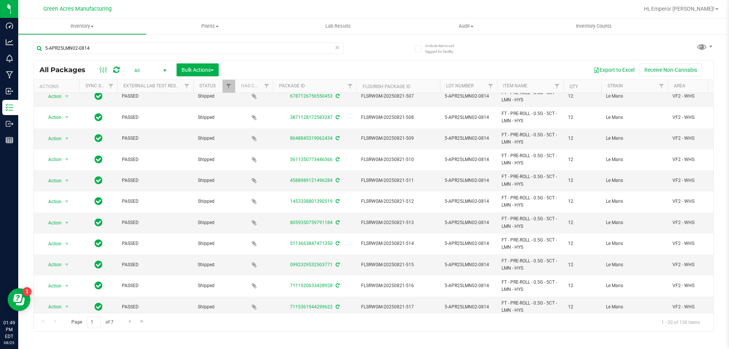
scroll to position [206, 0]
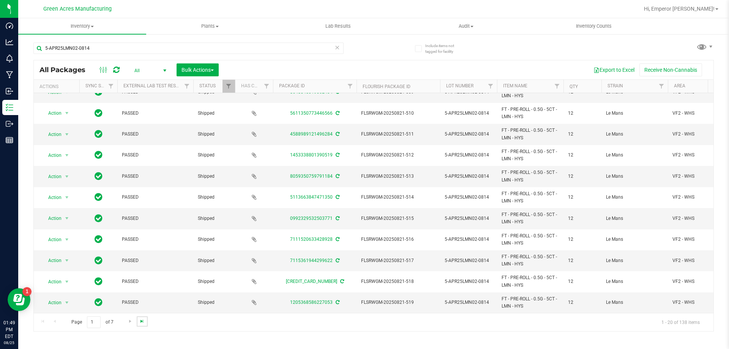
click at [140, 322] on span "Go to the last page" at bounding box center [142, 321] width 6 height 6
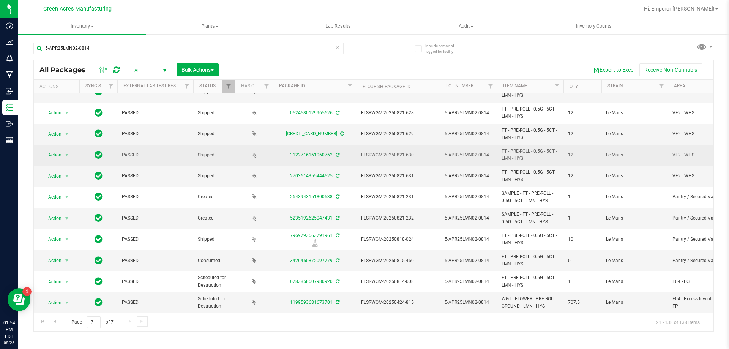
scroll to position [165, 0]
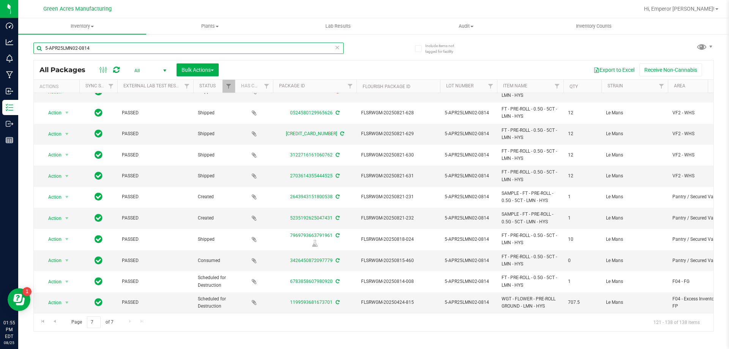
drag, startPoint x: 97, startPoint y: 45, endPoint x: 78, endPoint y: 50, distance: 19.2
click at [78, 50] on input "5-APR25LMN02-0814" at bounding box center [188, 48] width 310 height 11
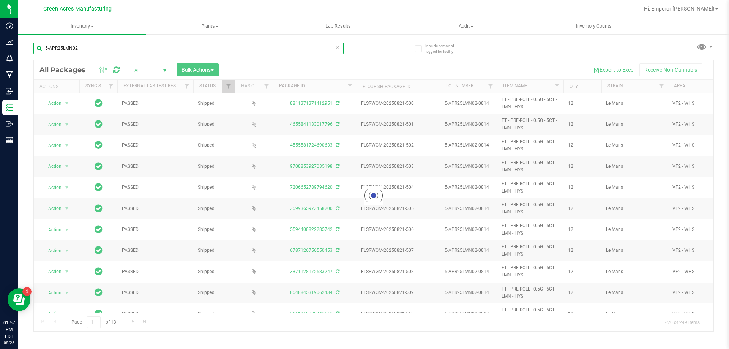
type input "5-APR25LMN02"
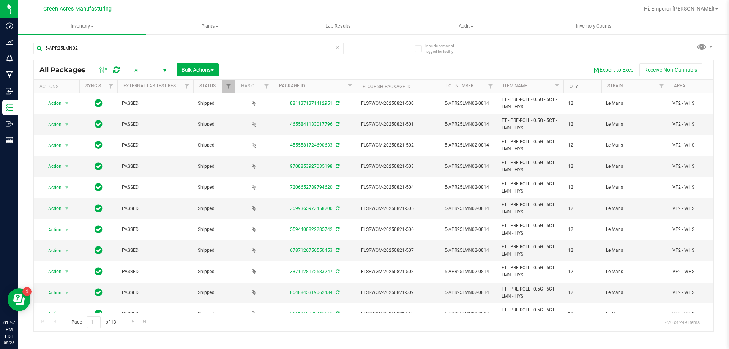
click at [575, 87] on link "Qty" at bounding box center [574, 86] width 8 height 5
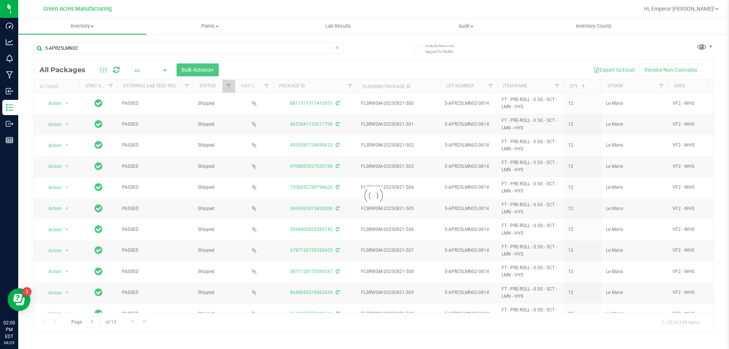
click at [540, 79] on div at bounding box center [374, 195] width 680 height 271
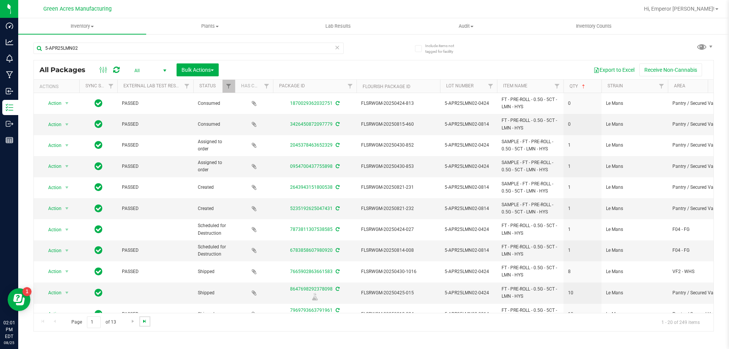
click at [142, 321] on span "Go to the last page" at bounding box center [145, 321] width 6 height 6
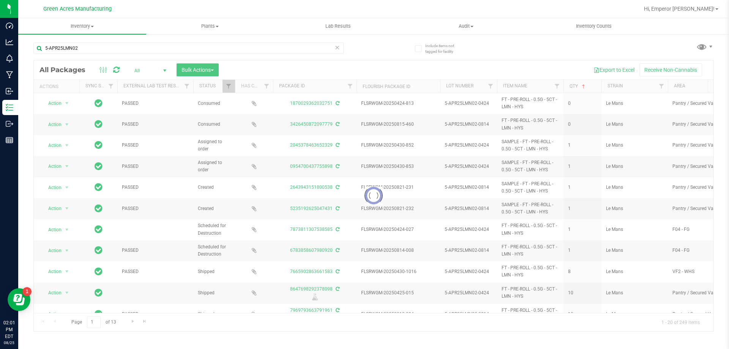
drag, startPoint x: 285, startPoint y: 246, endPoint x: 290, endPoint y: 243, distance: 5.6
drag, startPoint x: 290, startPoint y: 243, endPoint x: 381, endPoint y: 36, distance: 226.1
click at [381, 36] on div "5-APR25LMN02 Loading... All Packages All Active Only Lab Samples Locked All Ext…" at bounding box center [373, 183] width 681 height 296
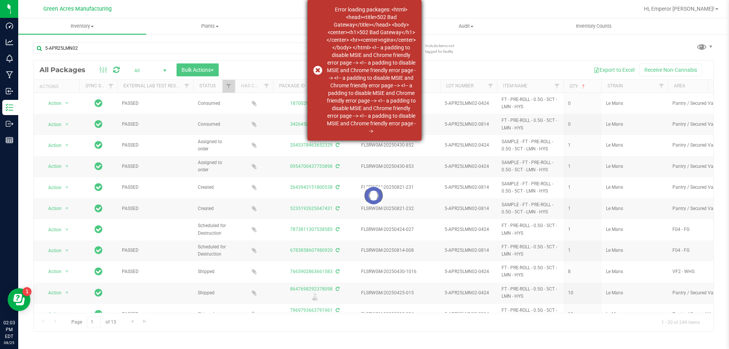
click at [320, 73] on div "Error loading packages: <html> <head><title>502 Bad Gateway</title></head> <bod…" at bounding box center [365, 70] width 114 height 141
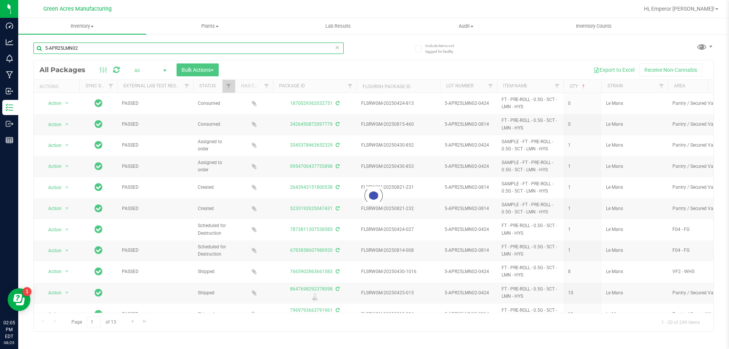
drag, startPoint x: 157, startPoint y: 3, endPoint x: 274, endPoint y: 46, distance: 124.5
click at [274, 46] on input "5-APR25LMN02" at bounding box center [188, 48] width 310 height 11
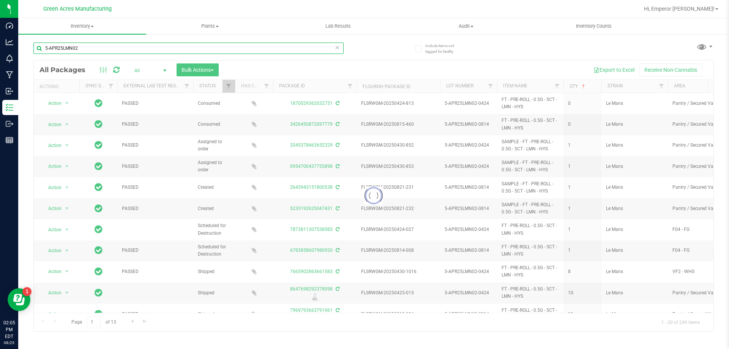
click at [274, 46] on input "5-APR25LMN02" at bounding box center [188, 48] width 310 height 11
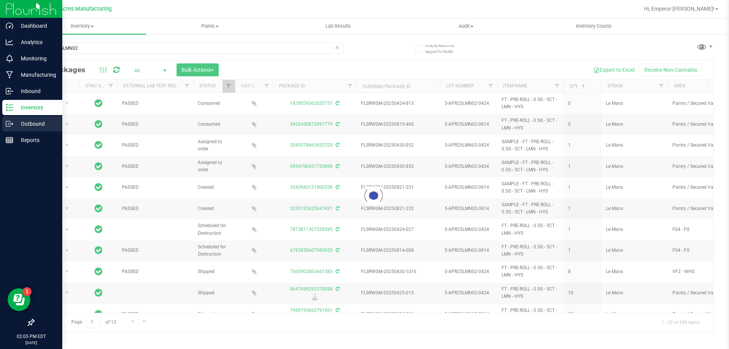
click at [21, 119] on div "Outbound" at bounding box center [32, 123] width 60 height 15
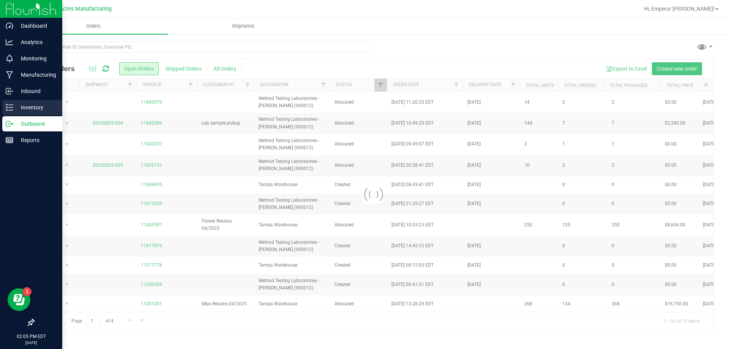
click at [25, 104] on p "Inventory" at bounding box center [36, 107] width 46 height 9
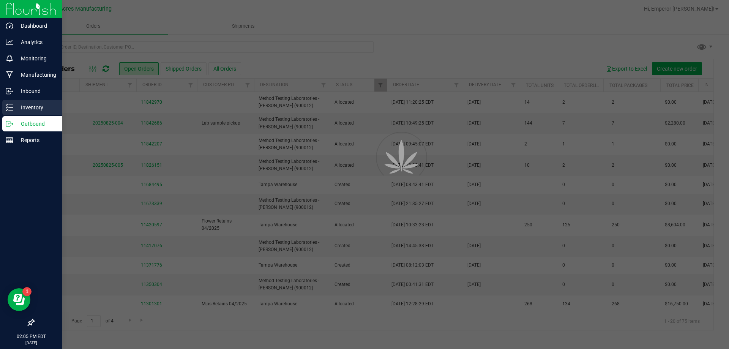
click at [25, 104] on p "Inventory" at bounding box center [36, 107] width 46 height 9
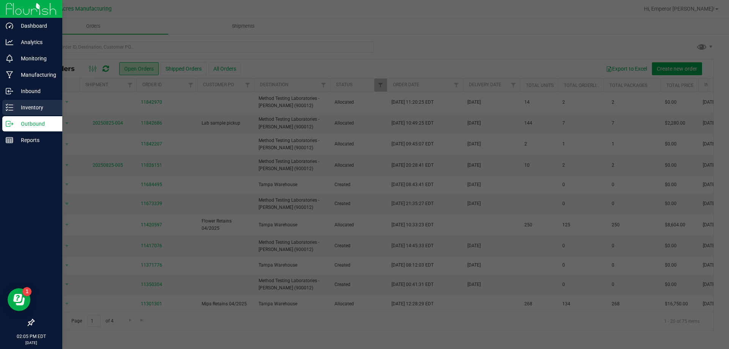
click at [25, 104] on p "Inventory" at bounding box center [36, 107] width 46 height 9
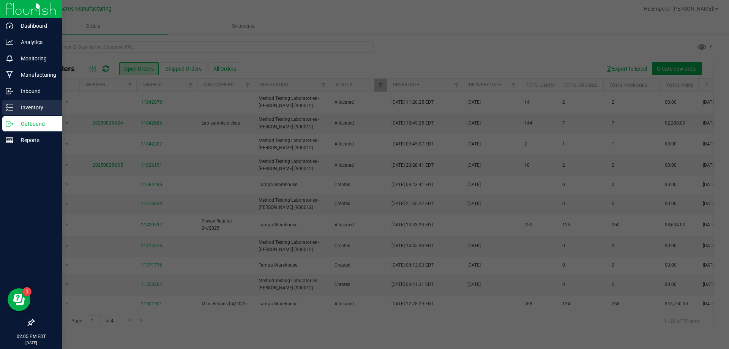
click at [25, 104] on p "Inventory" at bounding box center [36, 107] width 46 height 9
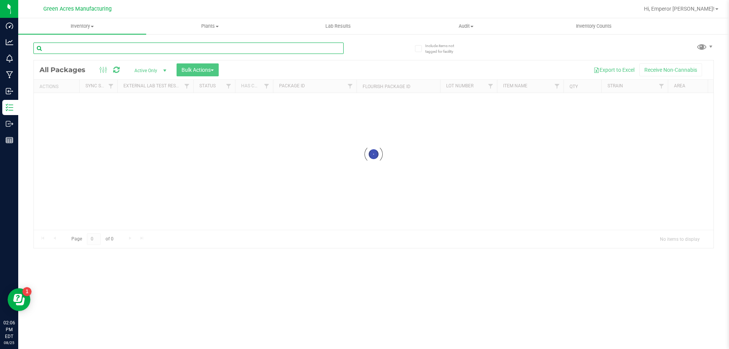
click at [107, 49] on input "text" at bounding box center [188, 48] width 310 height 11
paste input "5-APR25LMN02"
type input "5-APR25LMN02"
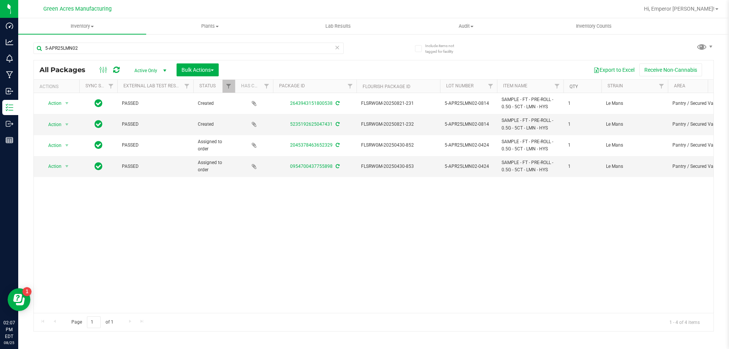
click at [573, 87] on link "Qty" at bounding box center [574, 86] width 8 height 5
click at [574, 84] on link "Qty" at bounding box center [578, 86] width 17 height 5
click at [146, 71] on span "Active Only" at bounding box center [149, 70] width 42 height 11
click at [136, 116] on li "All" at bounding box center [148, 116] width 41 height 11
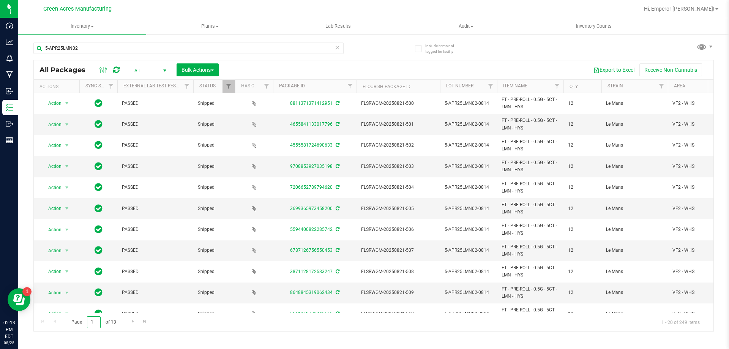
click at [95, 323] on input "1" at bounding box center [94, 322] width 14 height 12
type input "12"
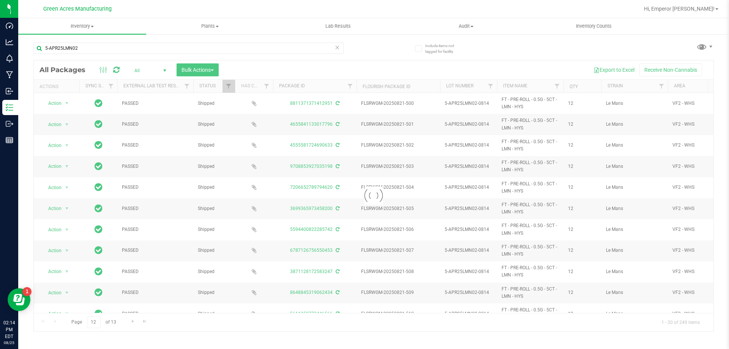
click at [176, 320] on div at bounding box center [374, 195] width 680 height 271
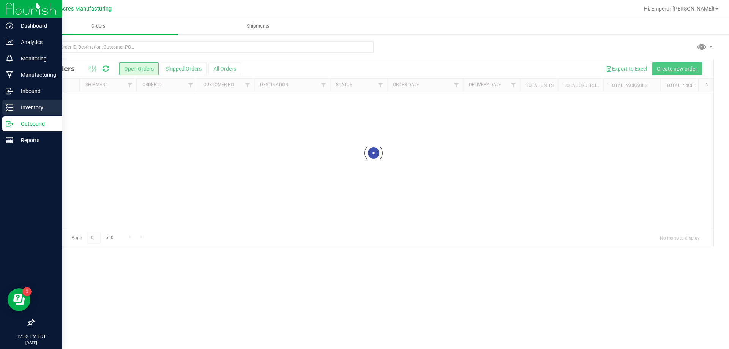
click at [17, 105] on p "Inventory" at bounding box center [36, 107] width 46 height 9
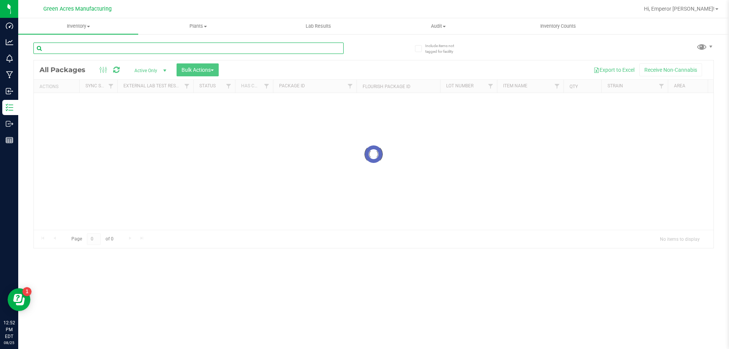
click at [104, 45] on input "text" at bounding box center [188, 48] width 310 height 11
type input "1624416934826299"
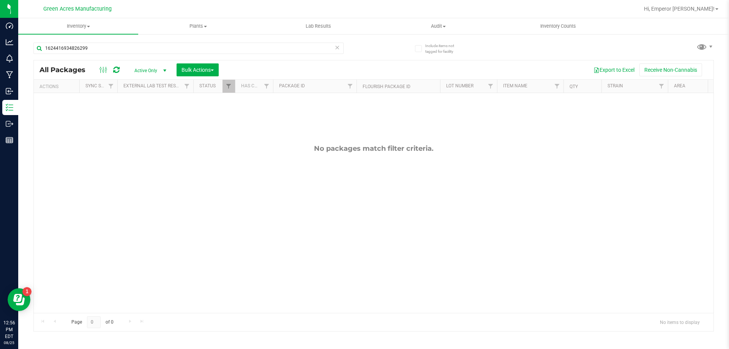
click at [141, 66] on span "Active Only" at bounding box center [149, 70] width 42 height 11
click at [137, 112] on li "All" at bounding box center [148, 116] width 41 height 11
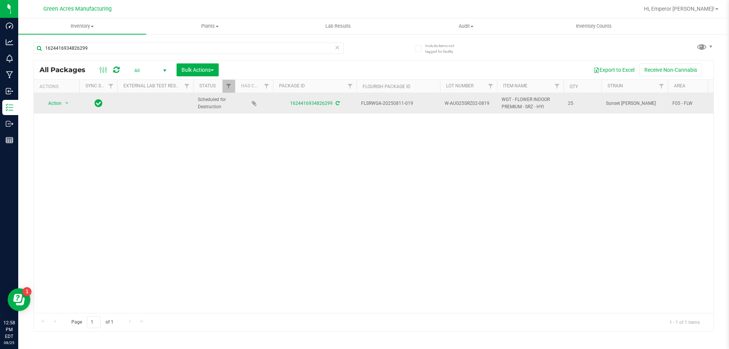
click at [482, 106] on span "W-AUG25SRZ02-0819" at bounding box center [469, 103] width 48 height 7
click at [482, 106] on input "W-AUG25SRZ02-0819" at bounding box center [467, 104] width 54 height 12
type input "W-AUG25SRZ02"
click at [59, 105] on span "Action" at bounding box center [51, 103] width 21 height 11
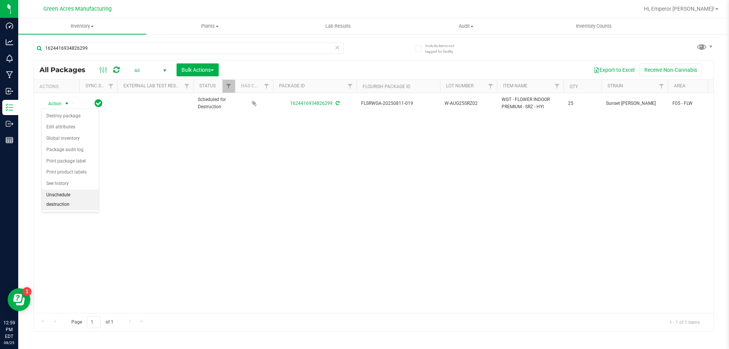
click at [65, 199] on li "Unschedule destruction" at bounding box center [70, 200] width 57 height 21
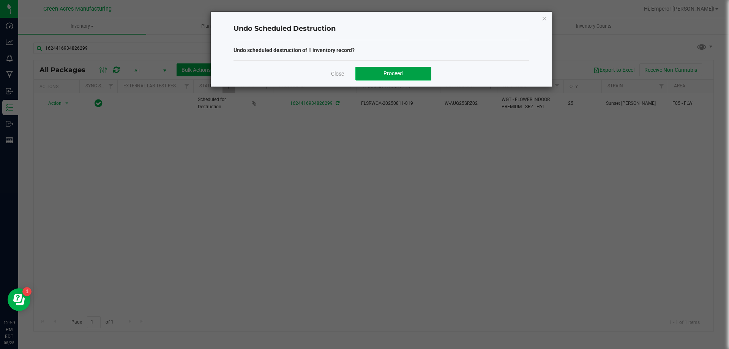
click at [380, 77] on button "Proceed" at bounding box center [394, 74] width 76 height 14
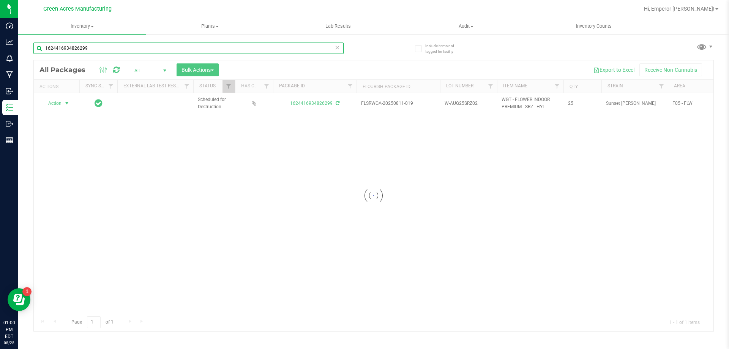
click at [126, 45] on input "1624416934826299" at bounding box center [188, 48] width 310 height 11
type input "1650295597664975"
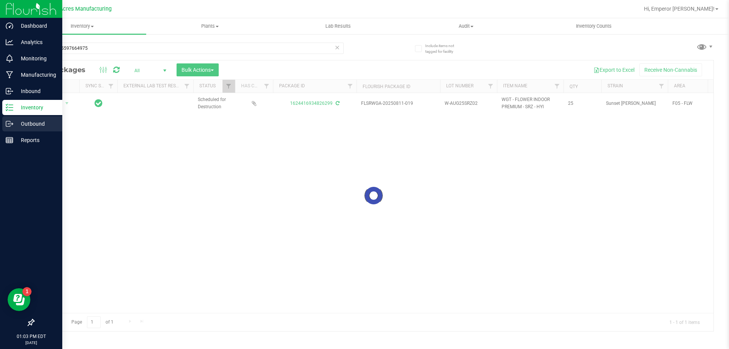
click at [19, 126] on p "Outbound" at bounding box center [36, 123] width 46 height 9
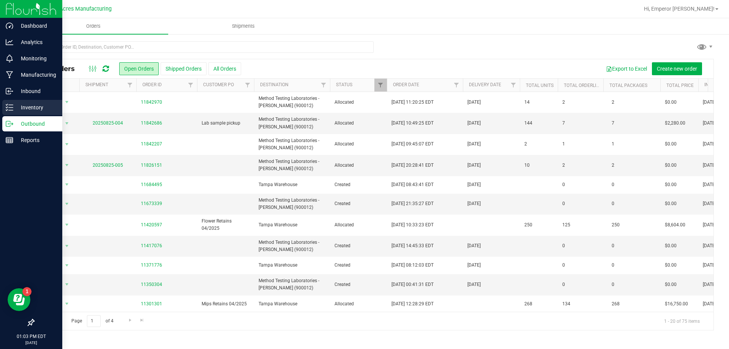
click at [24, 108] on p "Inventory" at bounding box center [36, 107] width 46 height 9
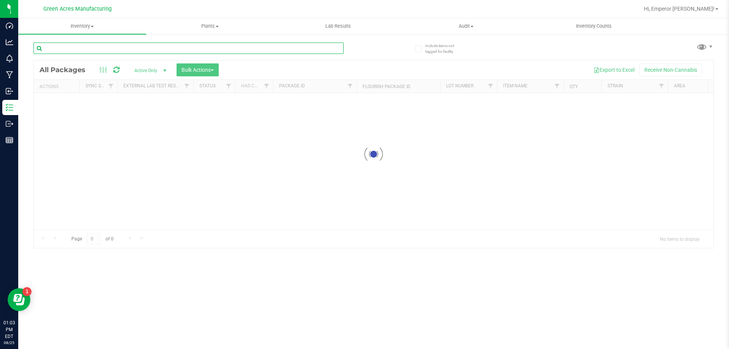
click at [84, 46] on input "text" at bounding box center [188, 48] width 310 height 11
type input "1650295597664975"
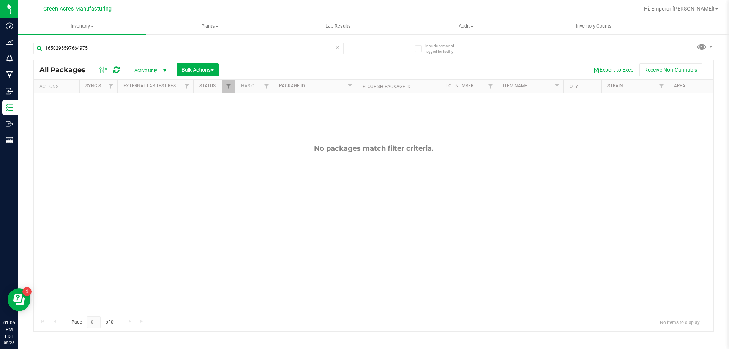
click at [150, 67] on span "Active Only" at bounding box center [149, 70] width 42 height 11
click at [136, 113] on li "All" at bounding box center [148, 116] width 41 height 11
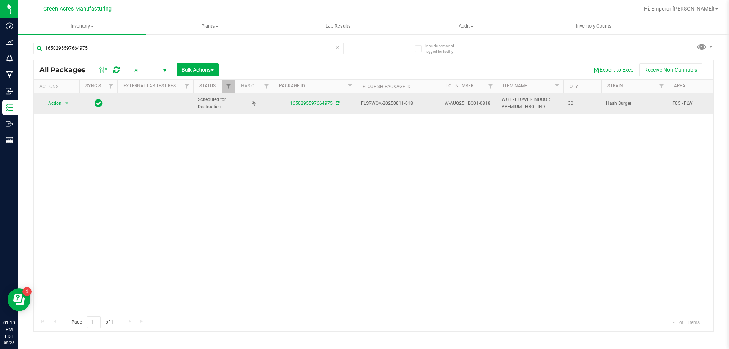
click at [486, 105] on span "W-AUG25HBG01-0818" at bounding box center [469, 103] width 48 height 7
click at [486, 105] on input "W-AUG25HBG01-0818" at bounding box center [467, 104] width 54 height 12
type input "W-AUG25HBG01"
click at [59, 105] on span "Action" at bounding box center [51, 103] width 21 height 11
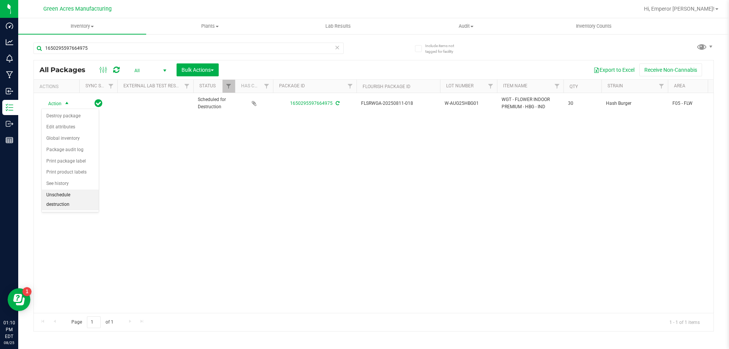
click at [64, 199] on li "Unschedule destruction" at bounding box center [70, 200] width 57 height 21
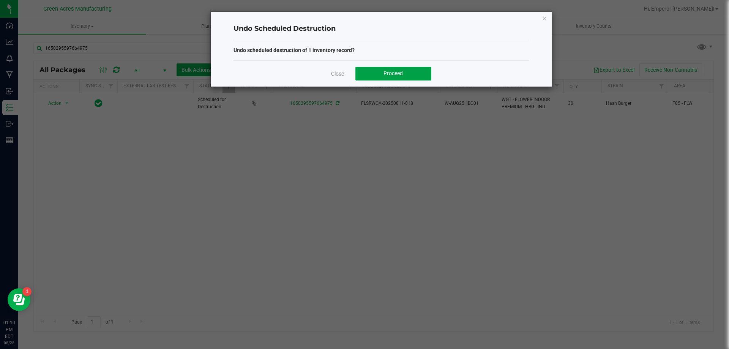
click at [396, 74] on span "Proceed" at bounding box center [393, 73] width 19 height 6
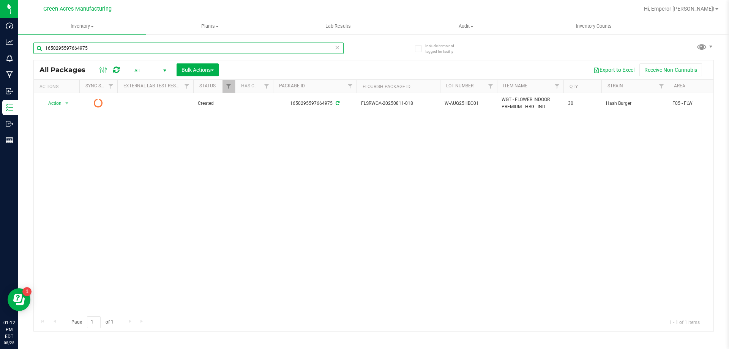
click at [126, 51] on input "1650295597664975" at bounding box center [188, 48] width 310 height 11
type input "0222830376405109"
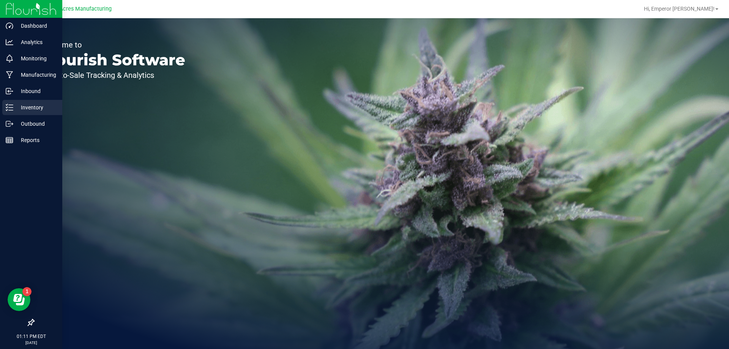
click at [25, 109] on p "Inventory" at bounding box center [36, 107] width 46 height 9
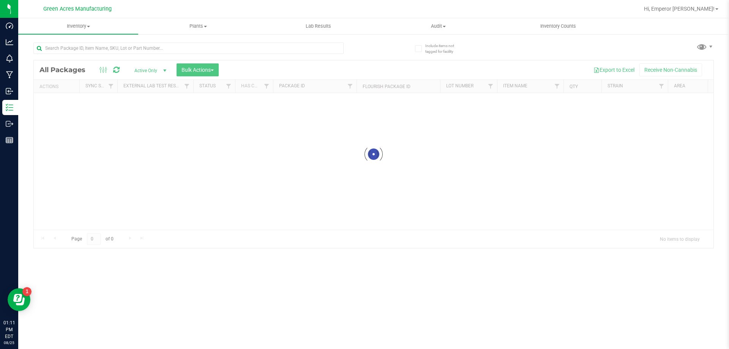
click at [98, 55] on div at bounding box center [188, 51] width 310 height 17
click at [98, 54] on input "text" at bounding box center [188, 48] width 310 height 11
paste input "5-JUL25GPE02-0806"
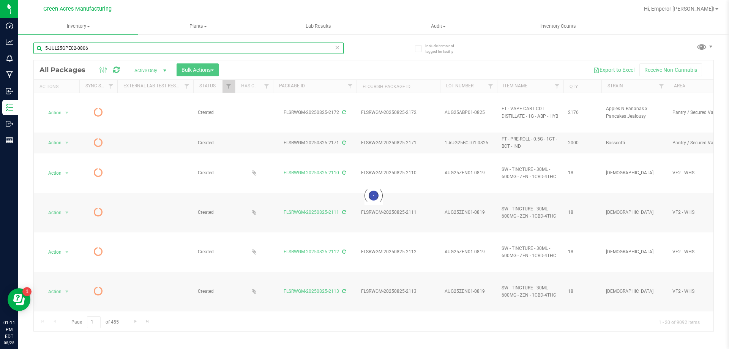
type input "5-JUL25GPE02-0806"
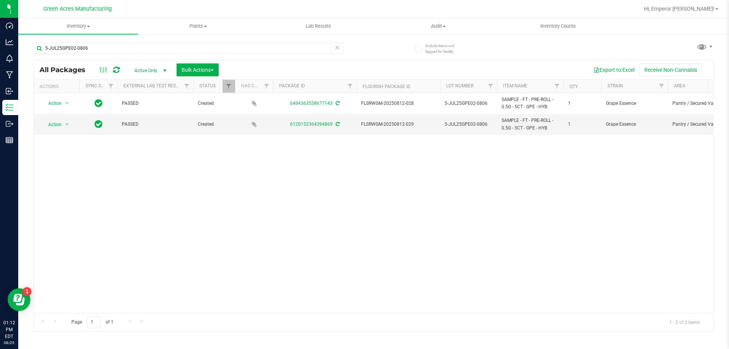
click at [149, 68] on span "Active Only" at bounding box center [149, 70] width 42 height 11
click at [144, 116] on li "All" at bounding box center [148, 116] width 41 height 11
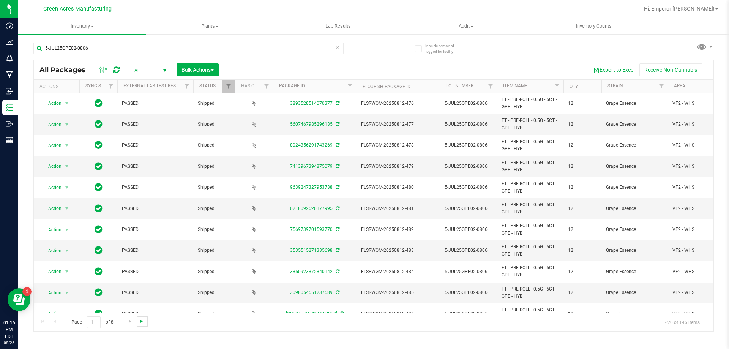
click at [141, 321] on span "Go to the last page" at bounding box center [142, 321] width 6 height 6
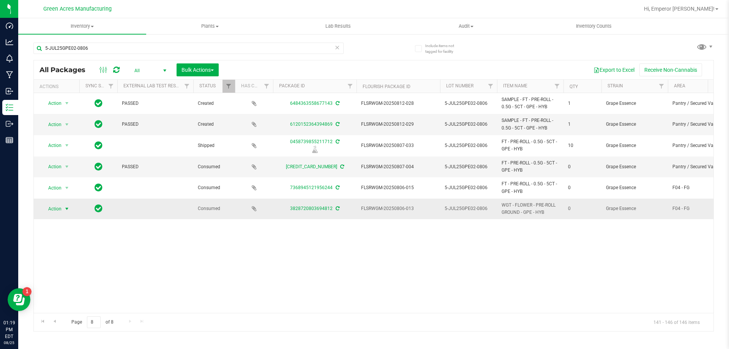
click at [61, 209] on span "Action" at bounding box center [51, 209] width 21 height 11
click at [65, 221] on li "Adjust qty" at bounding box center [66, 221] width 49 height 11
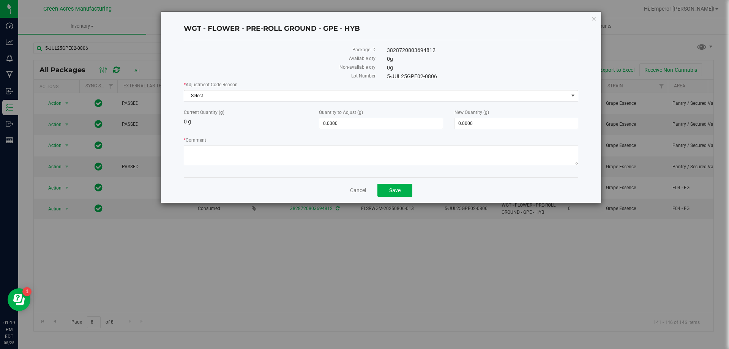
click at [291, 94] on span "Select" at bounding box center [376, 95] width 384 height 11
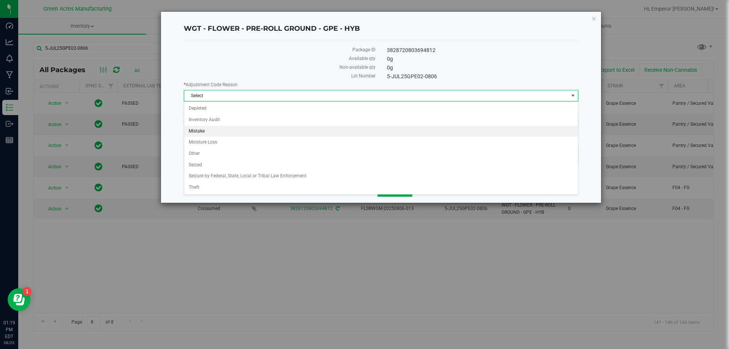
click at [210, 134] on li "Mistake" at bounding box center [381, 131] width 394 height 11
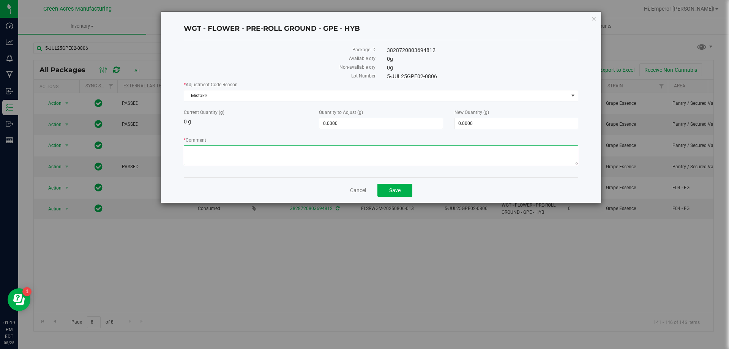
click at [218, 160] on textarea "* Comment" at bounding box center [381, 156] width 395 height 20
type textarea "INCORRECT PROCESS, RESTARTING PROCESS."
click at [480, 128] on span "0.0000 0" at bounding box center [517, 123] width 124 height 11
drag, startPoint x: 480, startPoint y: 128, endPoint x: 476, endPoint y: 127, distance: 4.0
click at [480, 128] on input "0" at bounding box center [516, 123] width 123 height 11
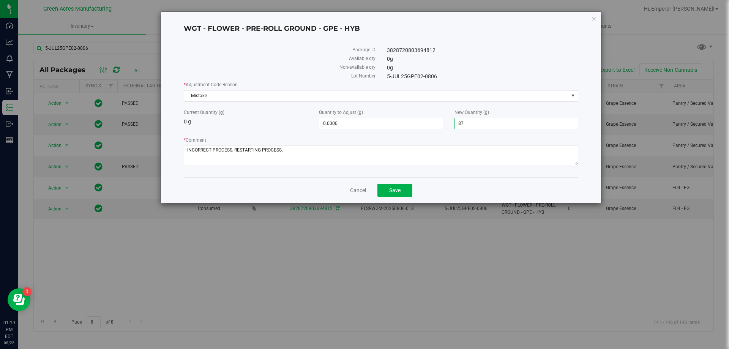
type input "875"
type input "875.0000"
click at [397, 189] on div "Cancel Save" at bounding box center [381, 189] width 395 height 25
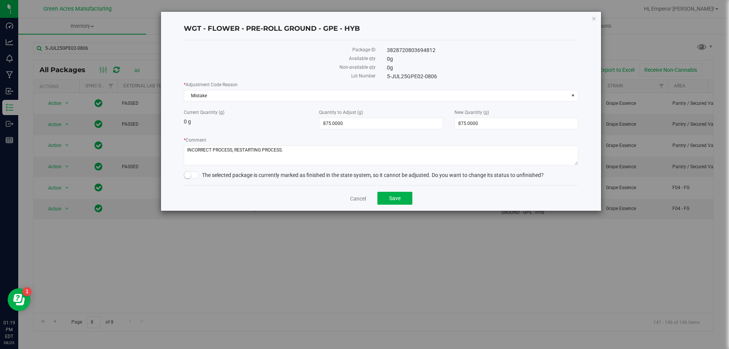
click at [193, 171] on span at bounding box center [191, 175] width 15 height 8
click at [394, 195] on span "Save" at bounding box center [394, 198] width 11 height 6
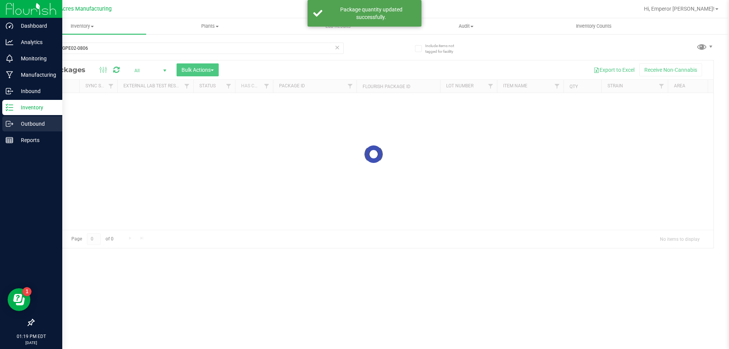
click at [28, 125] on p "Outbound" at bounding box center [36, 123] width 46 height 9
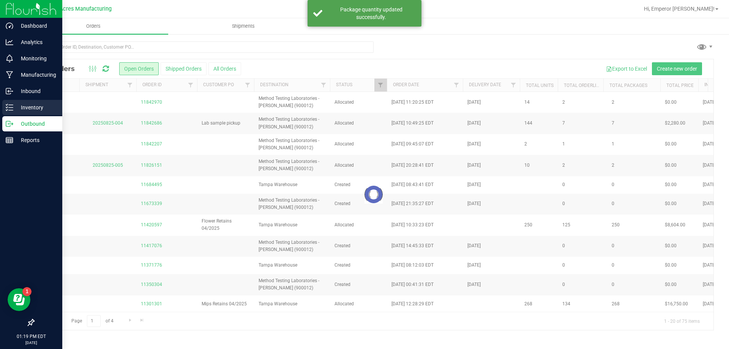
click at [32, 108] on p "Inventory" at bounding box center [36, 107] width 46 height 9
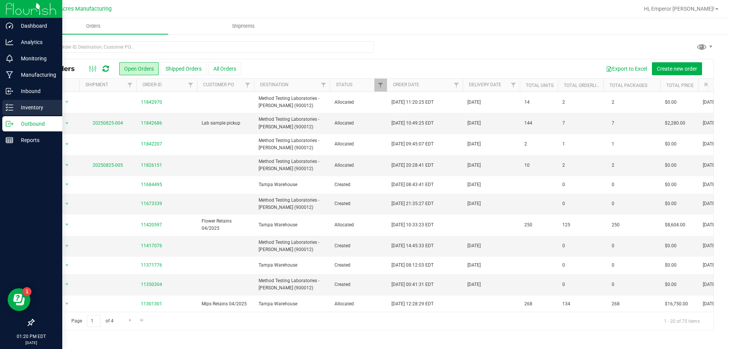
click at [14, 109] on p "Inventory" at bounding box center [36, 107] width 46 height 9
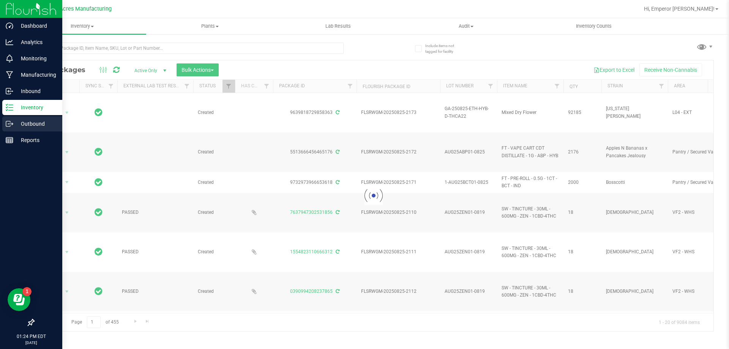
click at [10, 120] on icon at bounding box center [10, 124] width 8 height 8
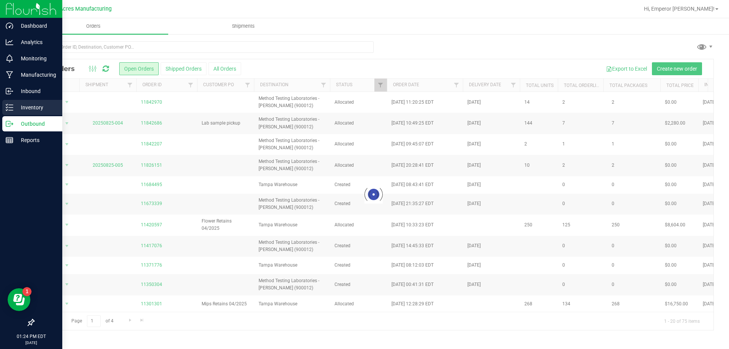
click at [23, 107] on p "Inventory" at bounding box center [36, 107] width 46 height 9
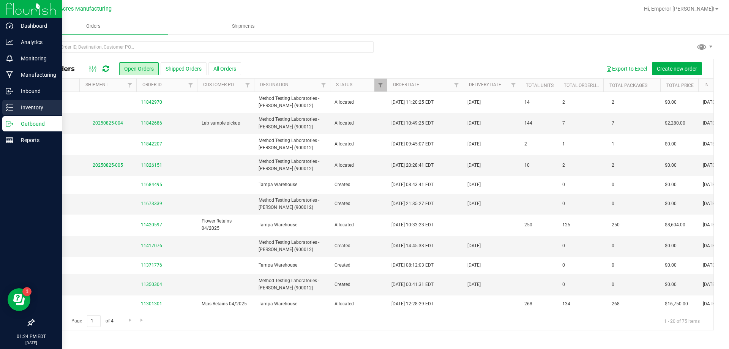
click at [23, 107] on p "Inventory" at bounding box center [36, 107] width 46 height 9
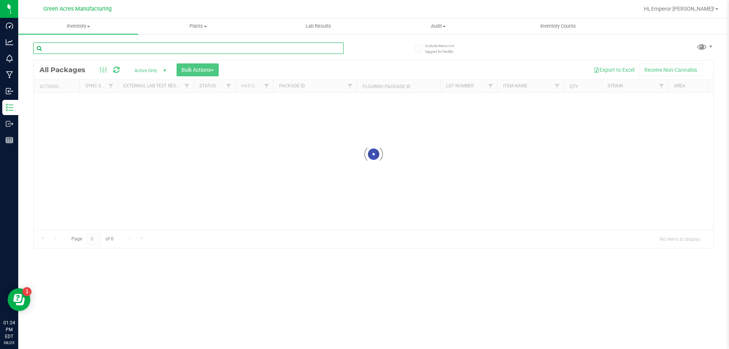
click at [133, 43] on input "text" at bounding box center [188, 48] width 310 height 11
paste input "WGT - FLOWER - PRE-ROLL GROUND"
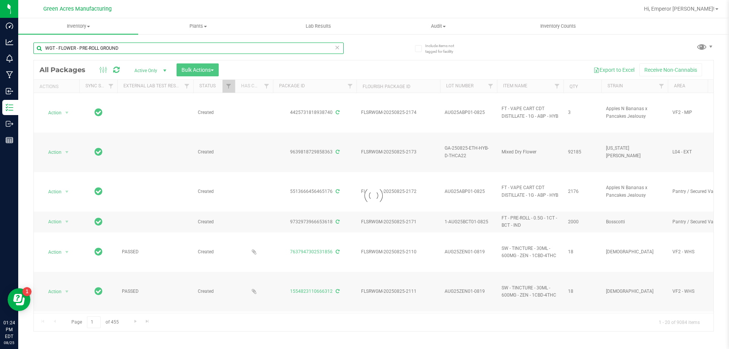
type input "WGT - FLOWER - PRE-ROLL GROUND"
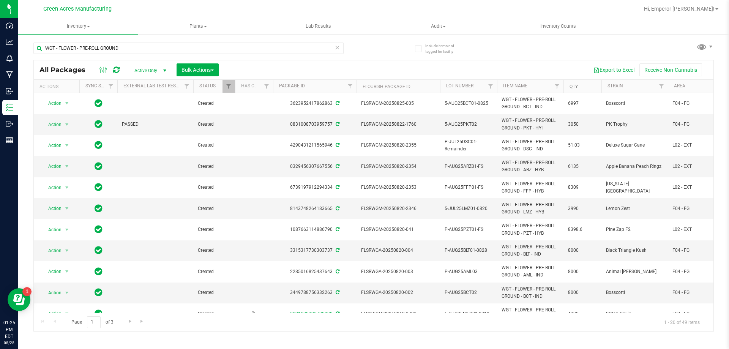
click at [573, 87] on link "Qty" at bounding box center [574, 86] width 8 height 5
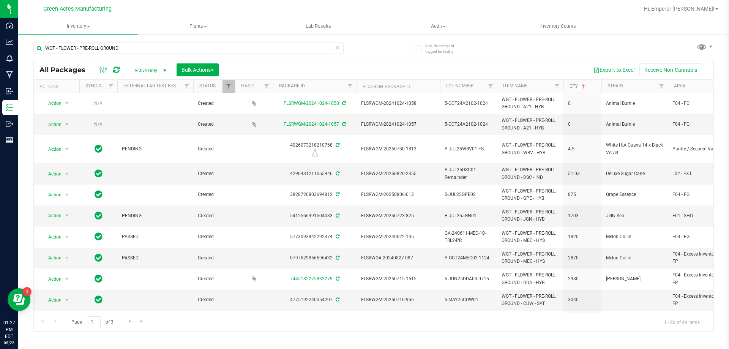
click at [150, 73] on span "Active Only" at bounding box center [149, 70] width 42 height 11
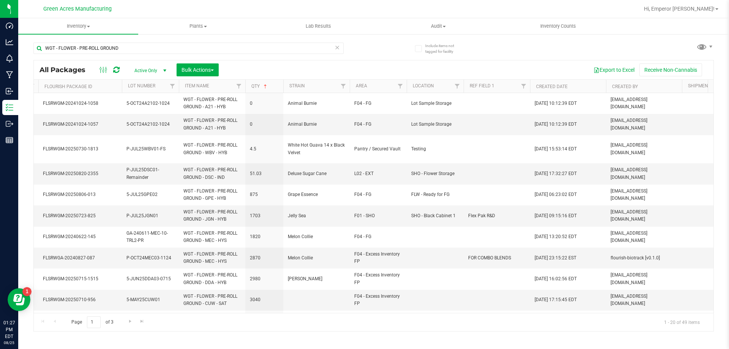
scroll to position [0, 322]
click at [400, 89] on link "Filter" at bounding box center [397, 86] width 13 height 13
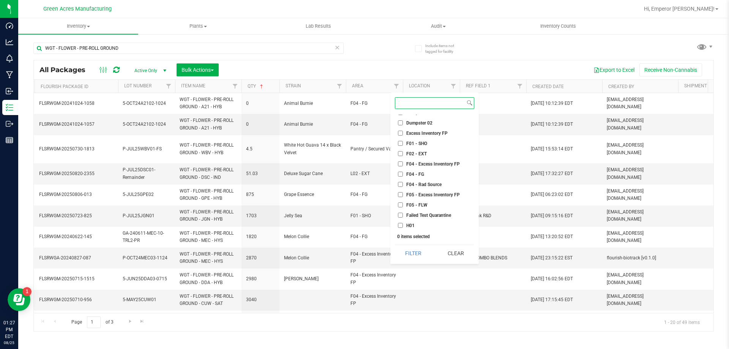
scroll to position [38, 0]
click at [400, 150] on input "F04 - Excess Inventory FP" at bounding box center [400, 152] width 5 height 5
checkbox input "true"
click at [399, 164] on input "F04 - FG" at bounding box center [400, 162] width 5 height 5
checkbox input "true"
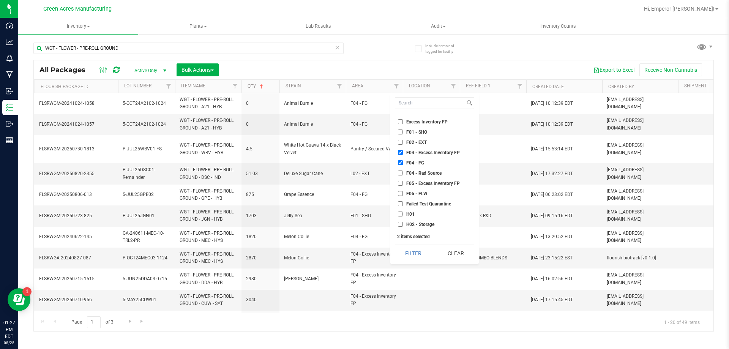
click at [404, 184] on label "F05 - Excess Inventory FP" at bounding box center [429, 183] width 62 height 5
click at [403, 184] on input "F05 - Excess Inventory FP" at bounding box center [400, 183] width 5 height 5
checkbox input "true"
click at [399, 193] on input "F05 - FLW" at bounding box center [400, 193] width 5 height 5
checkbox input "true"
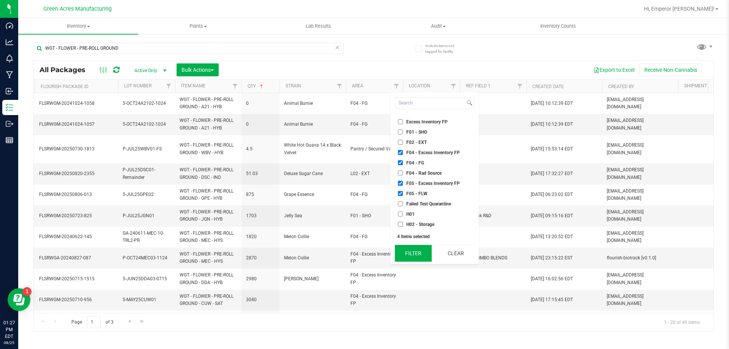
click at [414, 253] on button "Filter" at bounding box center [413, 253] width 37 height 17
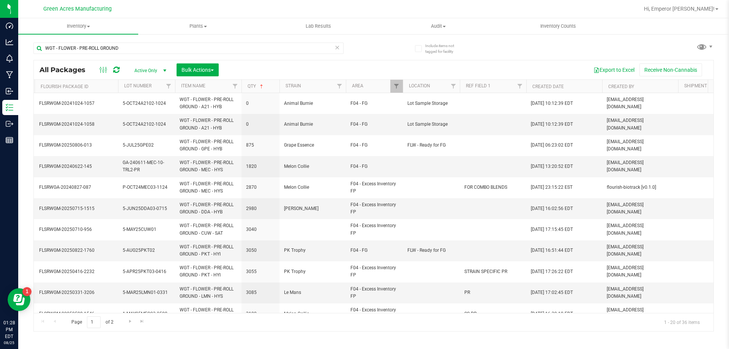
click at [138, 71] on span "Active Only" at bounding box center [149, 70] width 42 height 11
click at [140, 113] on li "All" at bounding box center [148, 116] width 41 height 11
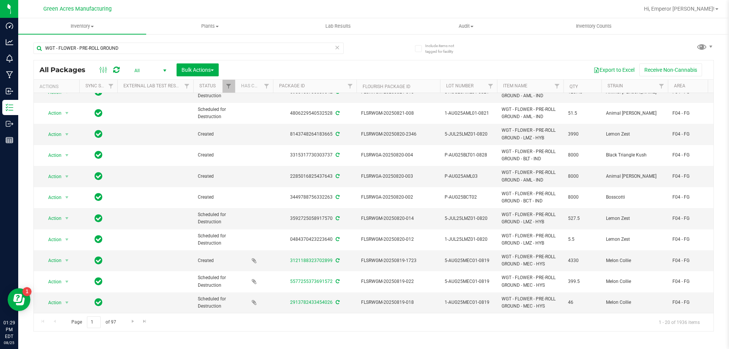
scroll to position [206, 0]
click at [130, 322] on span "Go to the next page" at bounding box center [133, 321] width 6 height 6
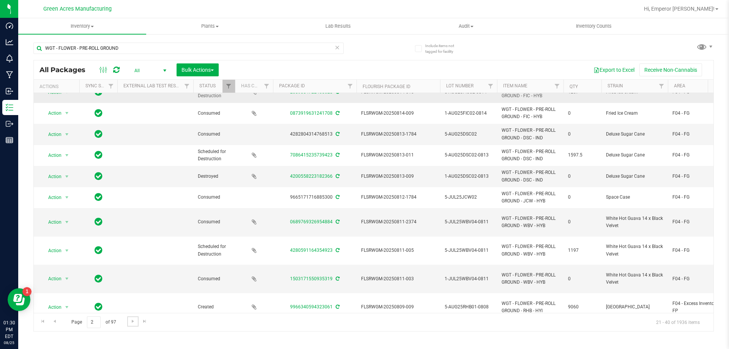
scroll to position [206, 0]
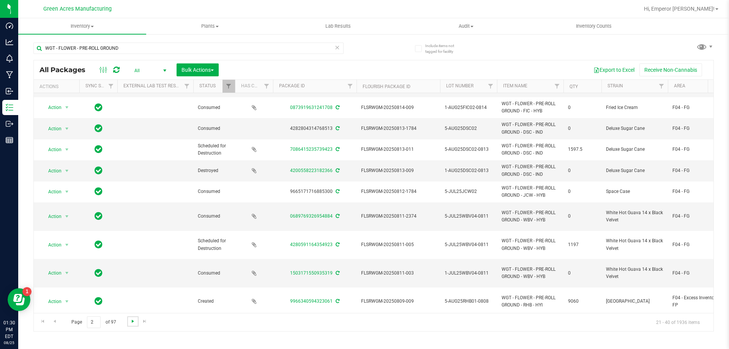
click at [130, 323] on span "Go to the next page" at bounding box center [133, 321] width 6 height 6
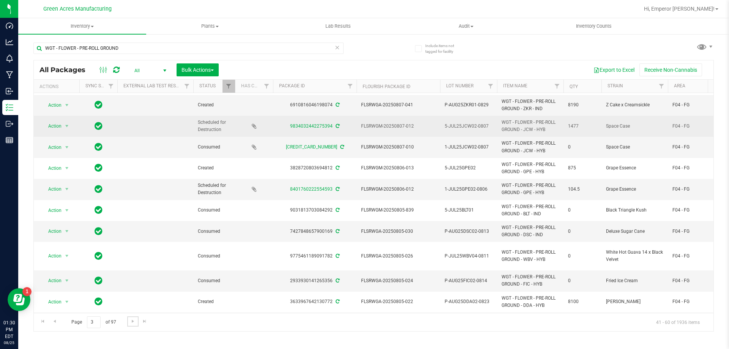
scroll to position [206, 0]
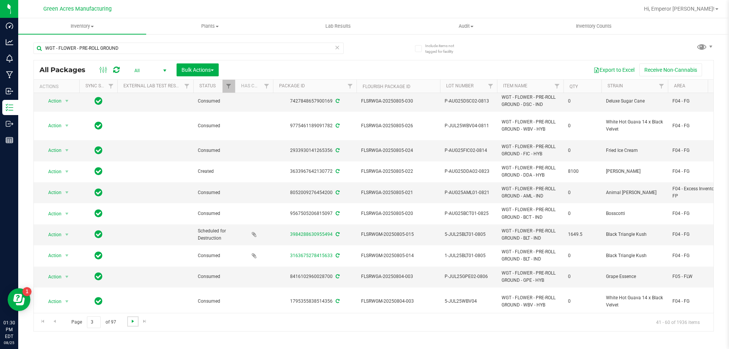
click at [133, 321] on span "Go to the next page" at bounding box center [133, 321] width 6 height 6
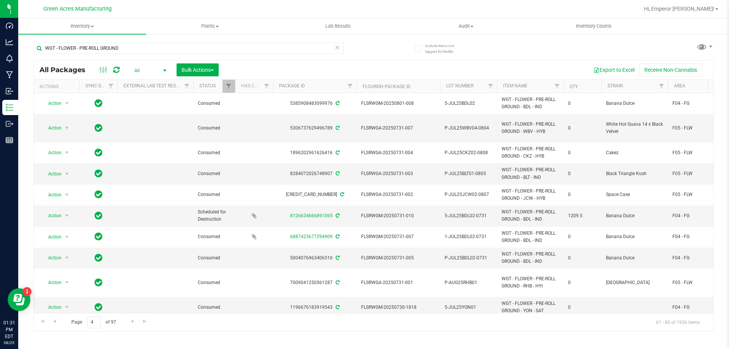
click at [132, 56] on div "WGT - FLOWER - PRE-ROLL GROUND" at bounding box center [188, 51] width 310 height 17
click at [137, 44] on input "WGT - FLOWER - PRE-ROLL GROUND" at bounding box center [188, 48] width 310 height 11
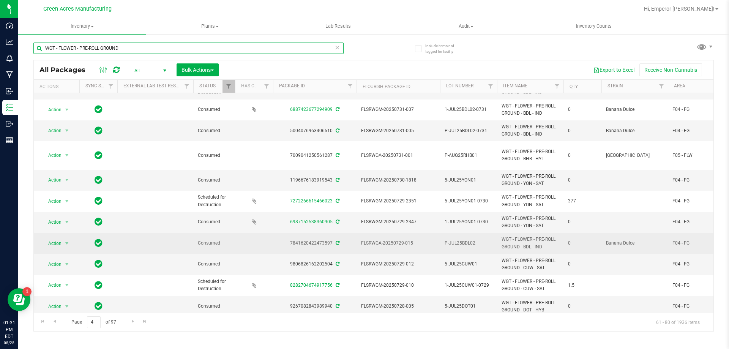
scroll to position [206, 0]
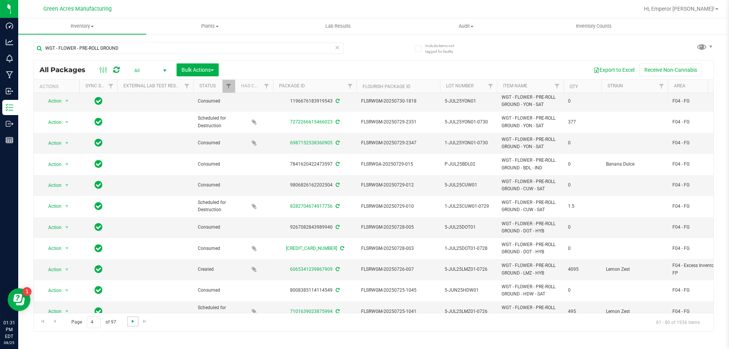
click at [131, 321] on span "Go to the next page" at bounding box center [133, 321] width 6 height 6
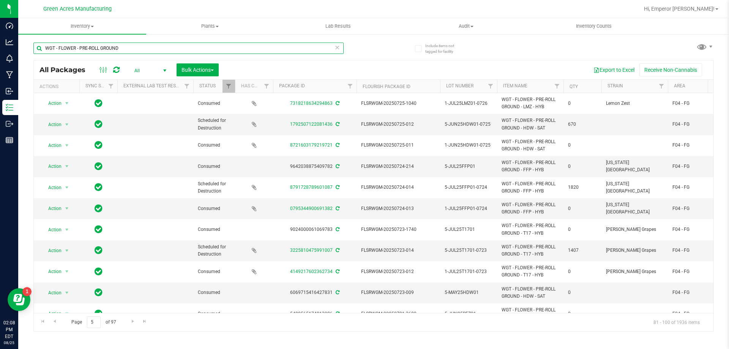
click at [157, 46] on input "WGT - FLOWER - PRE-ROLL GROUND" at bounding box center [188, 48] width 310 height 11
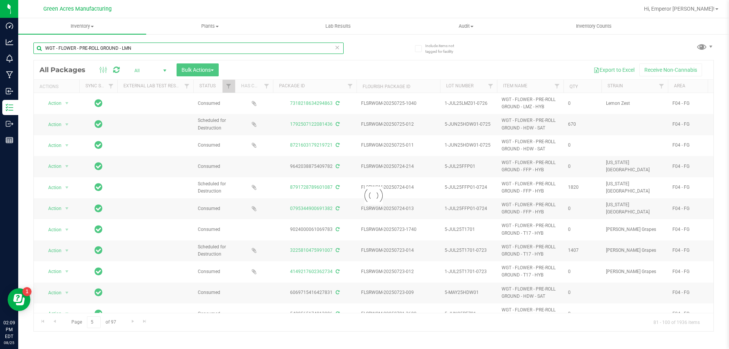
type input "WGT - FLOWER - PRE-ROLL GROUND - LMN"
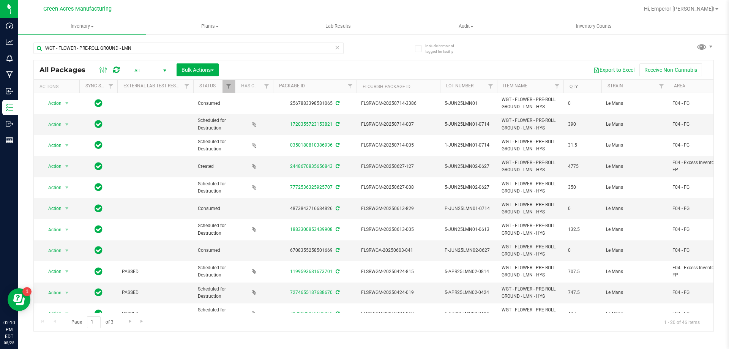
click at [575, 86] on link "Qty" at bounding box center [574, 86] width 8 height 5
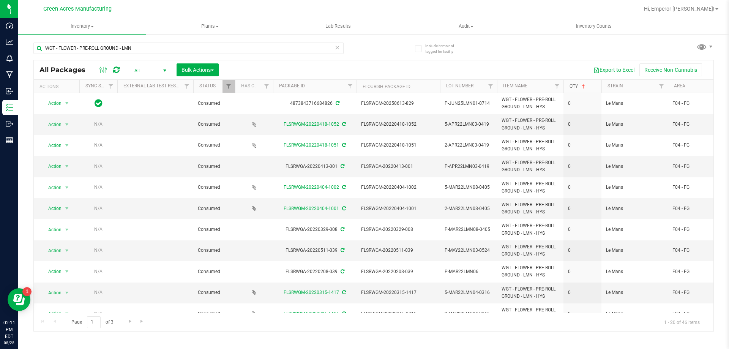
click at [575, 85] on link "Qty" at bounding box center [578, 86] width 17 height 5
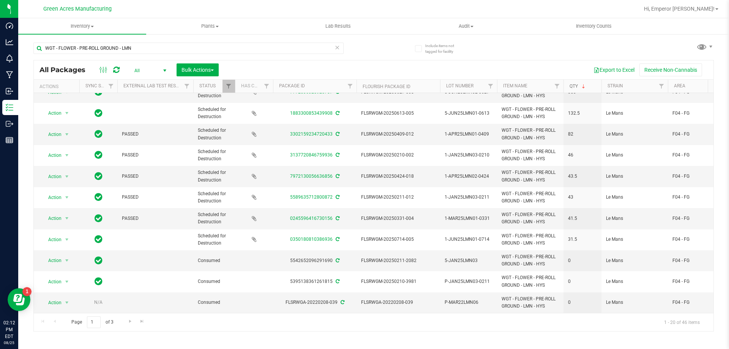
scroll to position [206, 0]
click at [131, 321] on span "Go to the next page" at bounding box center [130, 321] width 6 height 6
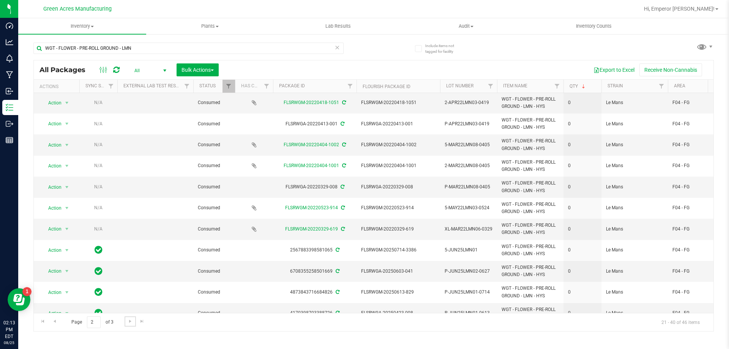
scroll to position [206, 0]
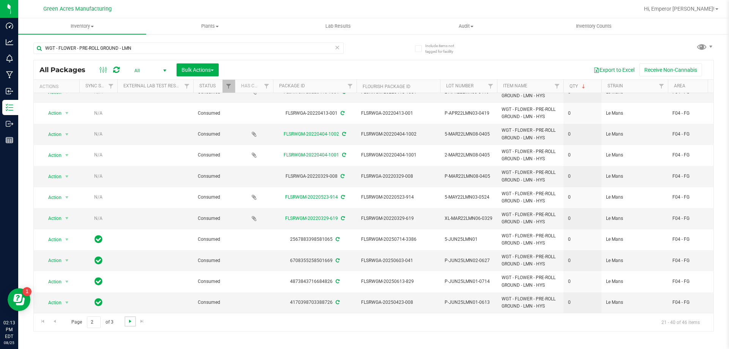
click at [127, 322] on span "Go to the next page" at bounding box center [130, 321] width 6 height 6
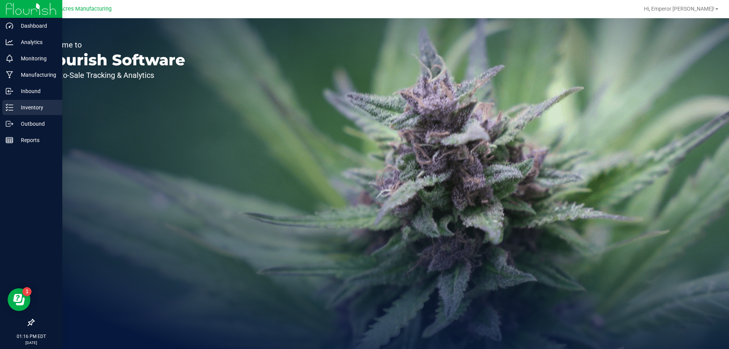
click at [12, 111] on div "Inventory" at bounding box center [32, 107] width 60 height 15
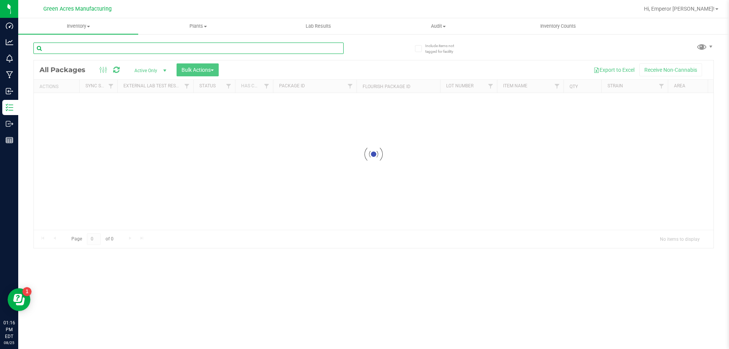
click at [91, 49] on input "text" at bounding box center [188, 48] width 310 height 11
type input "0222830376405109"
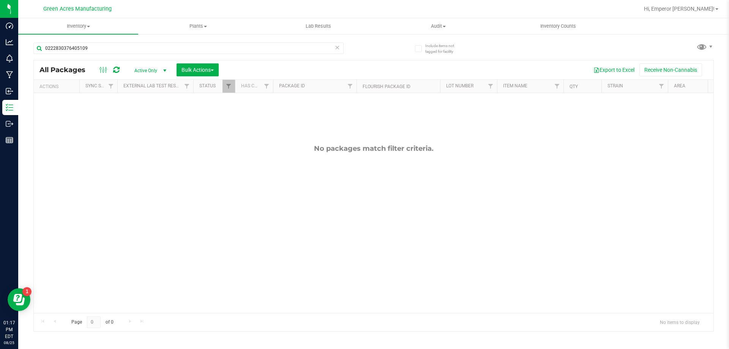
click at [151, 71] on span "Active Only" at bounding box center [149, 70] width 42 height 11
click at [146, 117] on li "All" at bounding box center [148, 116] width 41 height 11
